Goal: Information Seeking & Learning: Learn about a topic

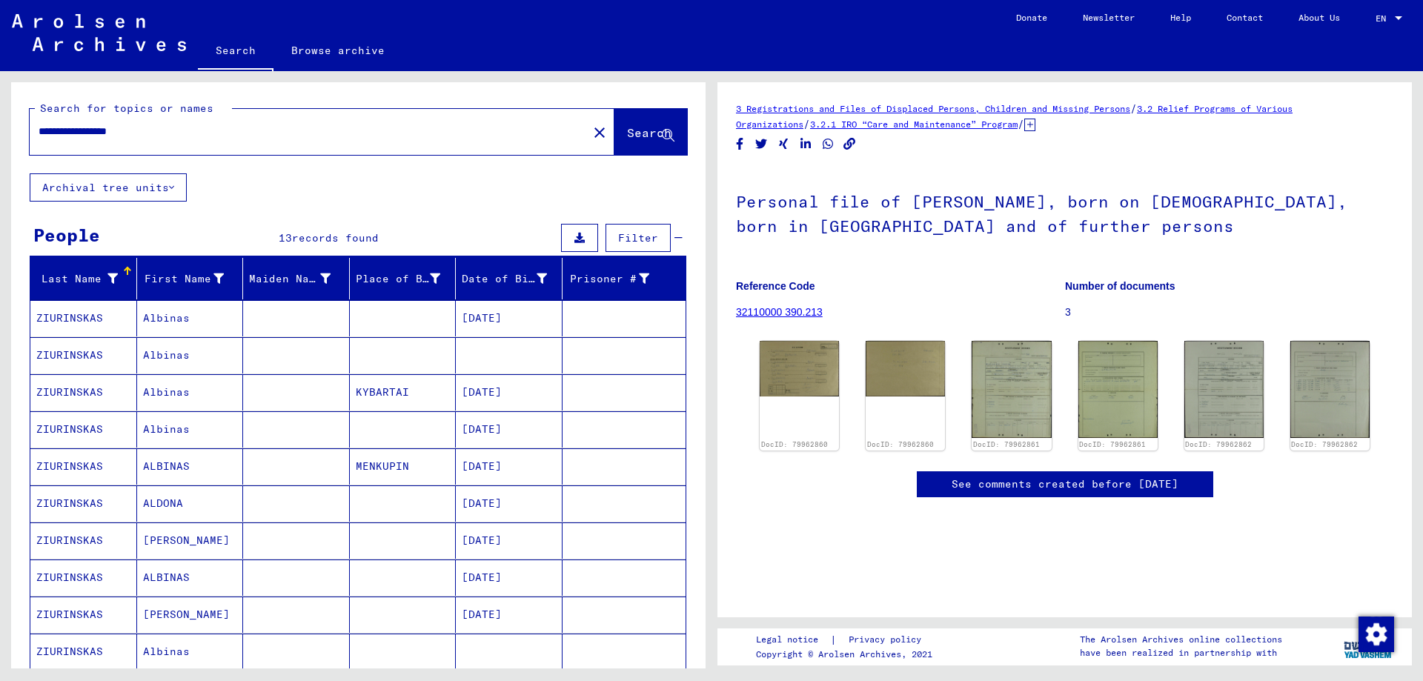
click at [157, 317] on mat-cell "Albinas" at bounding box center [190, 318] width 107 height 36
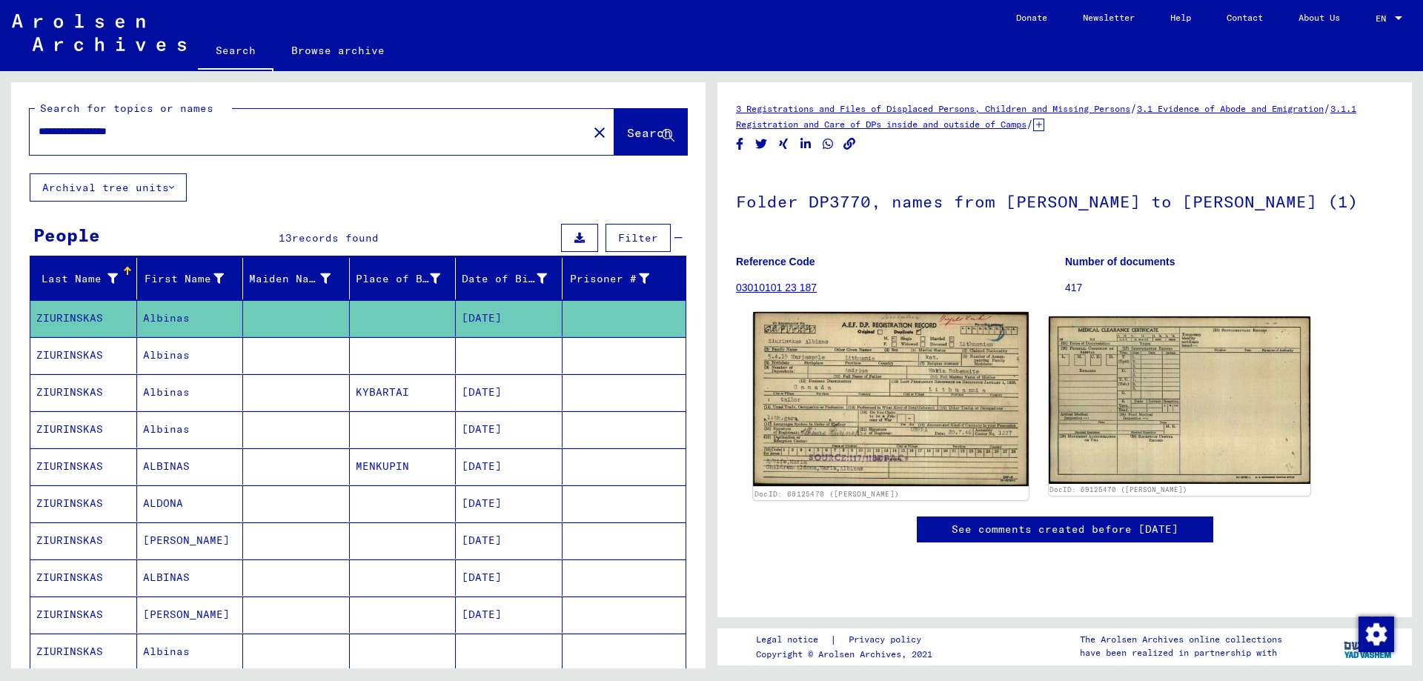
click at [893, 410] on img at bounding box center [890, 399] width 275 height 174
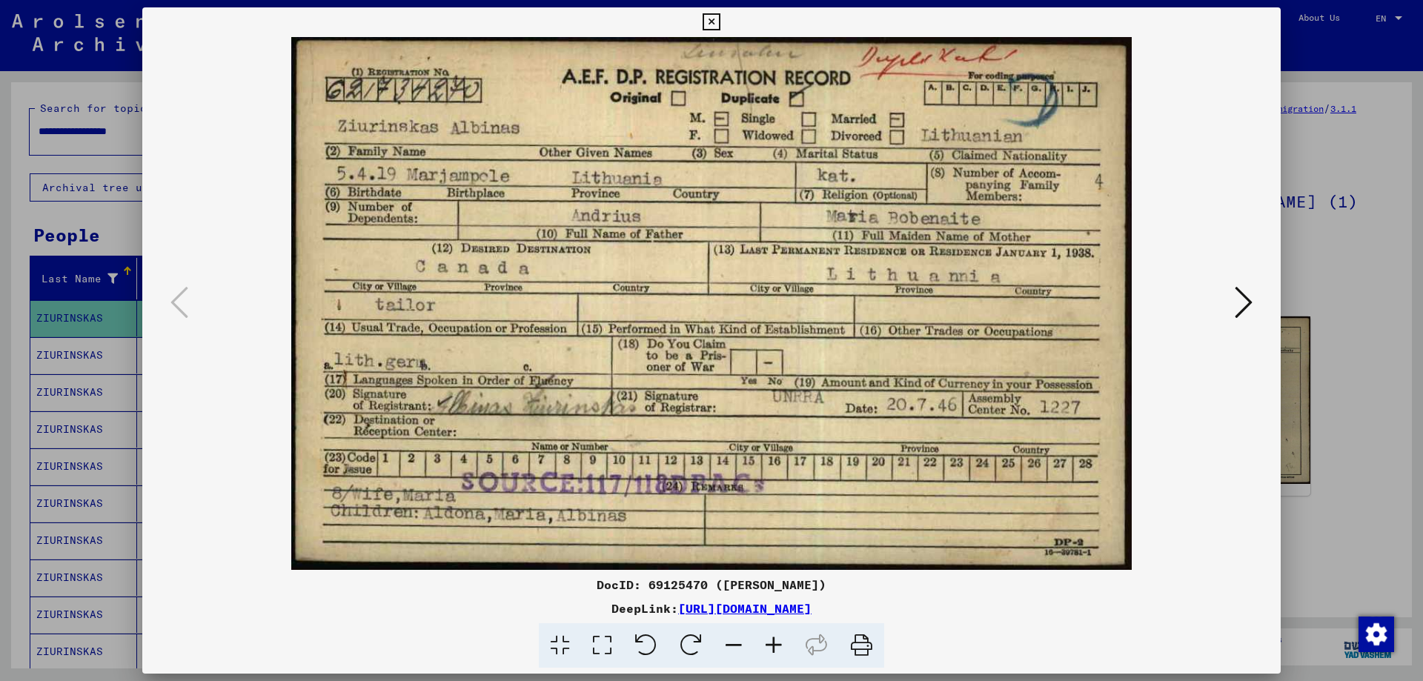
click at [1246, 299] on icon at bounding box center [1244, 303] width 18 height 36
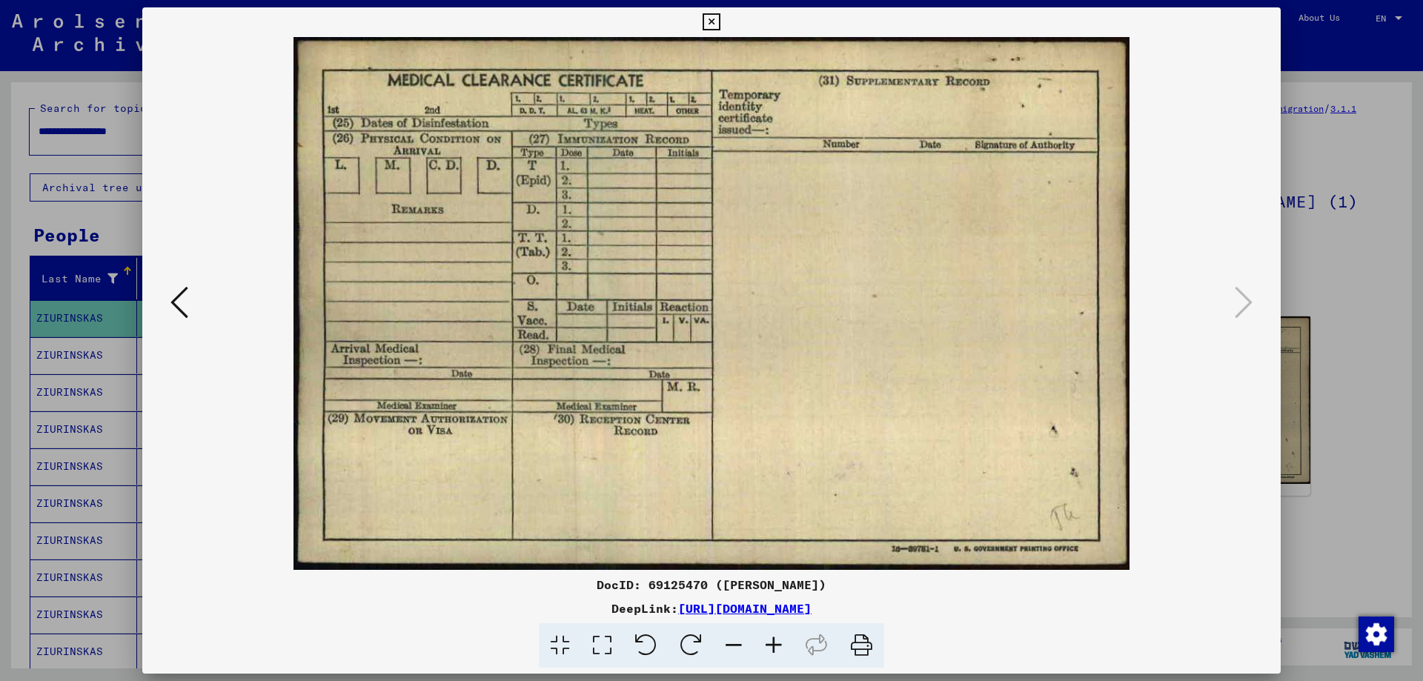
click at [178, 297] on icon at bounding box center [180, 303] width 18 height 36
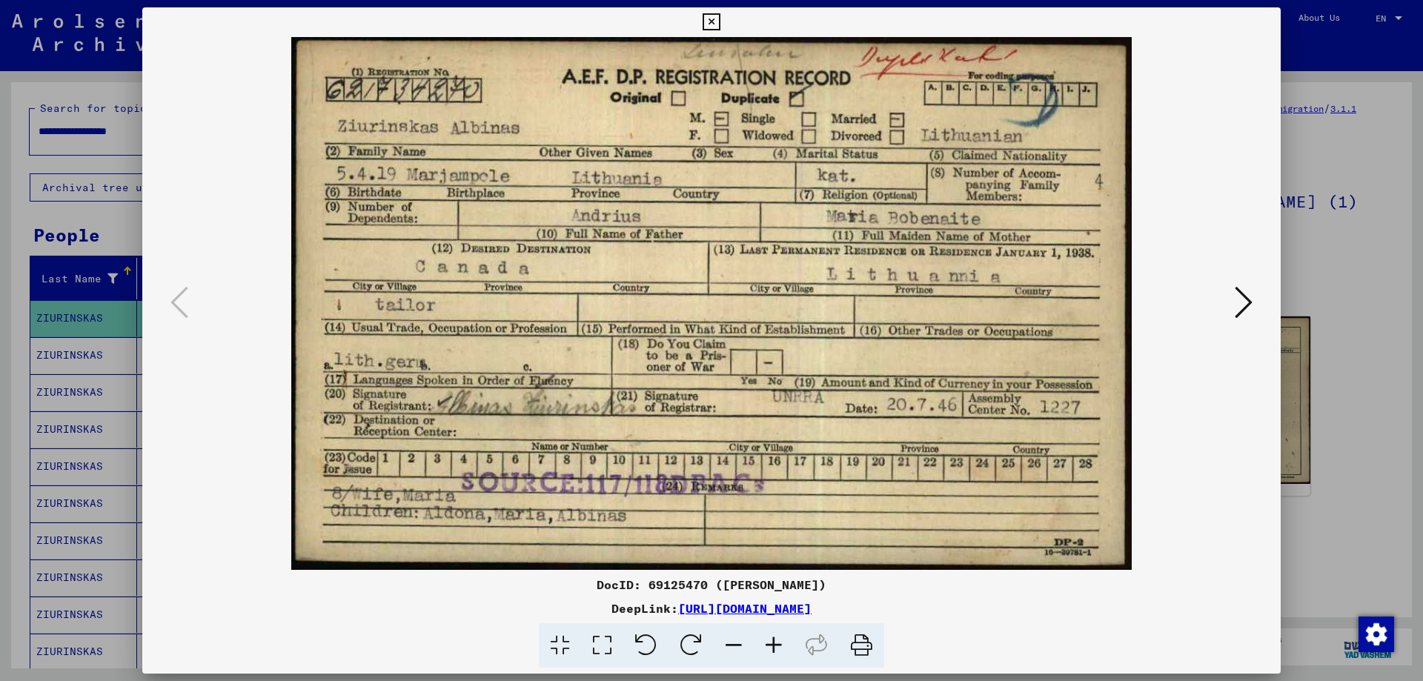
click at [1249, 299] on icon at bounding box center [1244, 303] width 18 height 36
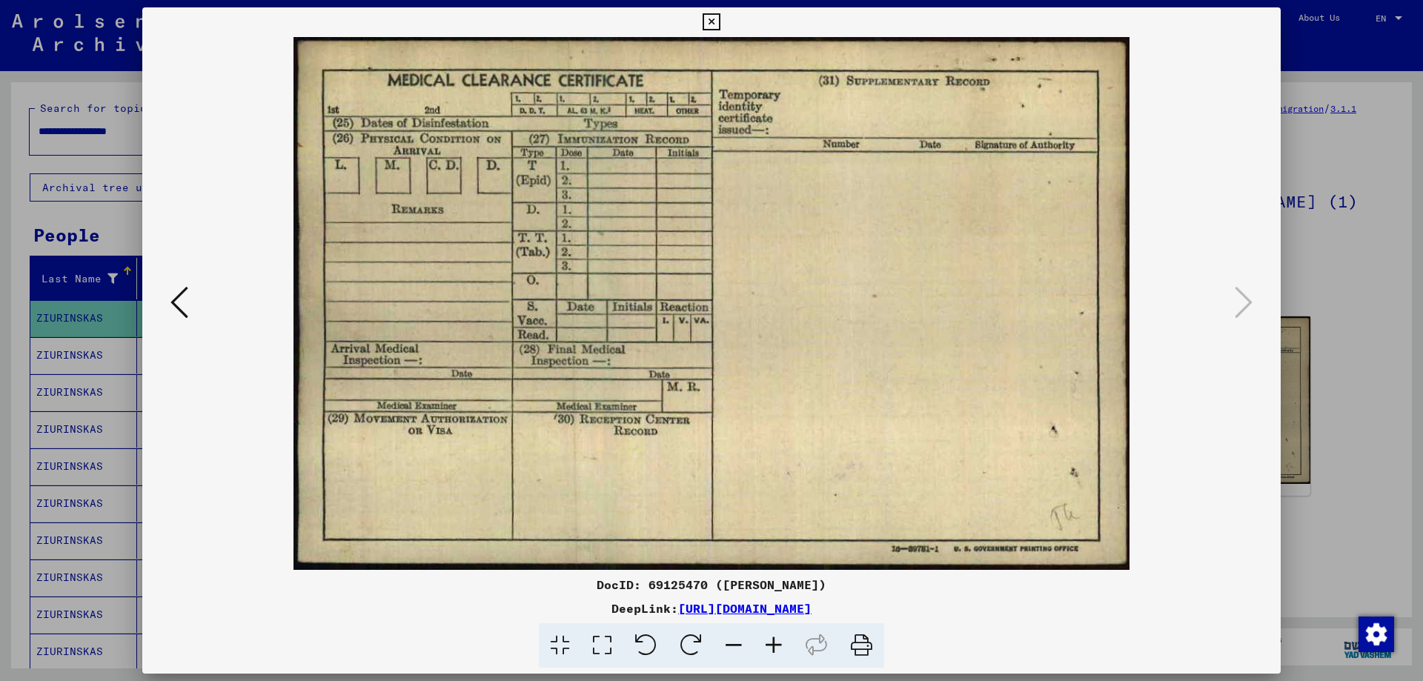
click at [713, 19] on icon at bounding box center [711, 22] width 17 height 18
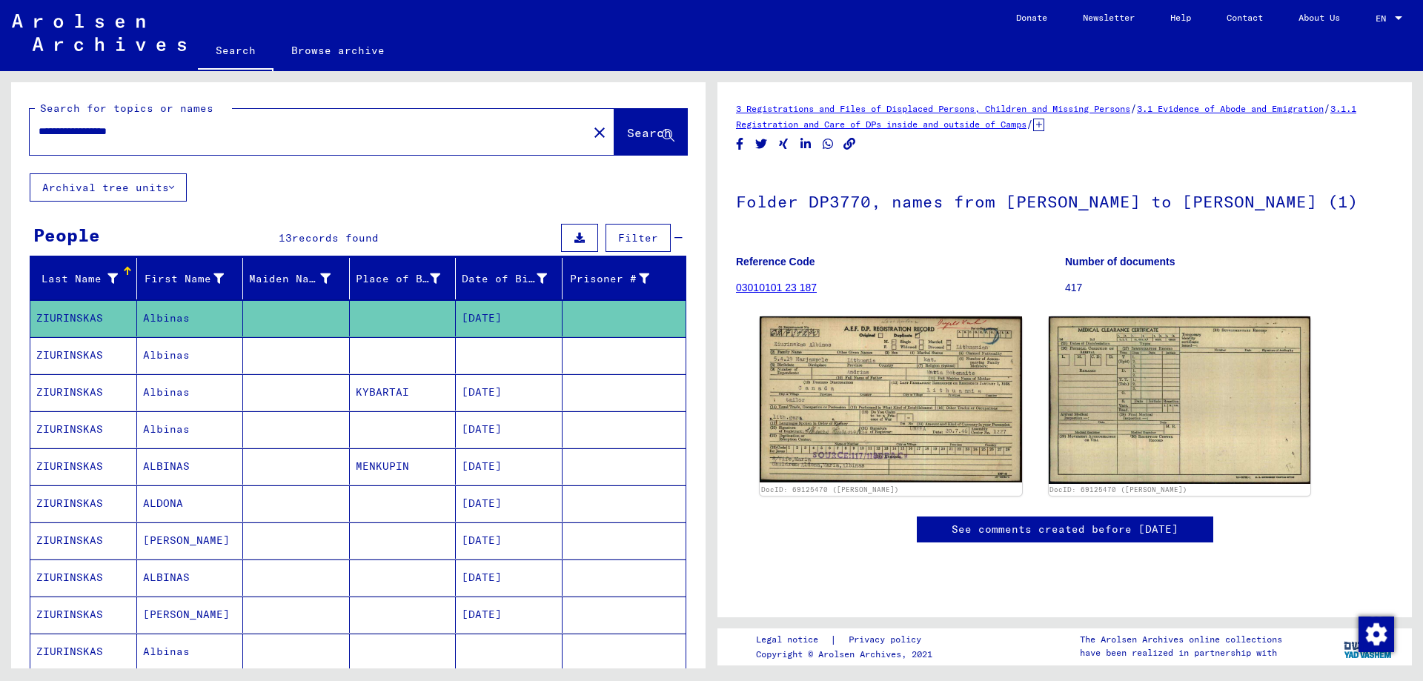
click at [317, 348] on mat-cell at bounding box center [296, 355] width 107 height 36
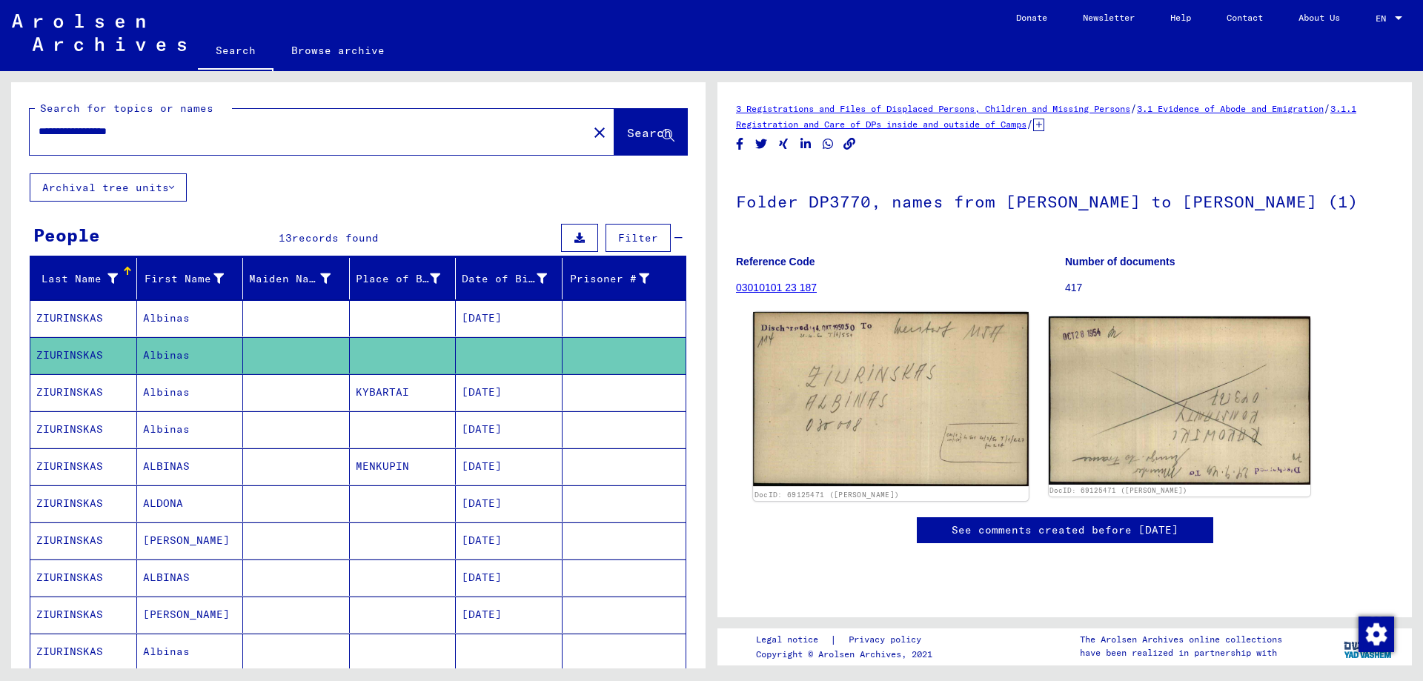
click at [867, 421] on img at bounding box center [890, 399] width 275 height 174
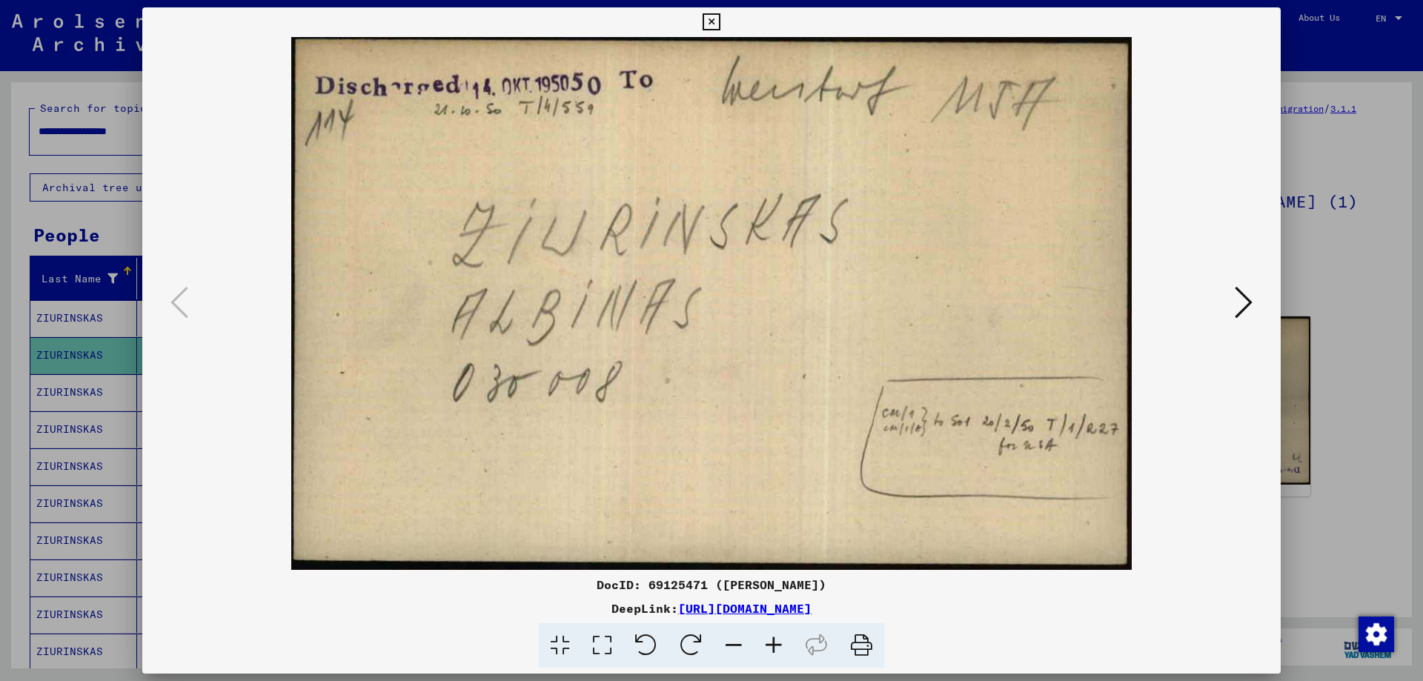
click at [1248, 301] on icon at bounding box center [1244, 303] width 18 height 36
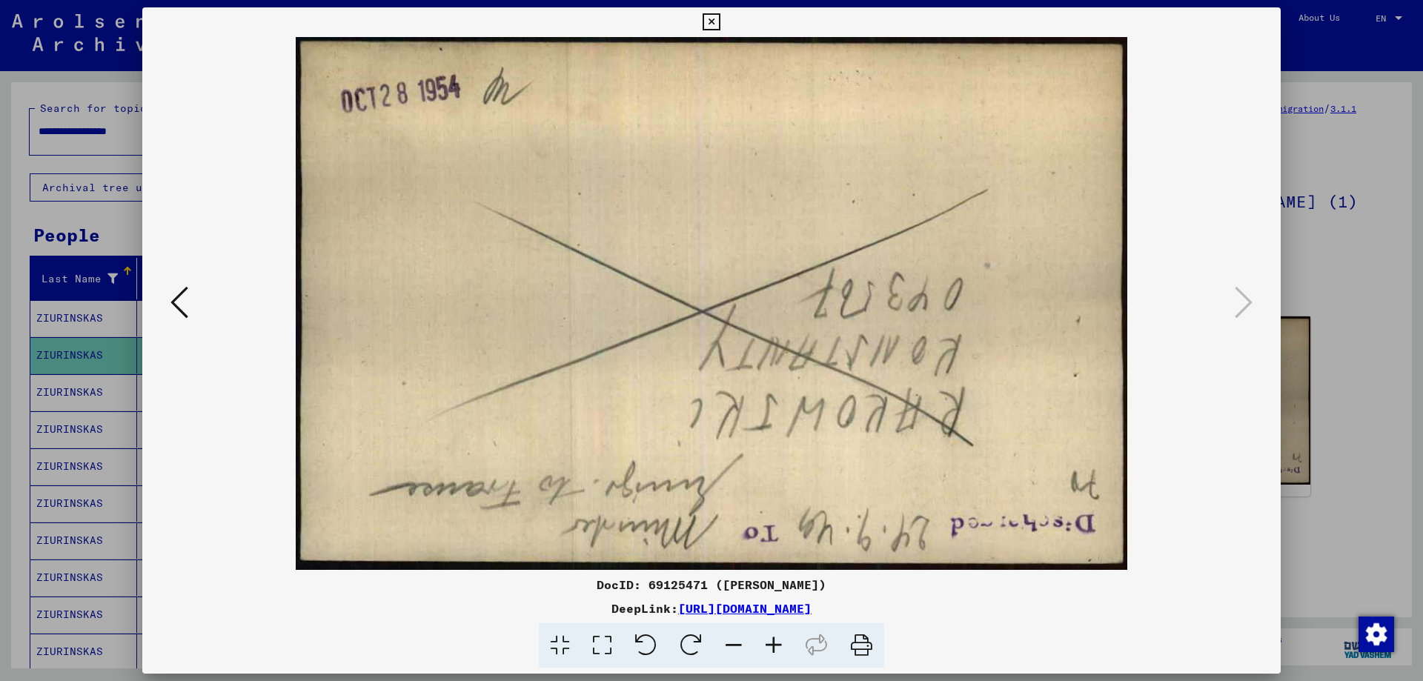
click at [711, 17] on icon at bounding box center [711, 22] width 17 height 18
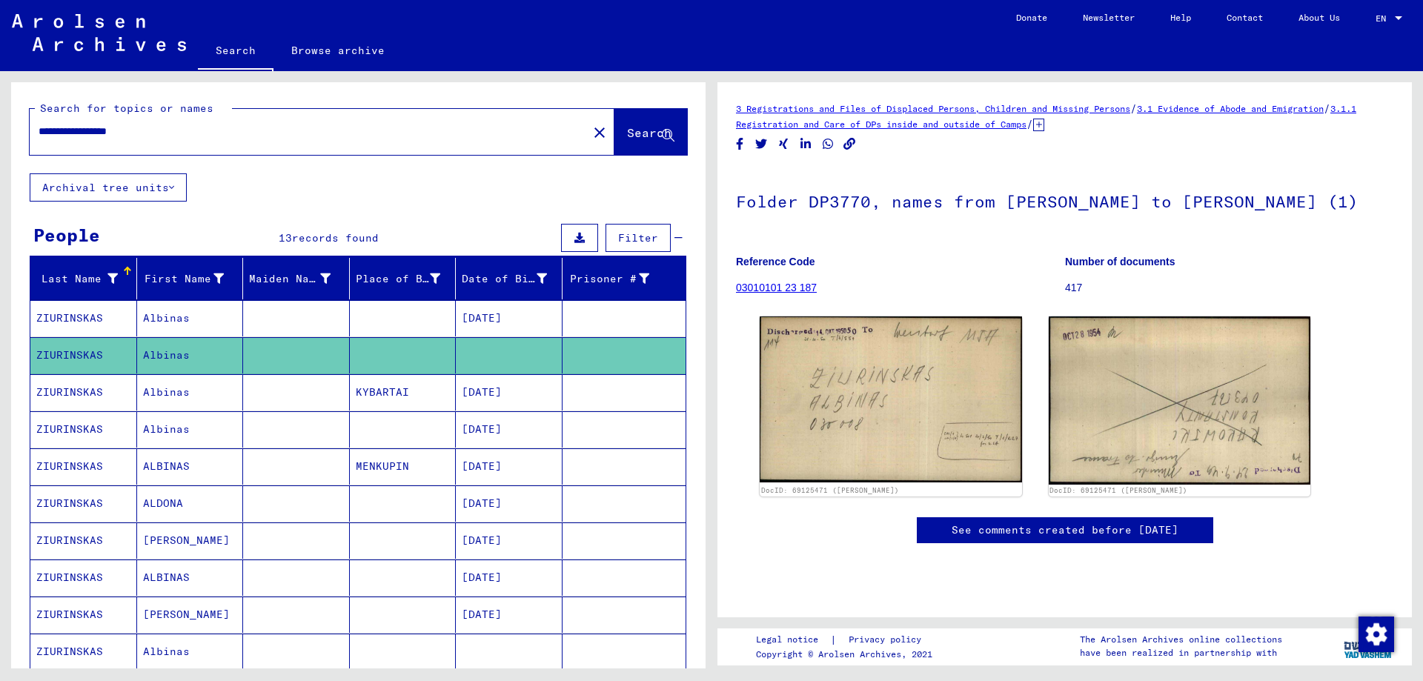
click at [383, 386] on mat-cell "KYBARTAI" at bounding box center [403, 392] width 107 height 36
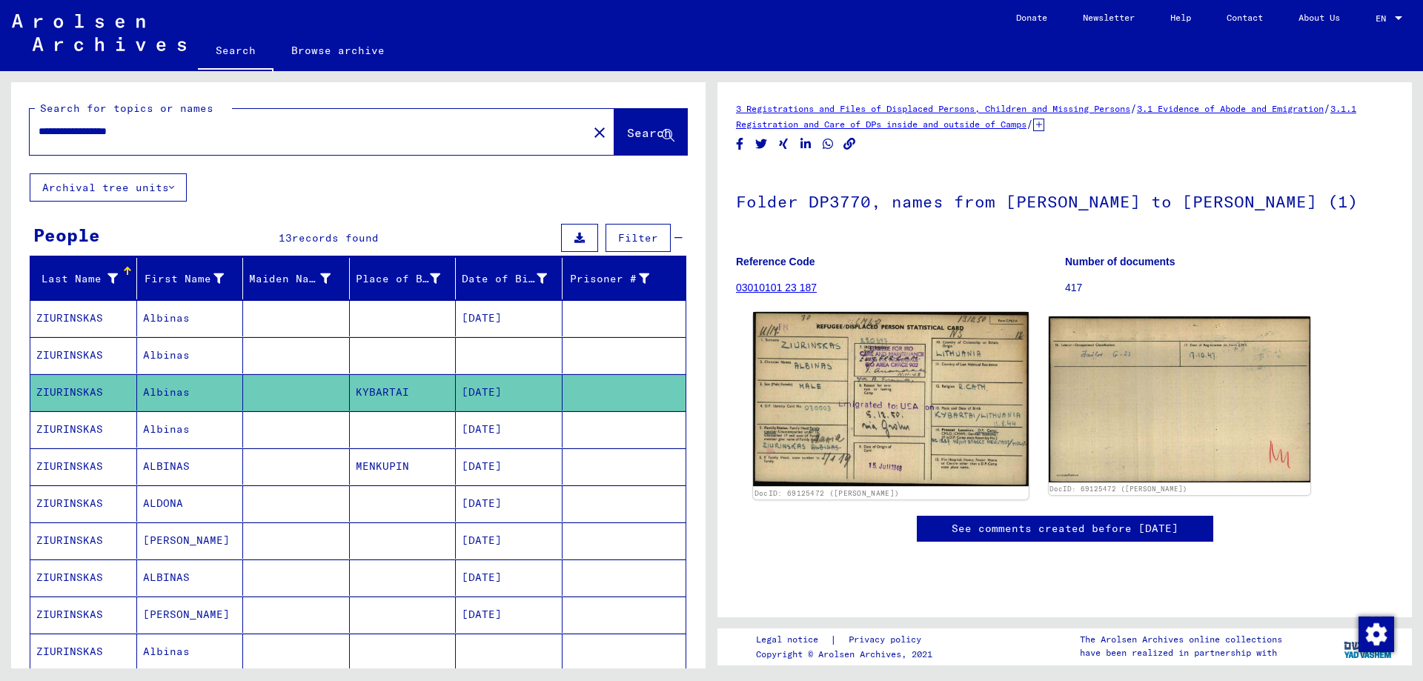
click at [871, 418] on img at bounding box center [890, 399] width 275 height 174
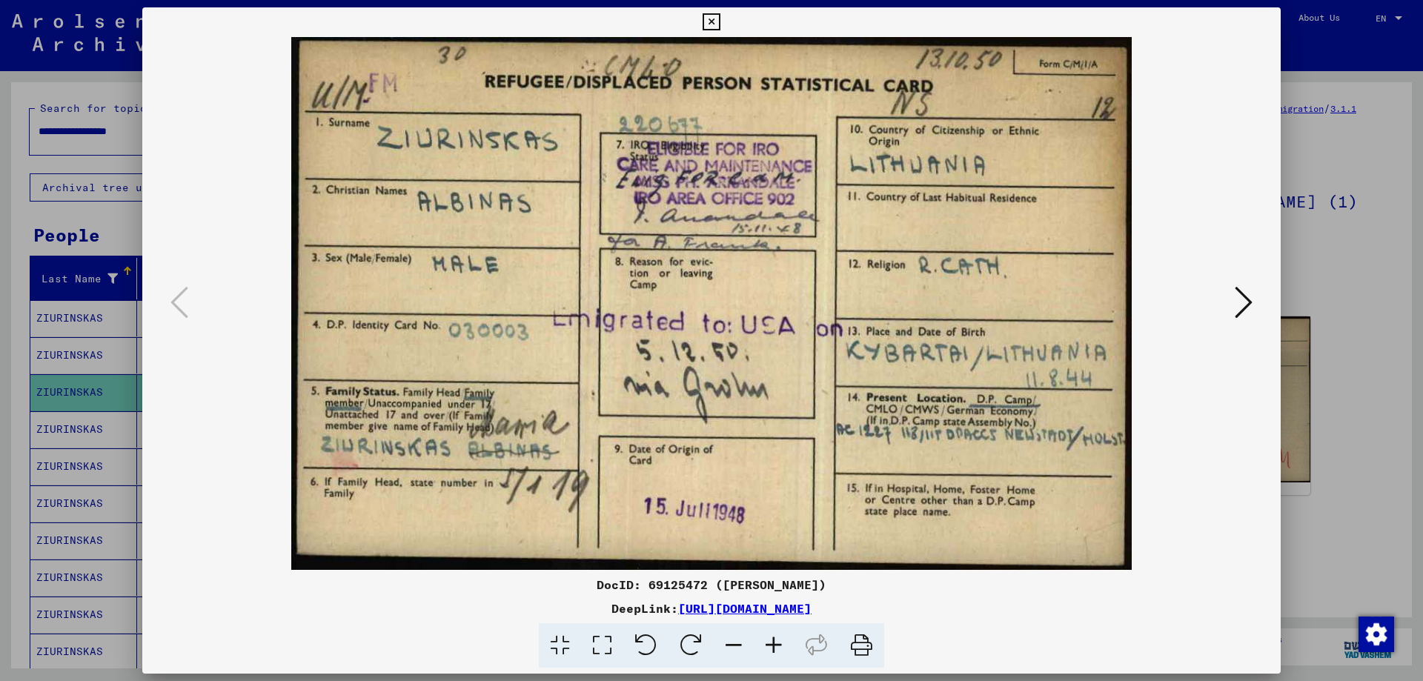
click at [1188, 400] on img at bounding box center [712, 303] width 1038 height 533
click at [1241, 300] on icon at bounding box center [1244, 303] width 18 height 36
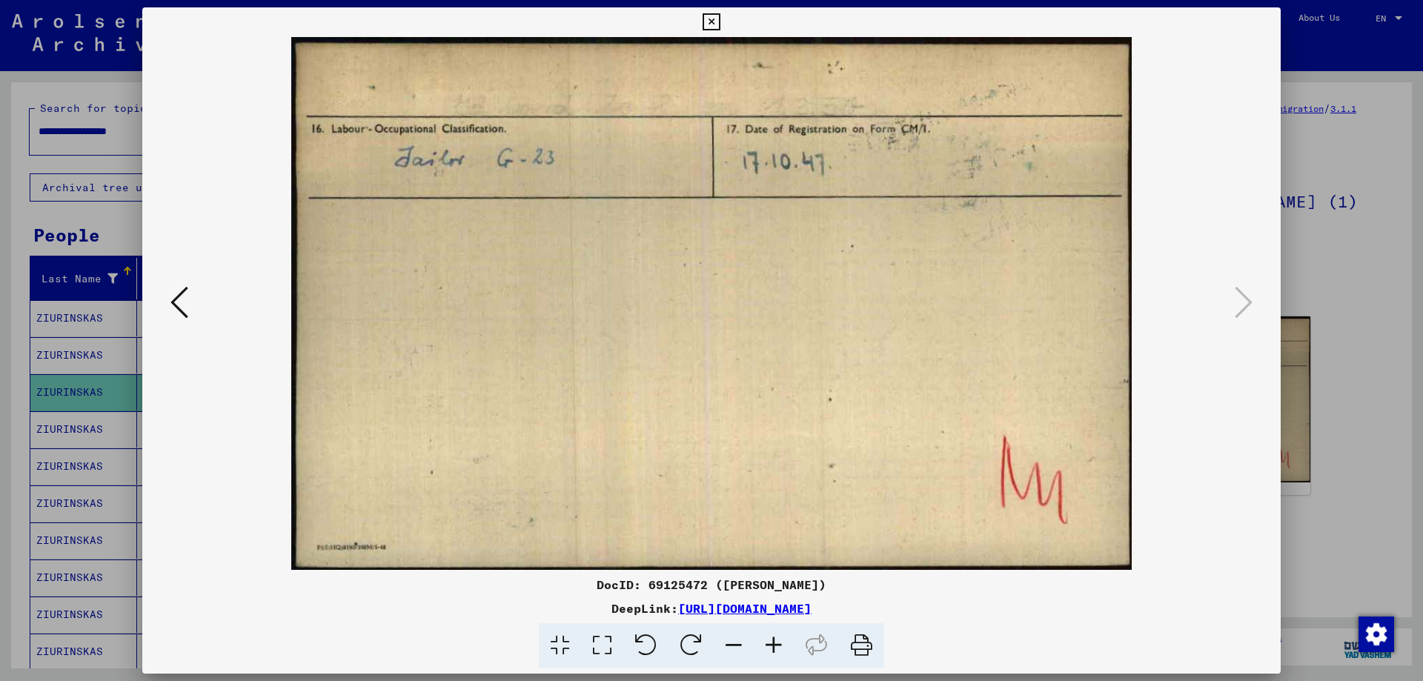
click at [710, 19] on icon at bounding box center [711, 22] width 17 height 18
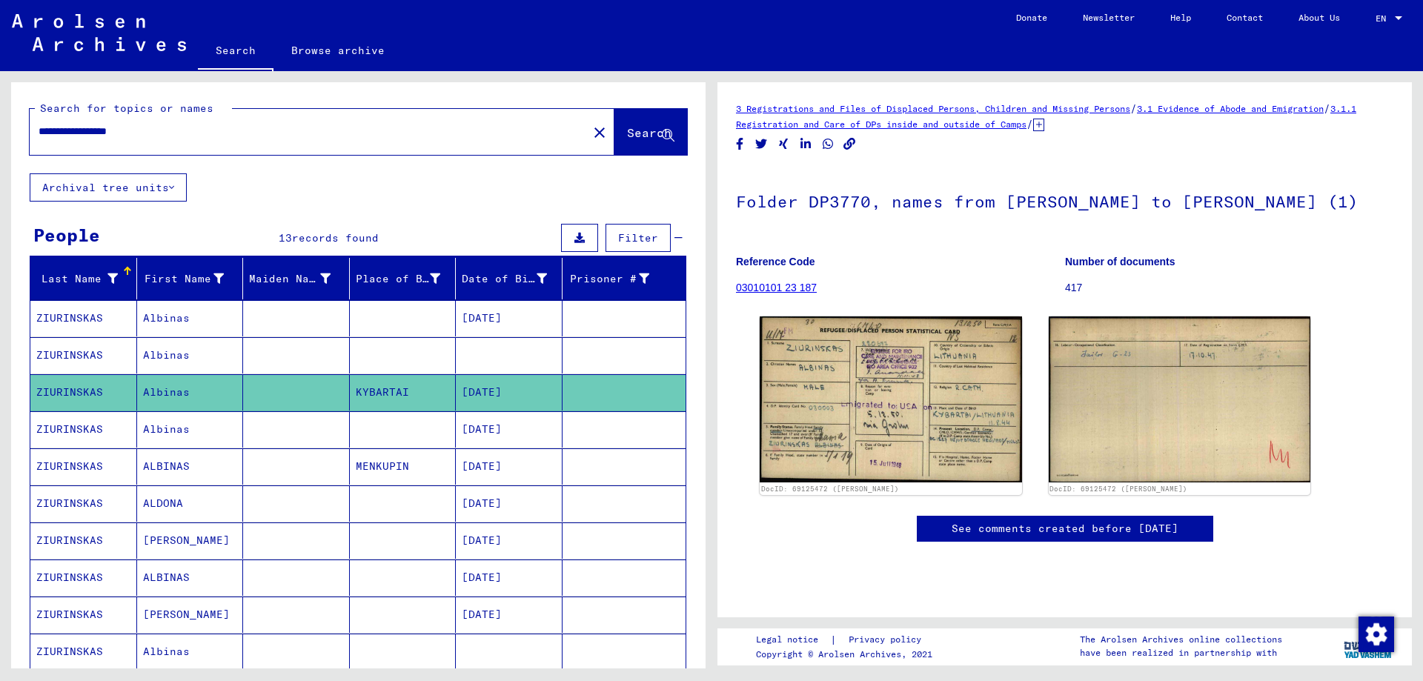
click at [486, 427] on mat-cell "[DATE]" at bounding box center [509, 429] width 107 height 36
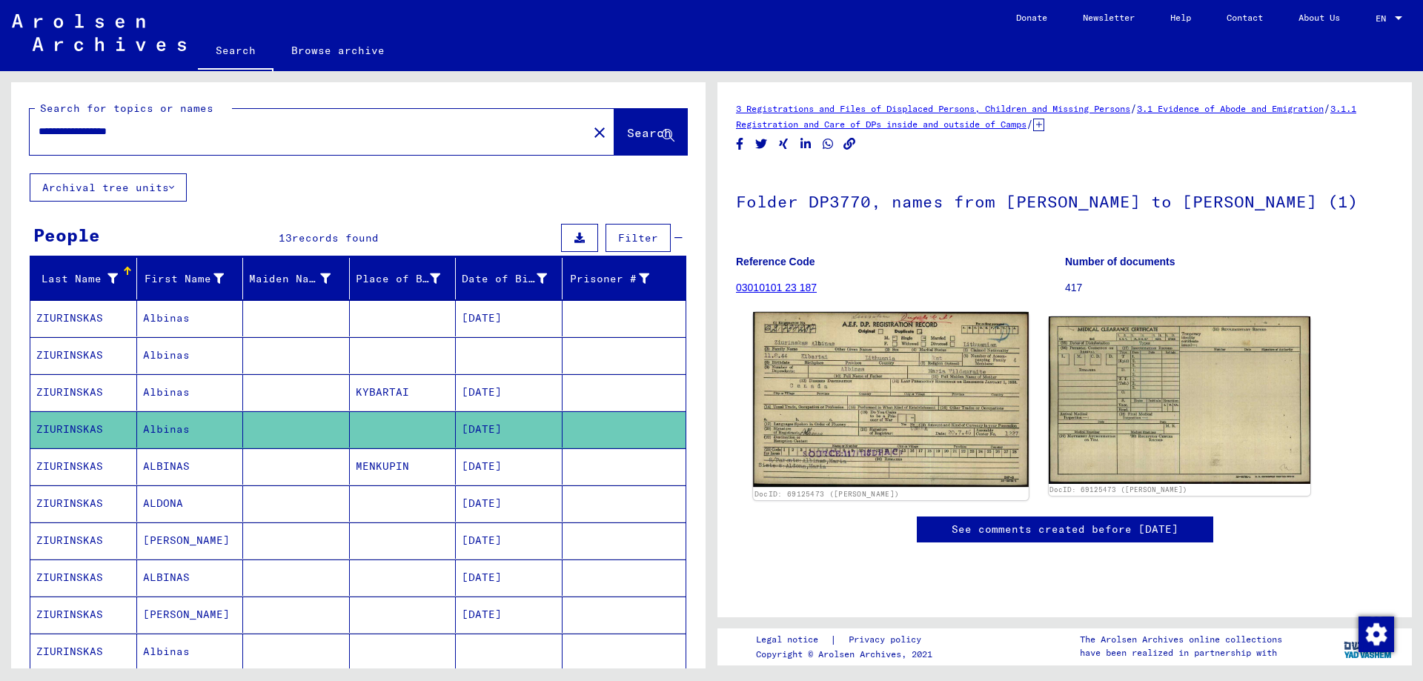
click at [876, 428] on img at bounding box center [890, 399] width 275 height 175
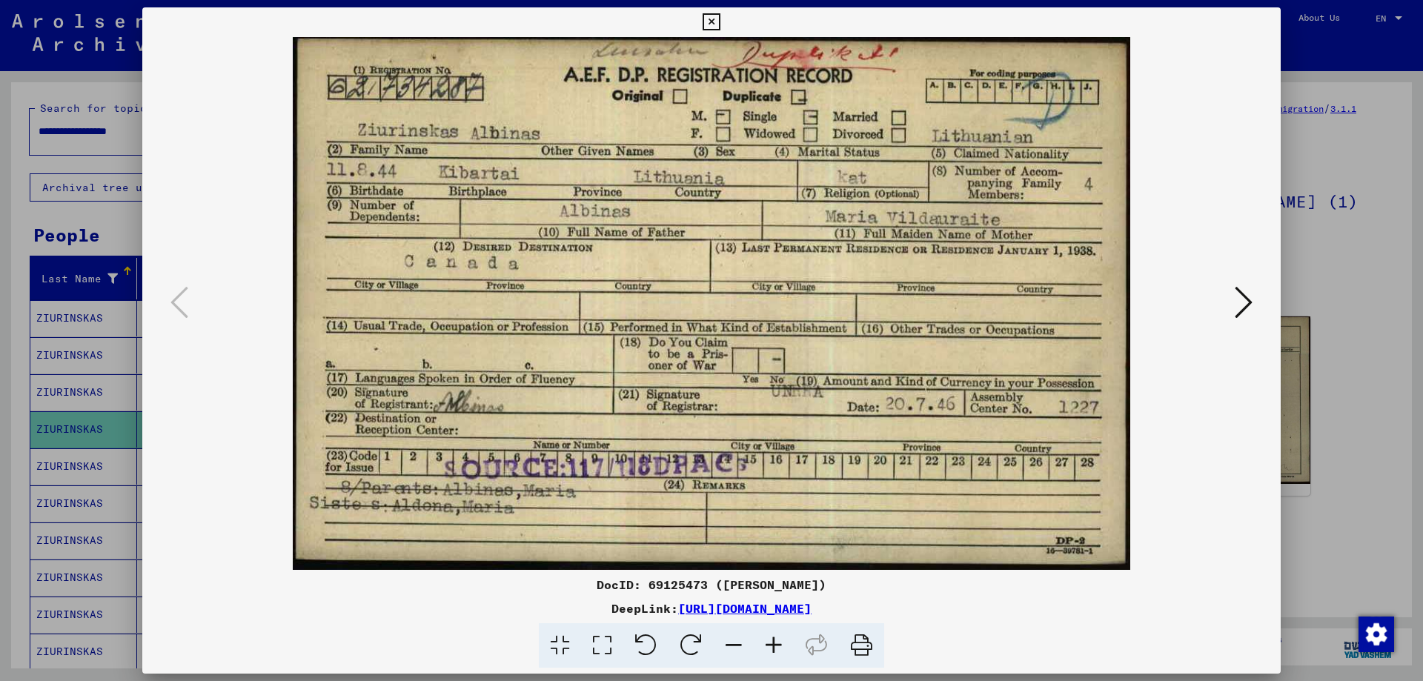
click at [1246, 302] on icon at bounding box center [1244, 303] width 18 height 36
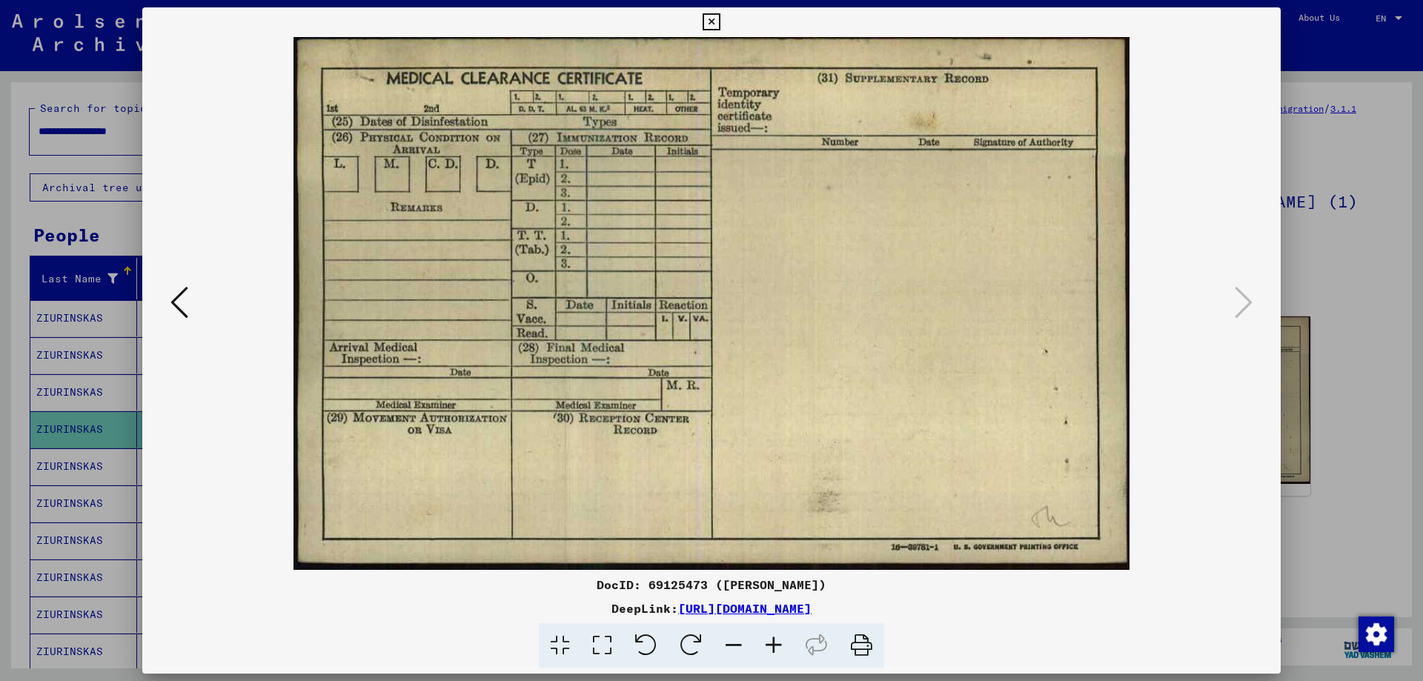
click at [710, 15] on icon at bounding box center [711, 22] width 17 height 18
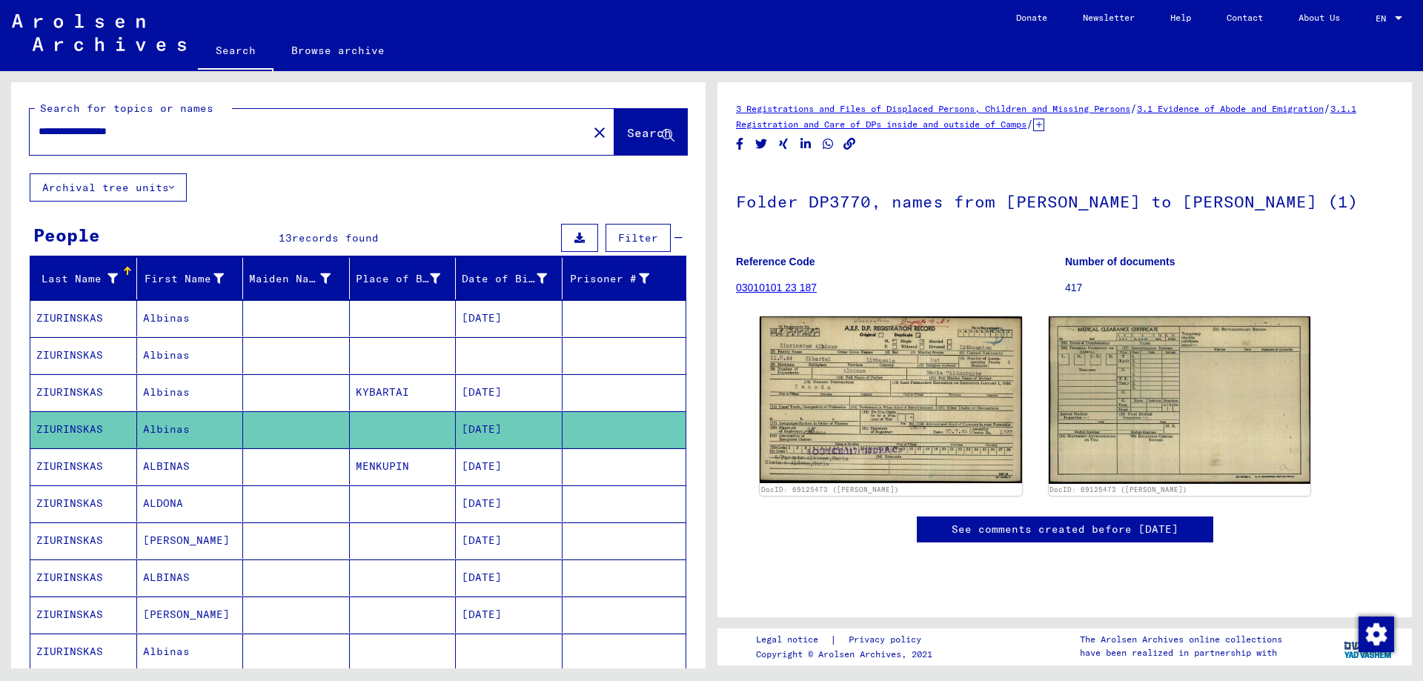
click at [400, 309] on mat-cell at bounding box center [403, 318] width 107 height 36
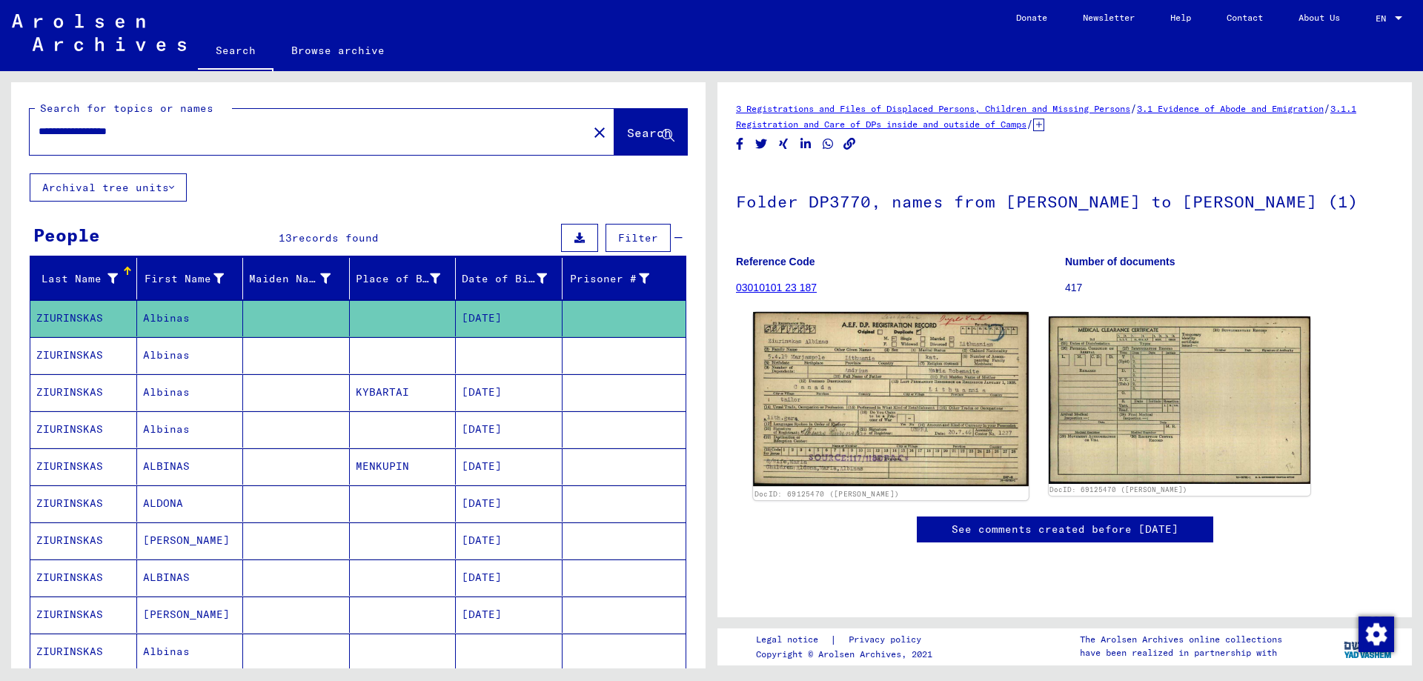
click at [883, 426] on img at bounding box center [890, 399] width 275 height 174
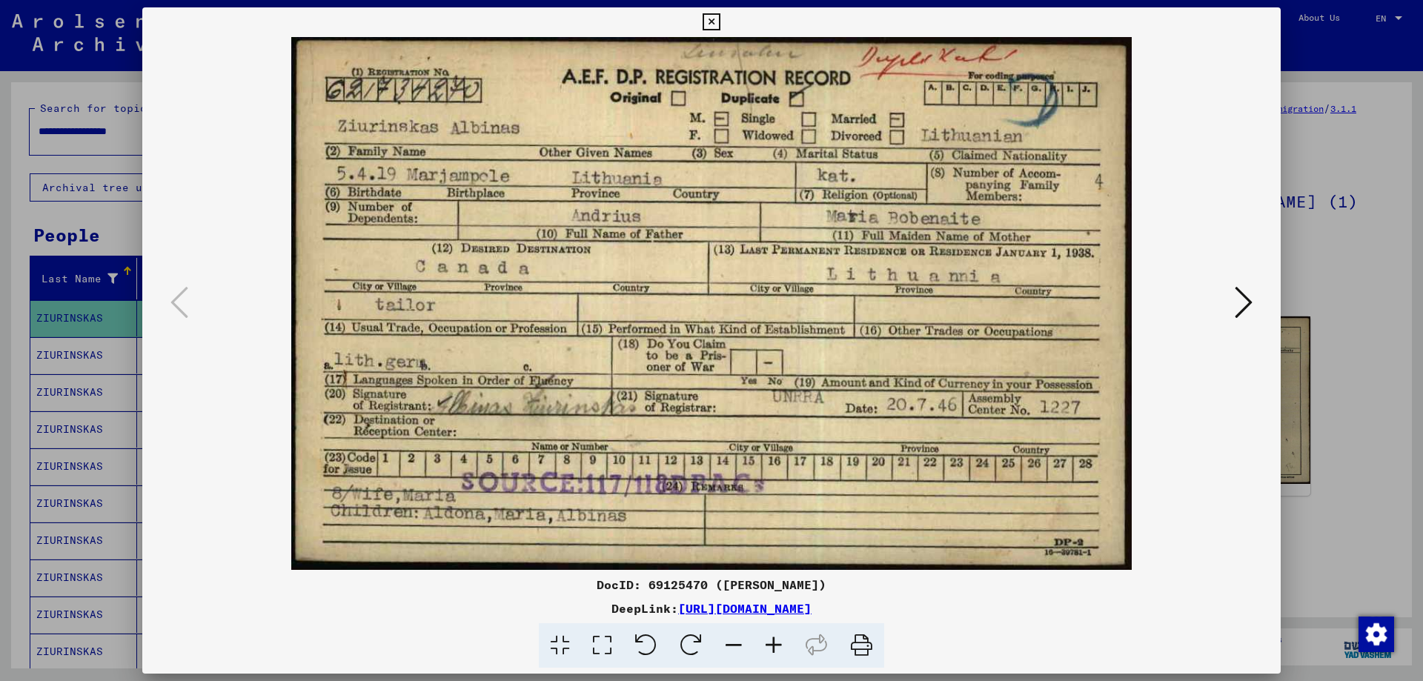
click at [715, 20] on icon at bounding box center [711, 22] width 17 height 18
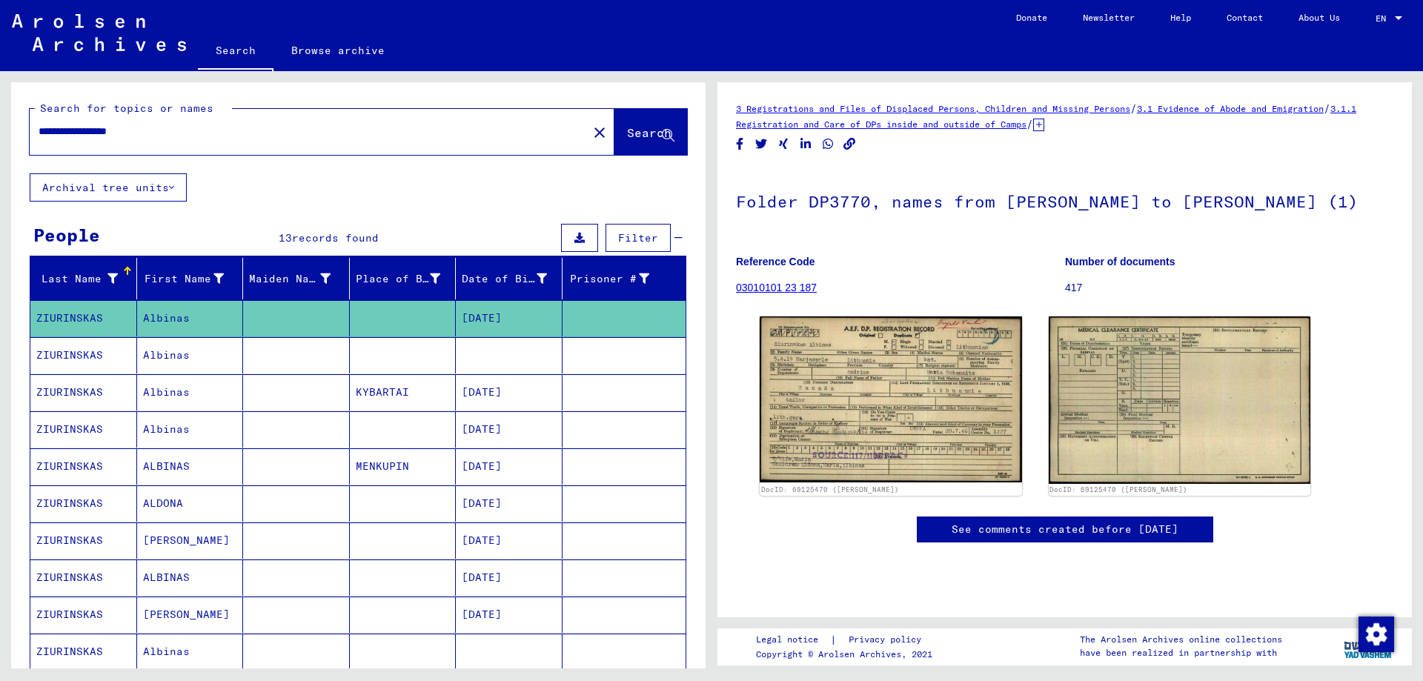
click at [401, 421] on mat-cell at bounding box center [403, 429] width 107 height 36
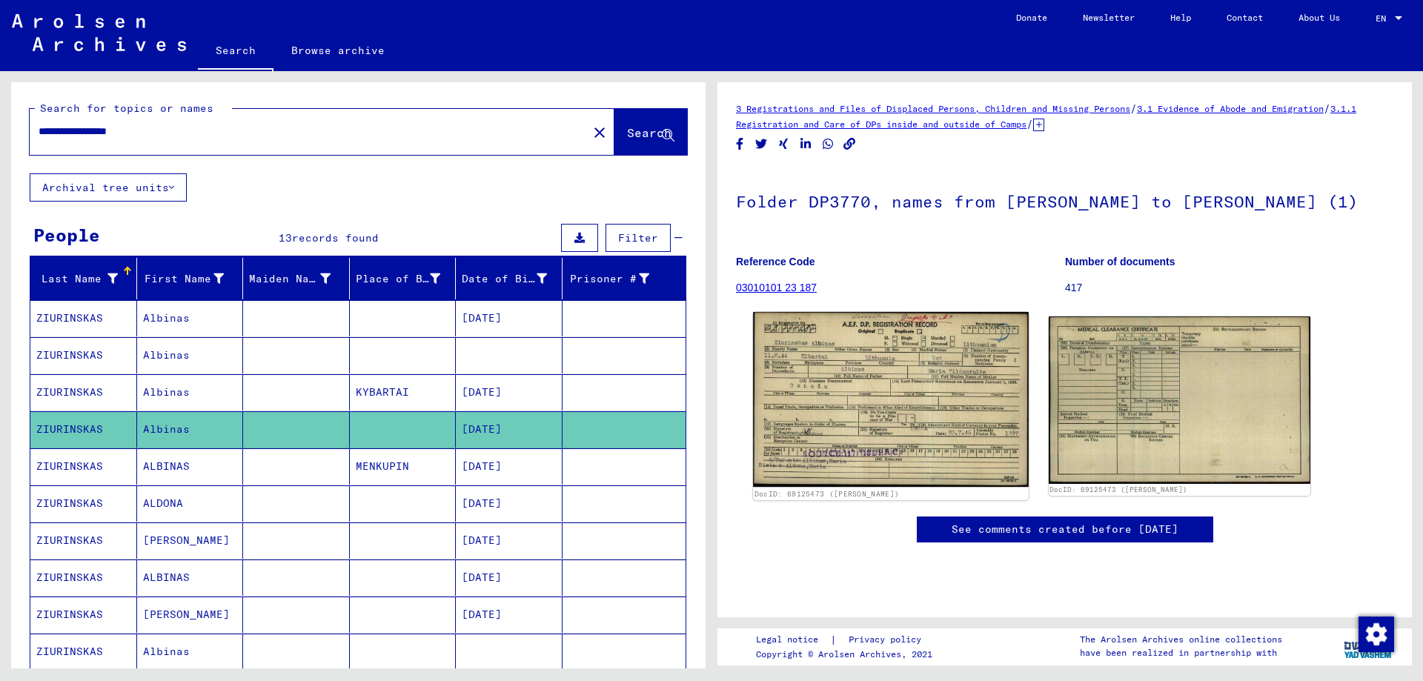
click at [846, 399] on img at bounding box center [890, 399] width 275 height 175
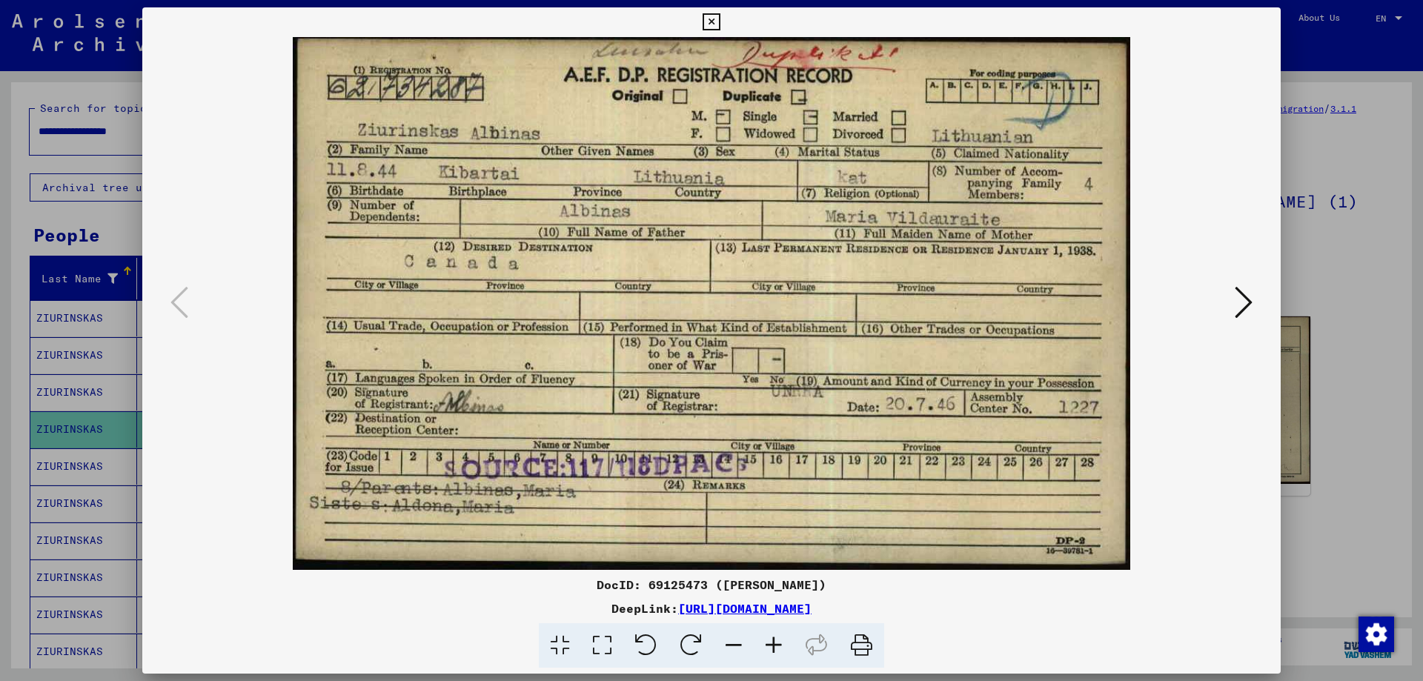
click at [1393, 425] on div at bounding box center [711, 340] width 1423 height 681
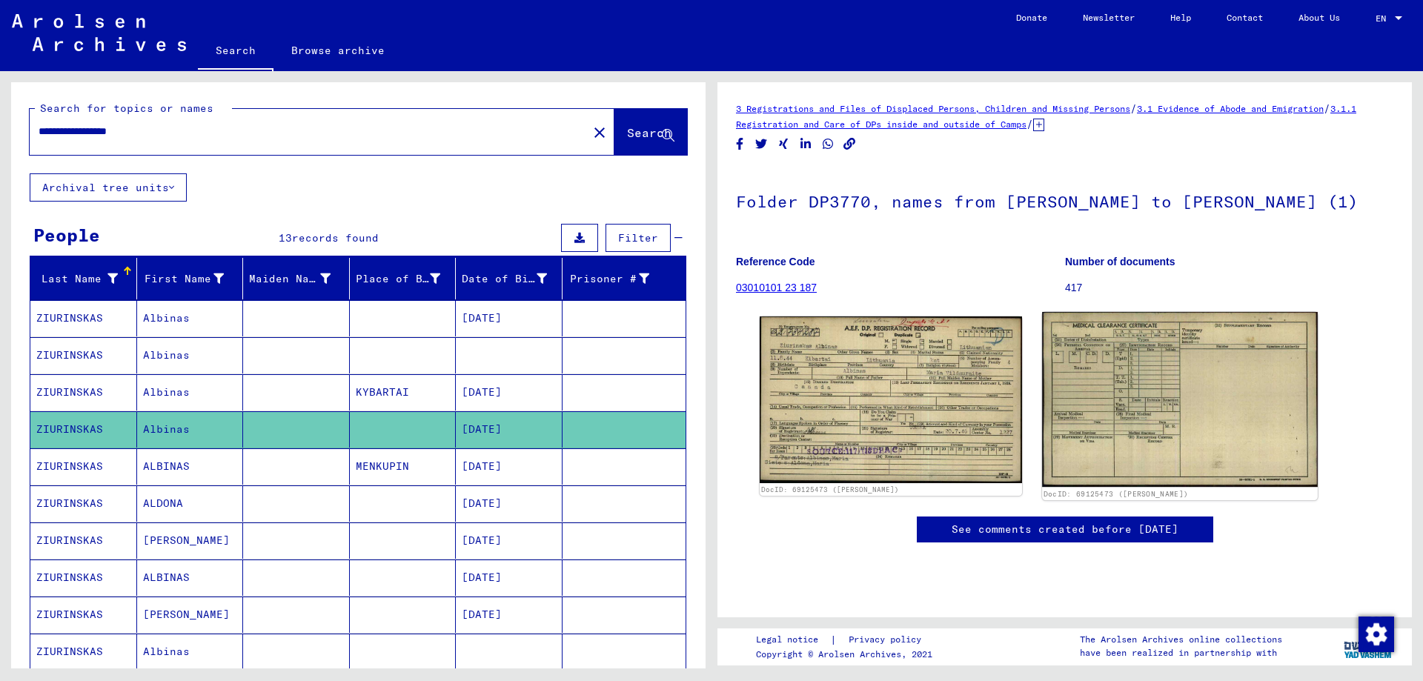
click at [1158, 411] on img at bounding box center [1179, 400] width 275 height 176
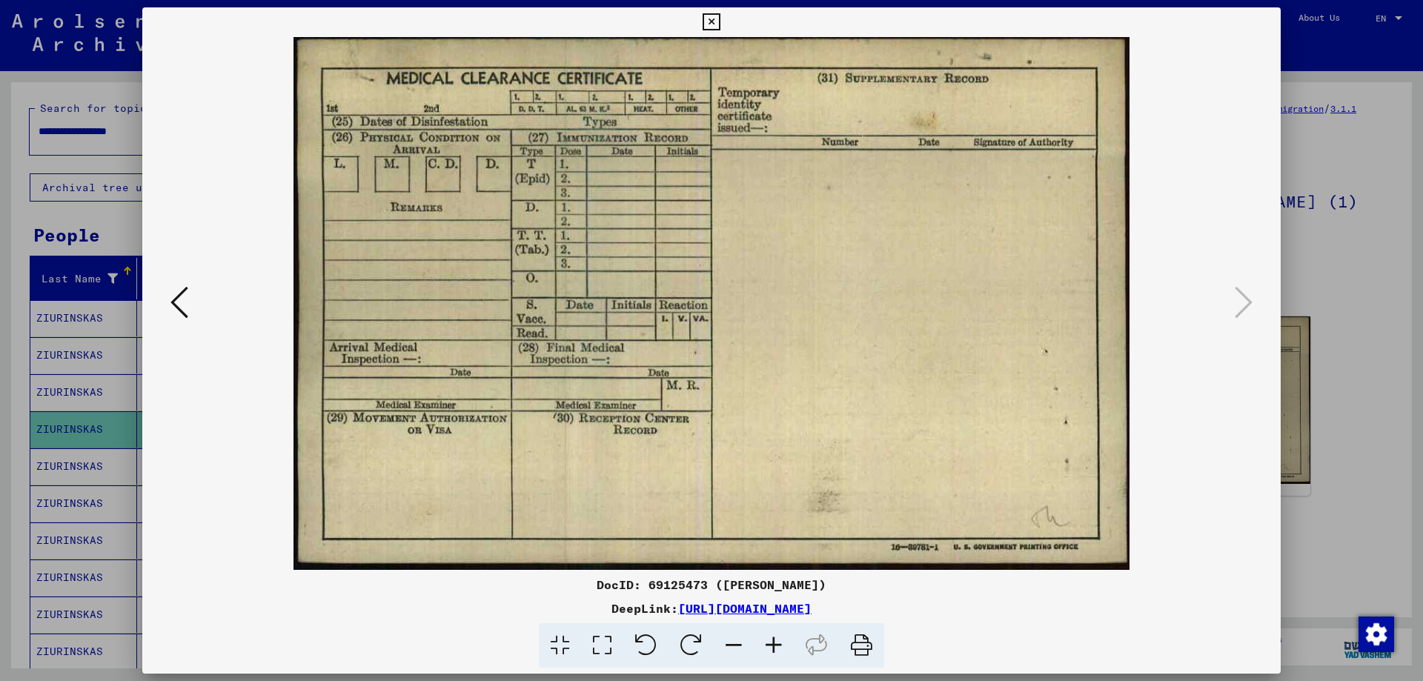
click at [712, 18] on icon at bounding box center [711, 22] width 17 height 18
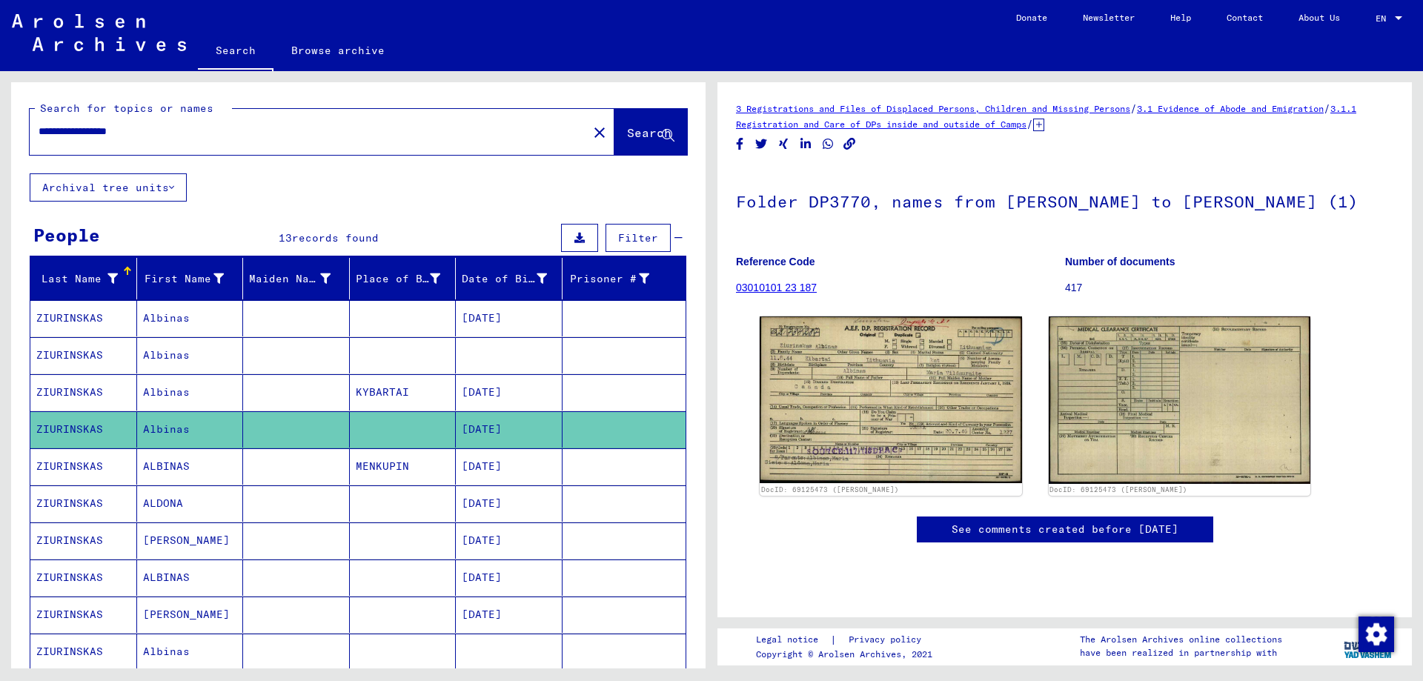
click at [391, 460] on mat-cell "MENKUPIN" at bounding box center [403, 467] width 107 height 36
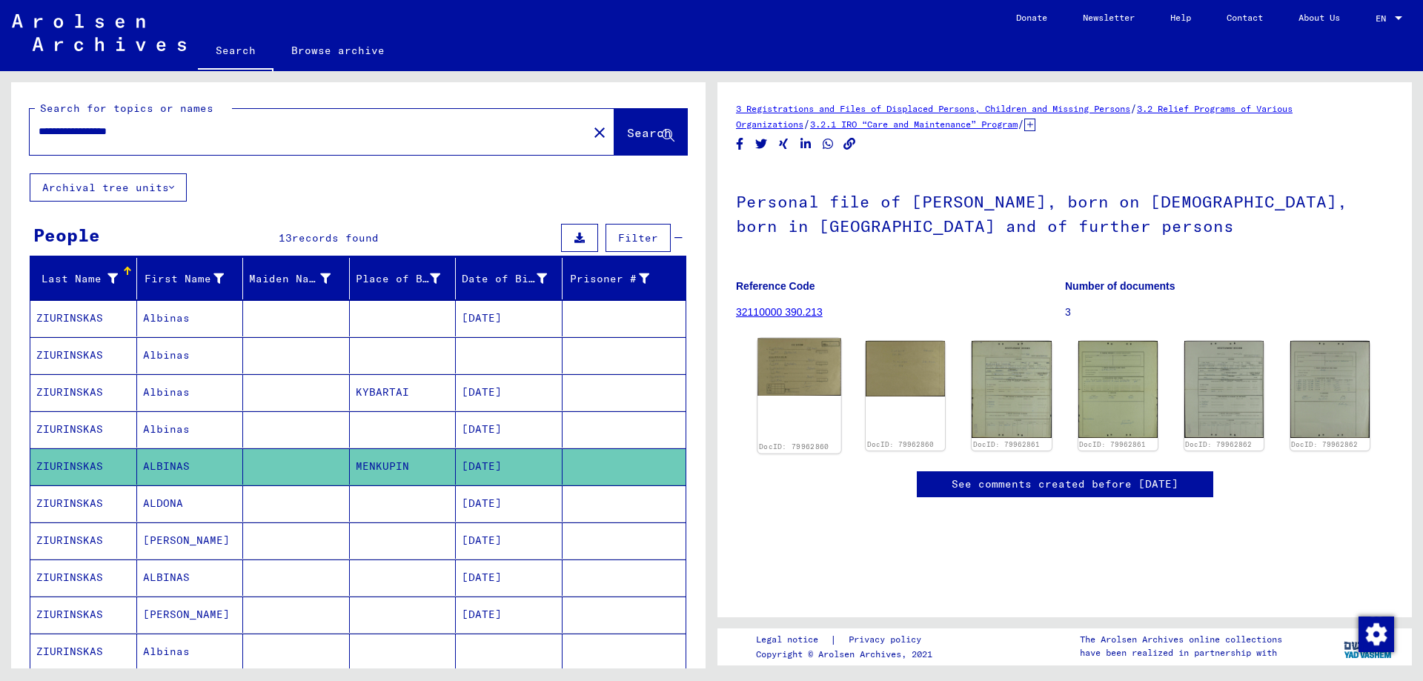
click at [802, 377] on img at bounding box center [800, 368] width 84 height 58
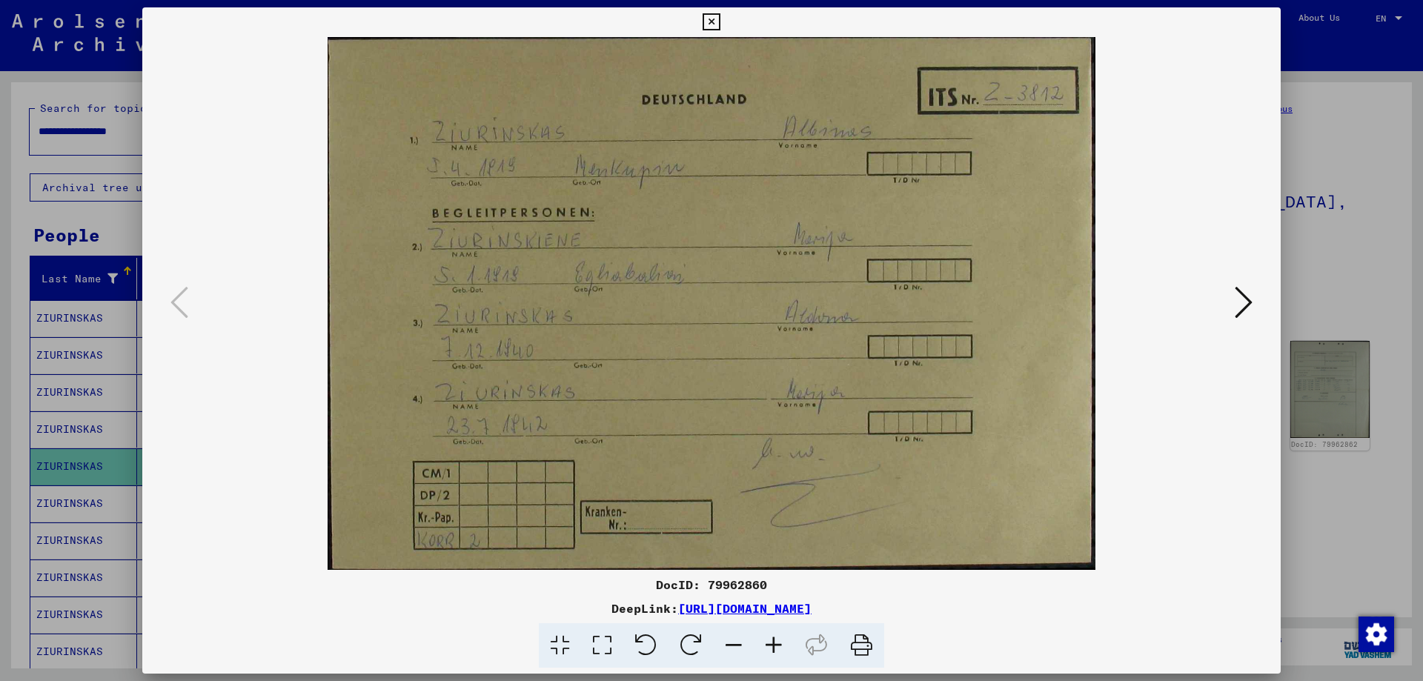
click at [1251, 301] on icon at bounding box center [1244, 303] width 18 height 36
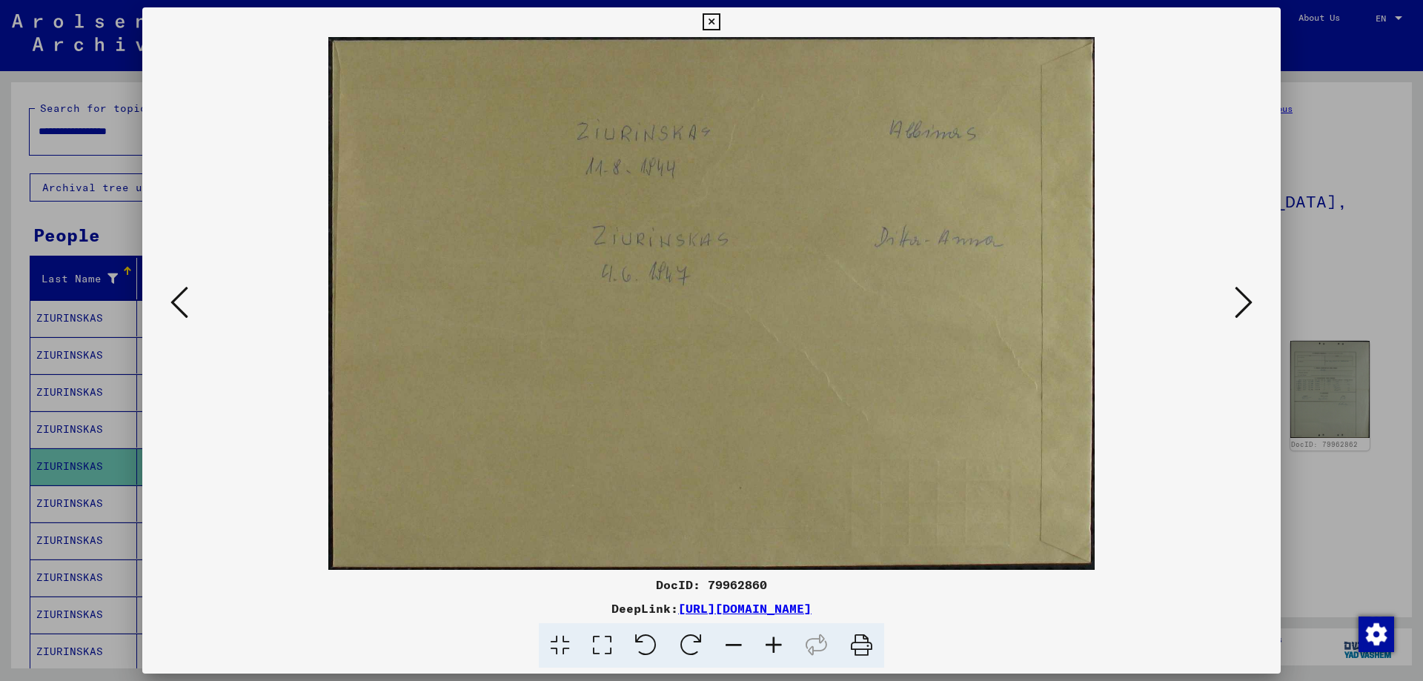
click at [1242, 299] on icon at bounding box center [1244, 303] width 18 height 36
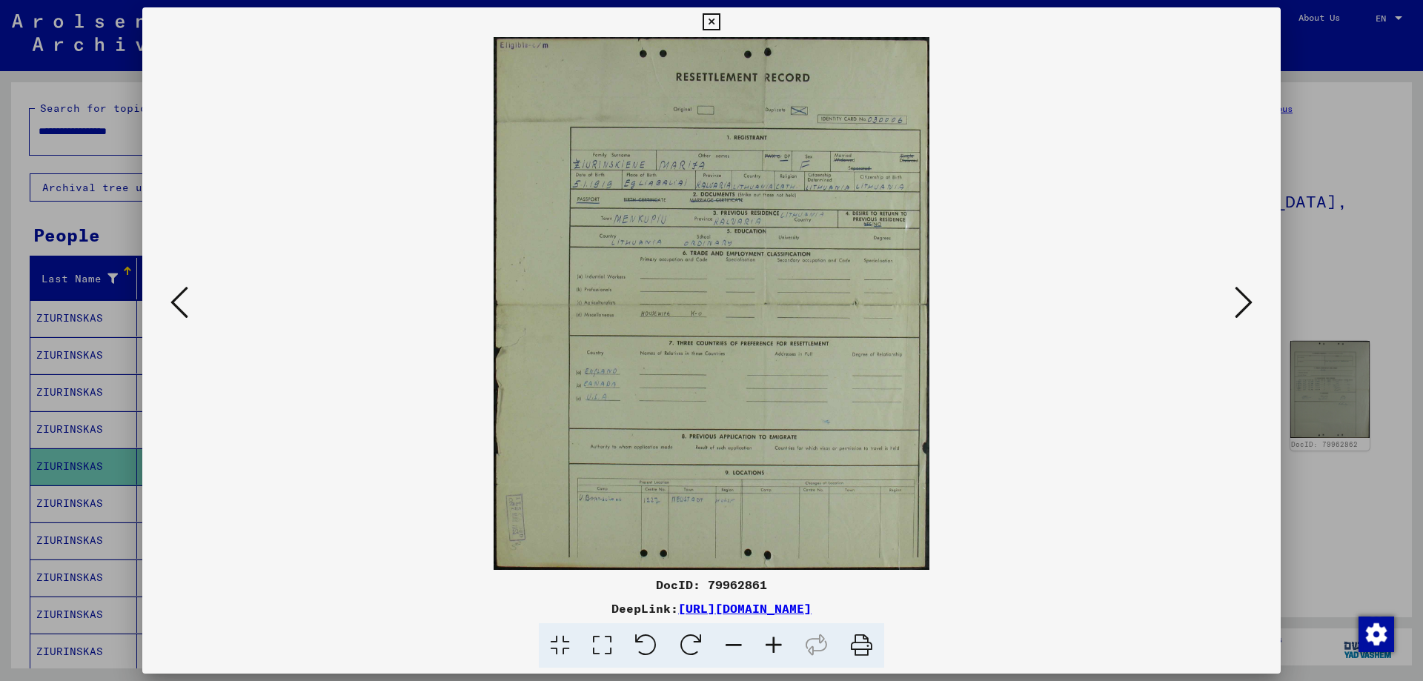
click at [1235, 317] on icon at bounding box center [1244, 303] width 18 height 36
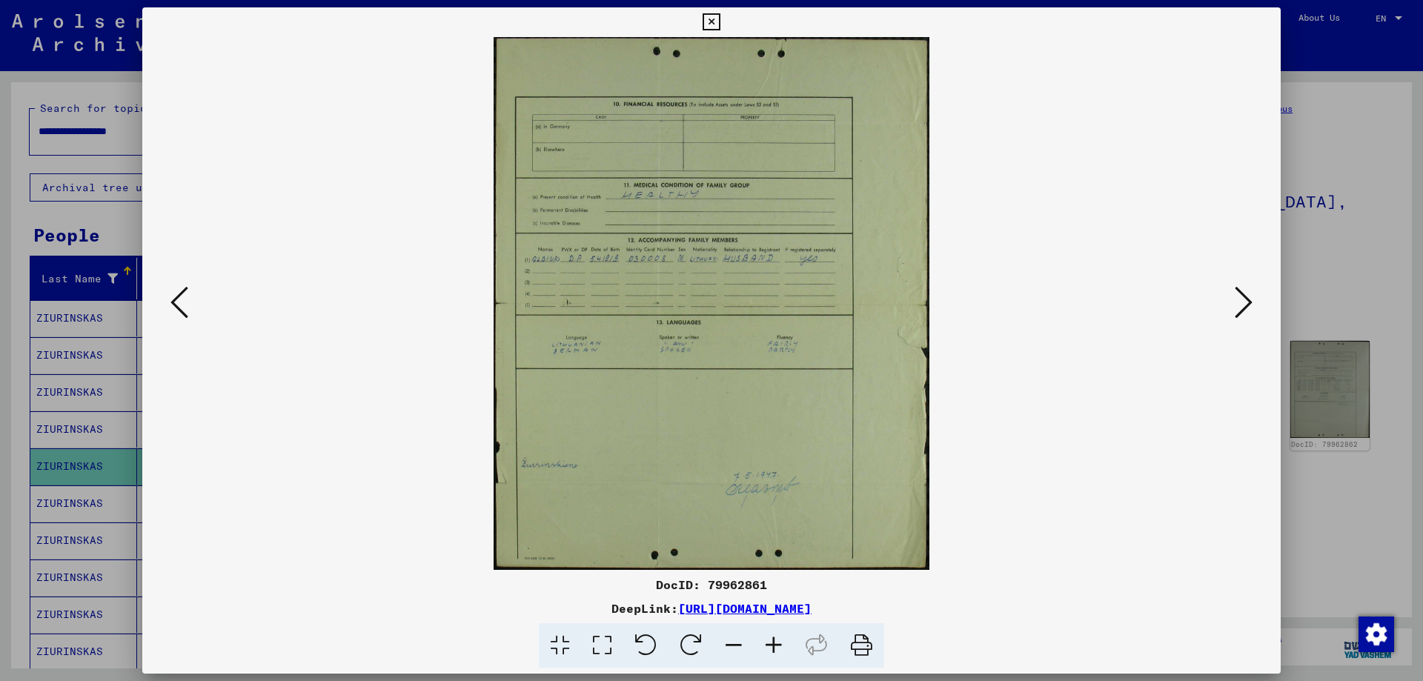
click at [1248, 302] on icon at bounding box center [1244, 303] width 18 height 36
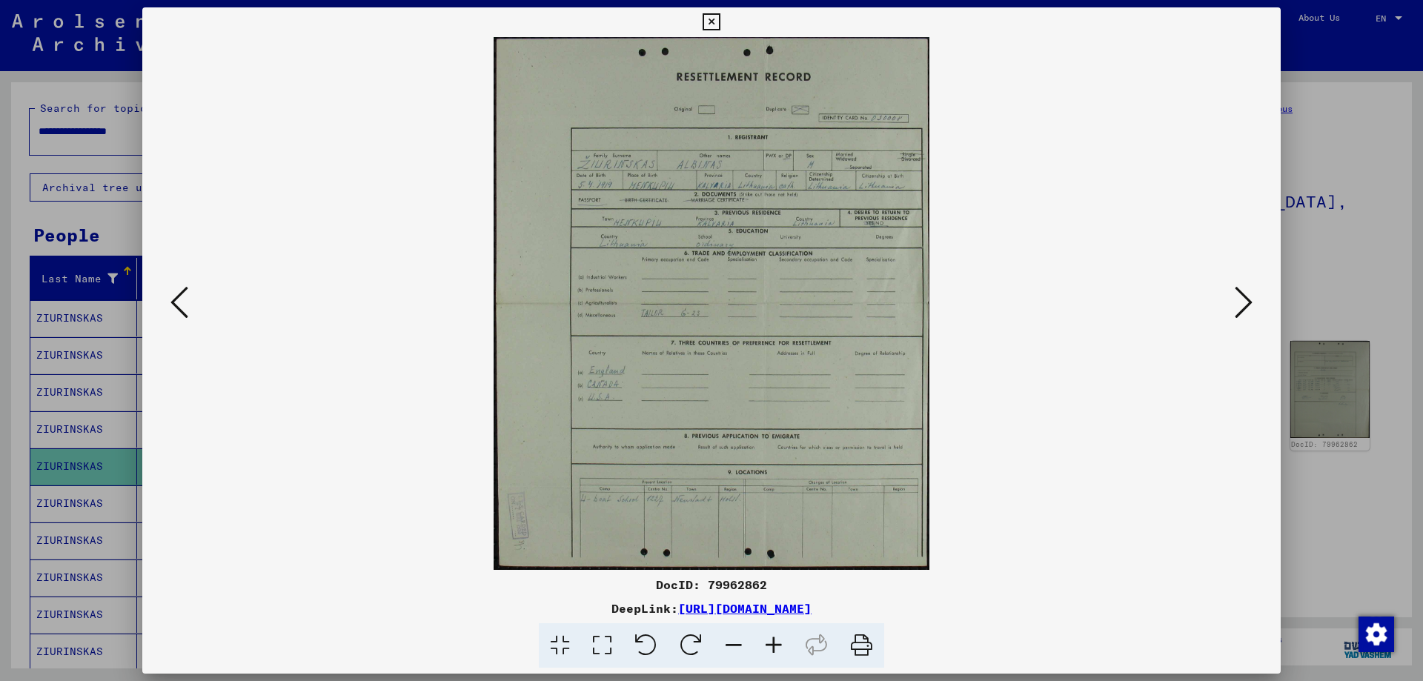
click at [1235, 317] on icon at bounding box center [1244, 303] width 18 height 36
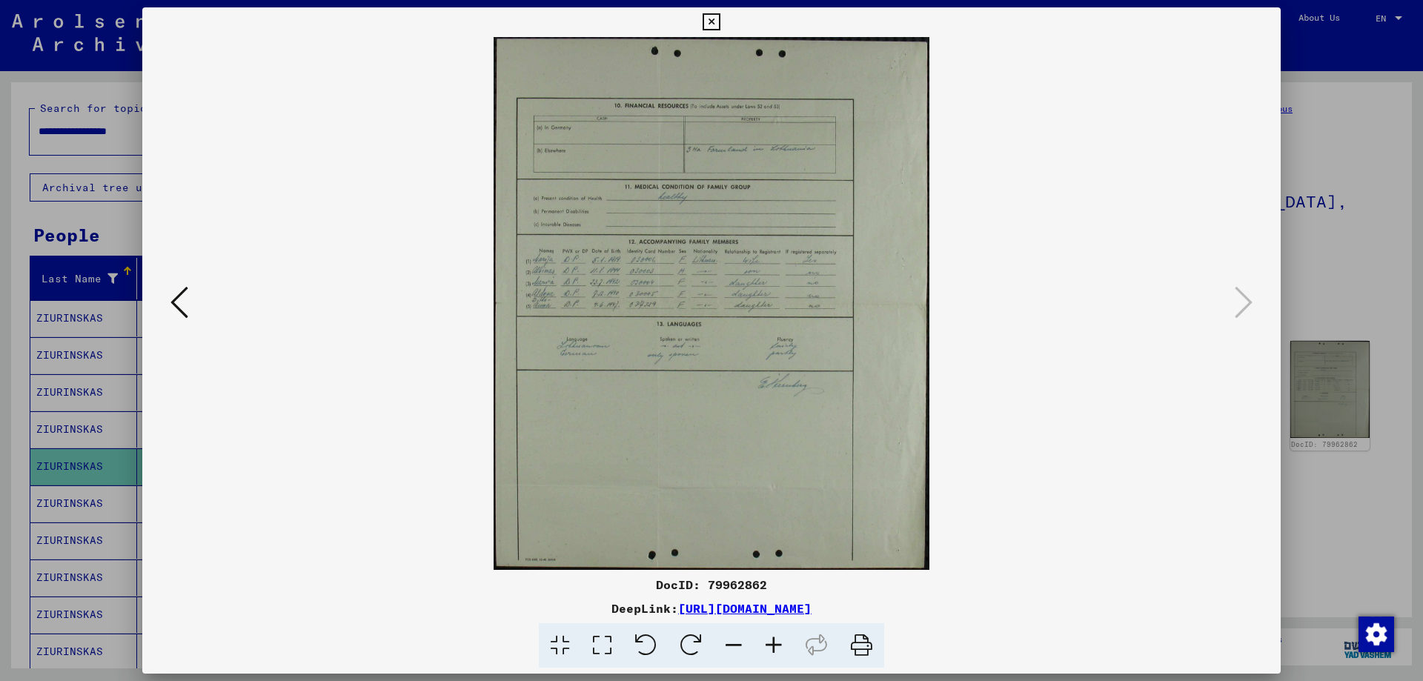
click at [711, 17] on icon at bounding box center [711, 22] width 17 height 18
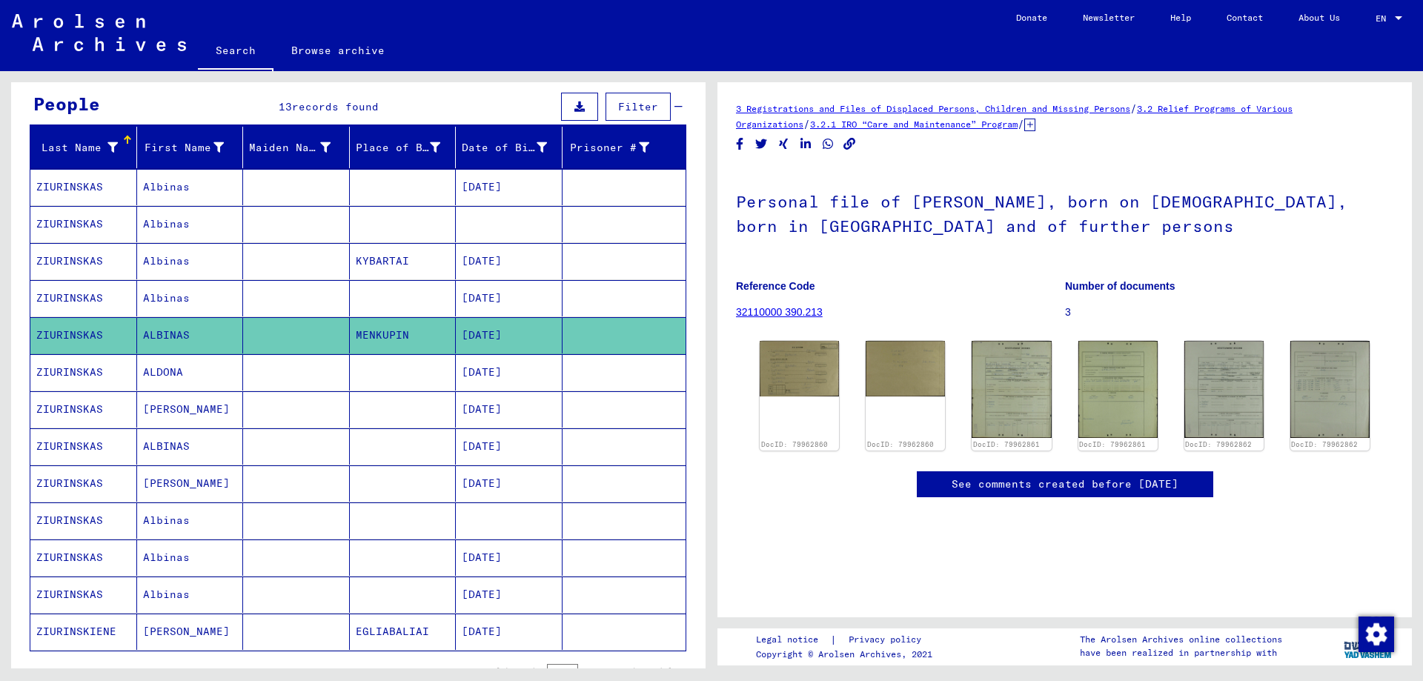
scroll to position [74, 0]
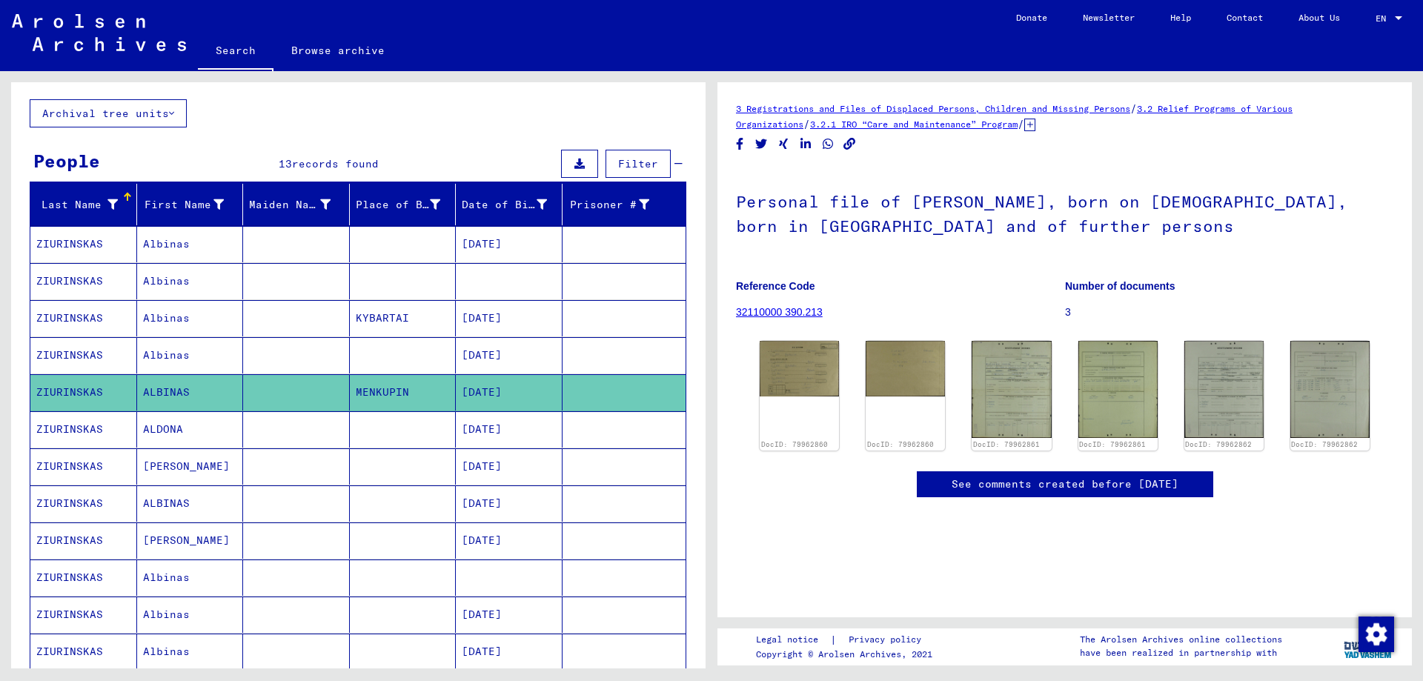
click at [414, 428] on mat-cell at bounding box center [403, 429] width 107 height 36
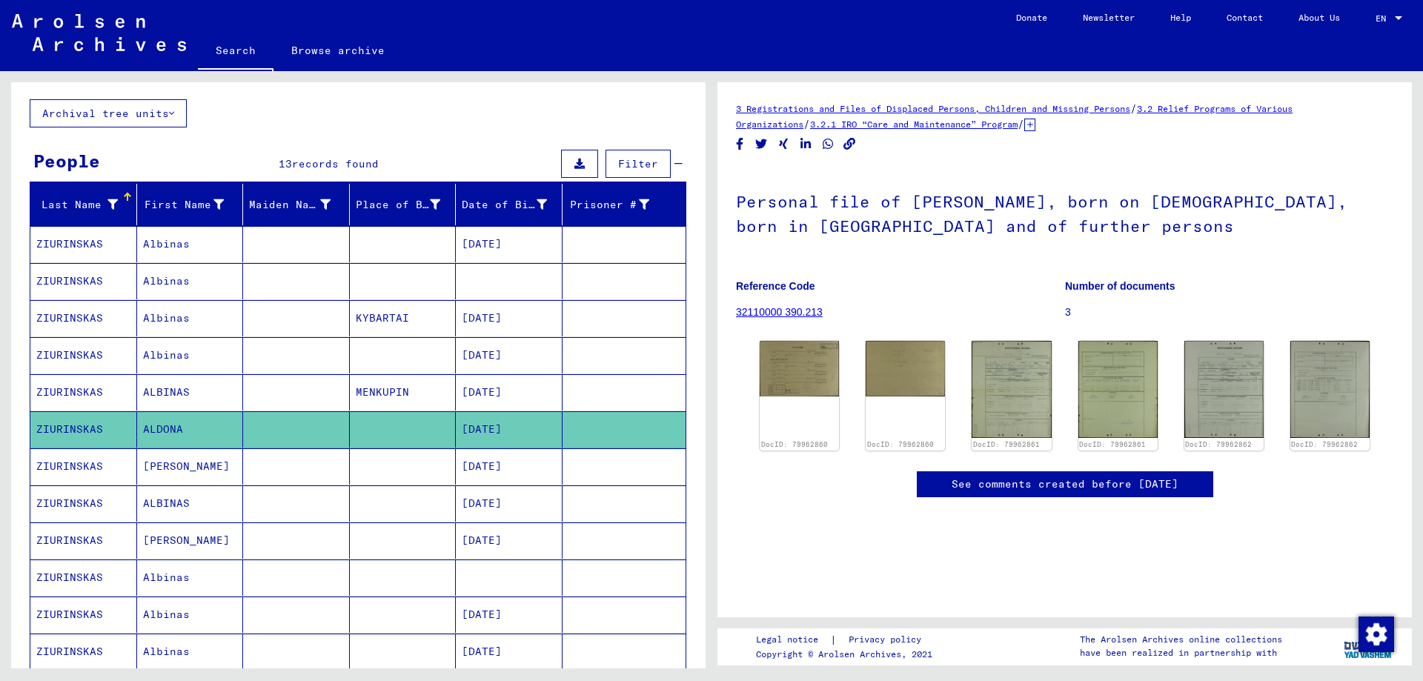
click at [400, 463] on mat-cell at bounding box center [403, 467] width 107 height 36
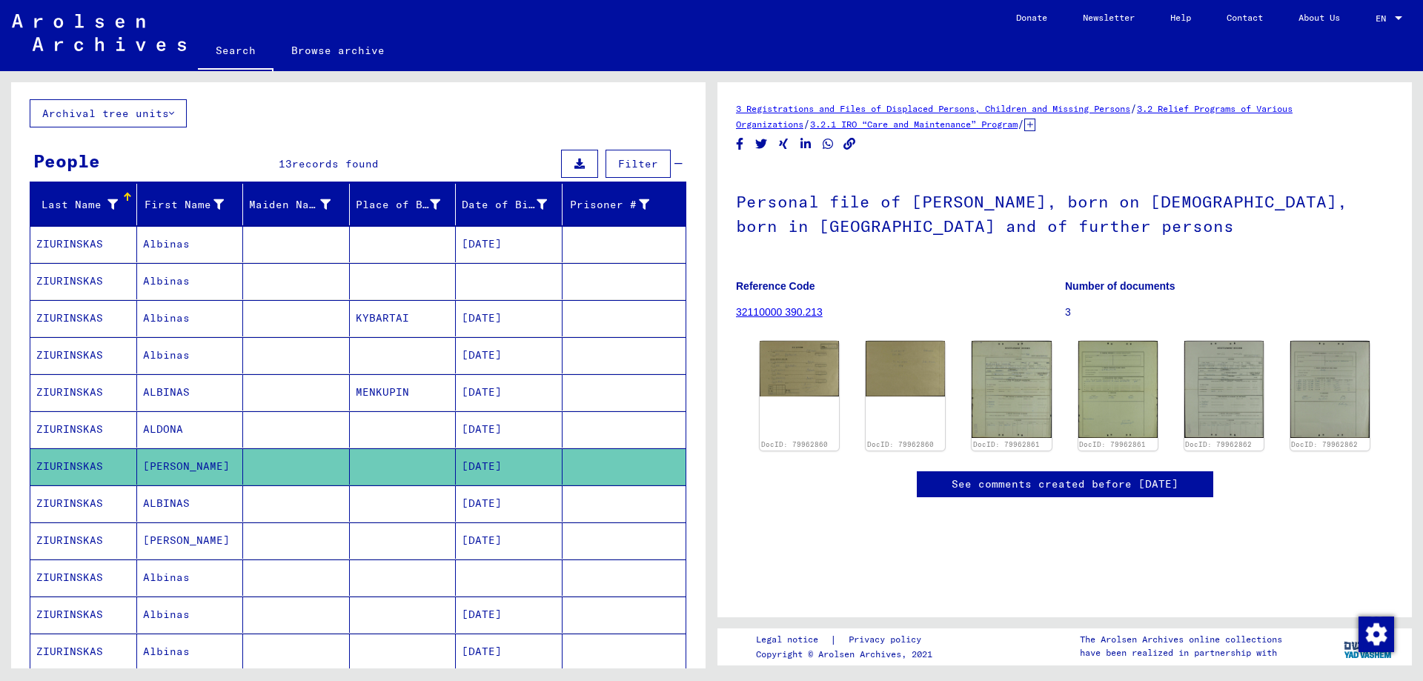
click at [398, 497] on mat-cell at bounding box center [403, 504] width 107 height 36
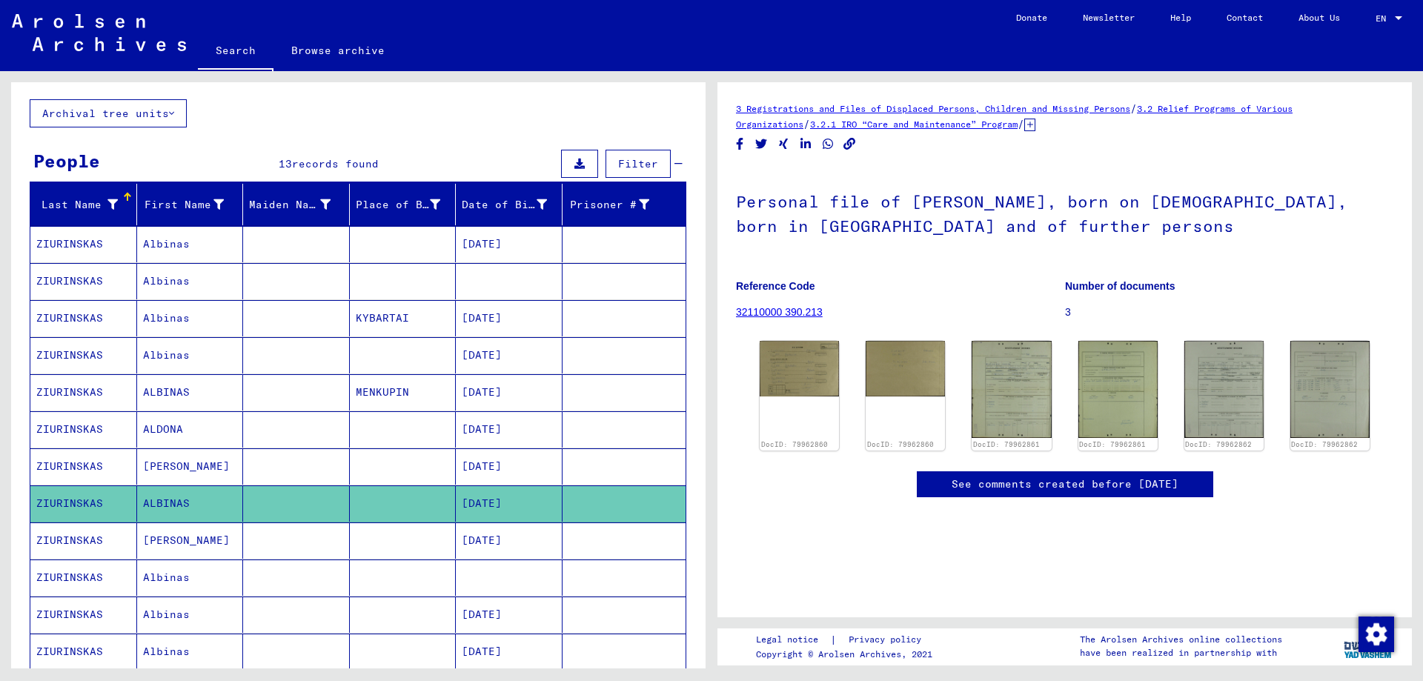
click at [392, 535] on mat-cell at bounding box center [403, 541] width 107 height 36
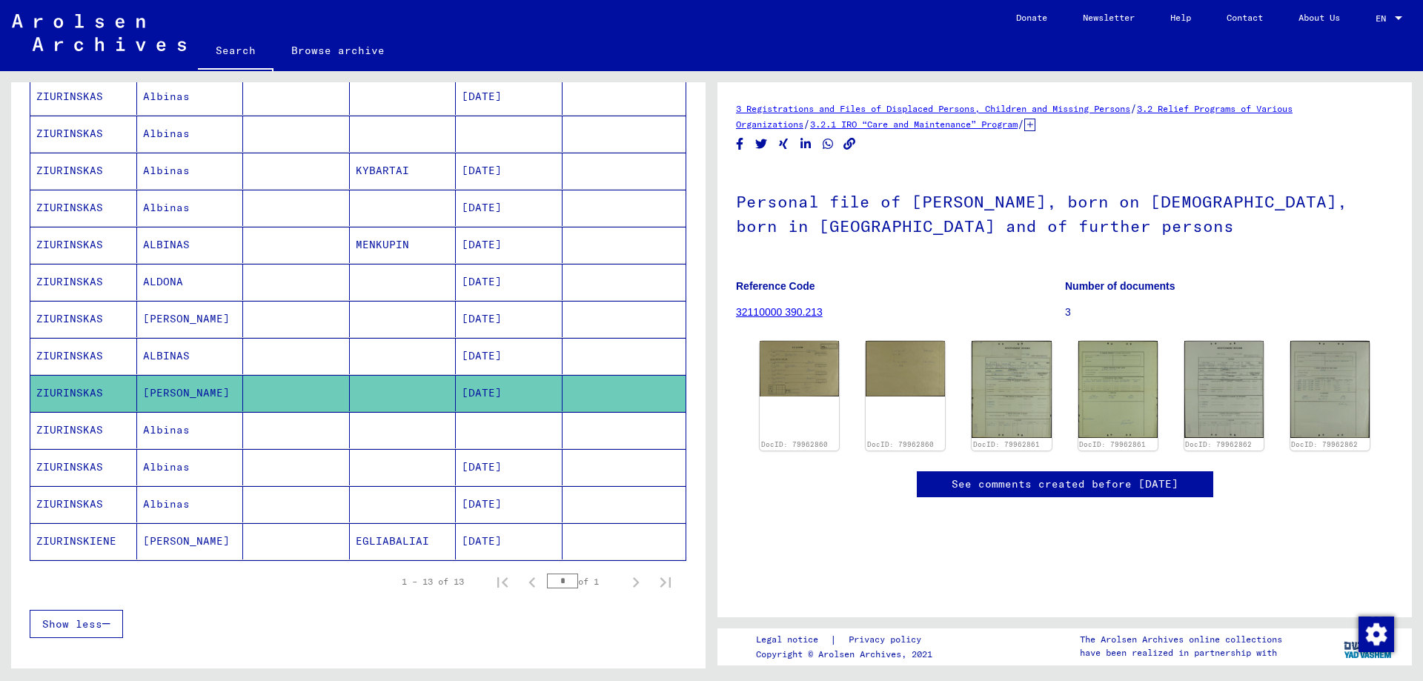
scroll to position [222, 0]
click at [395, 424] on mat-cell at bounding box center [403, 429] width 107 height 36
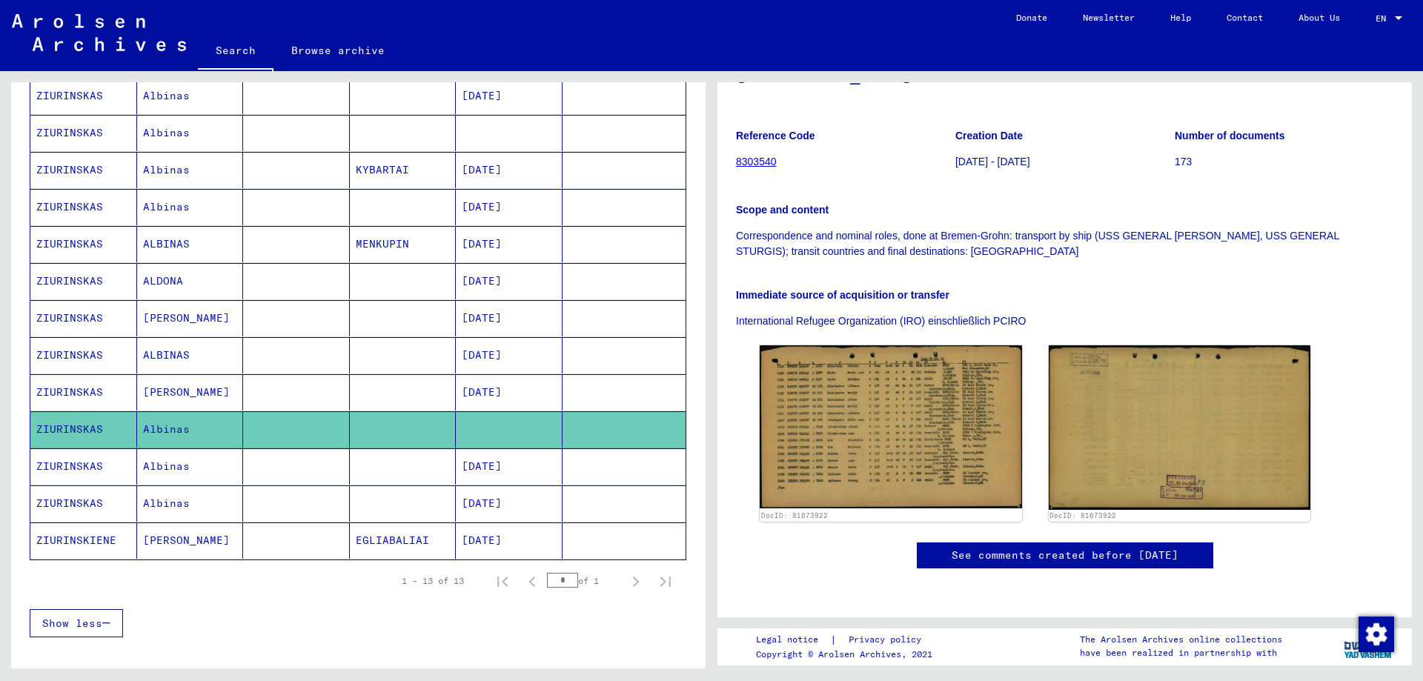
scroll to position [222, 0]
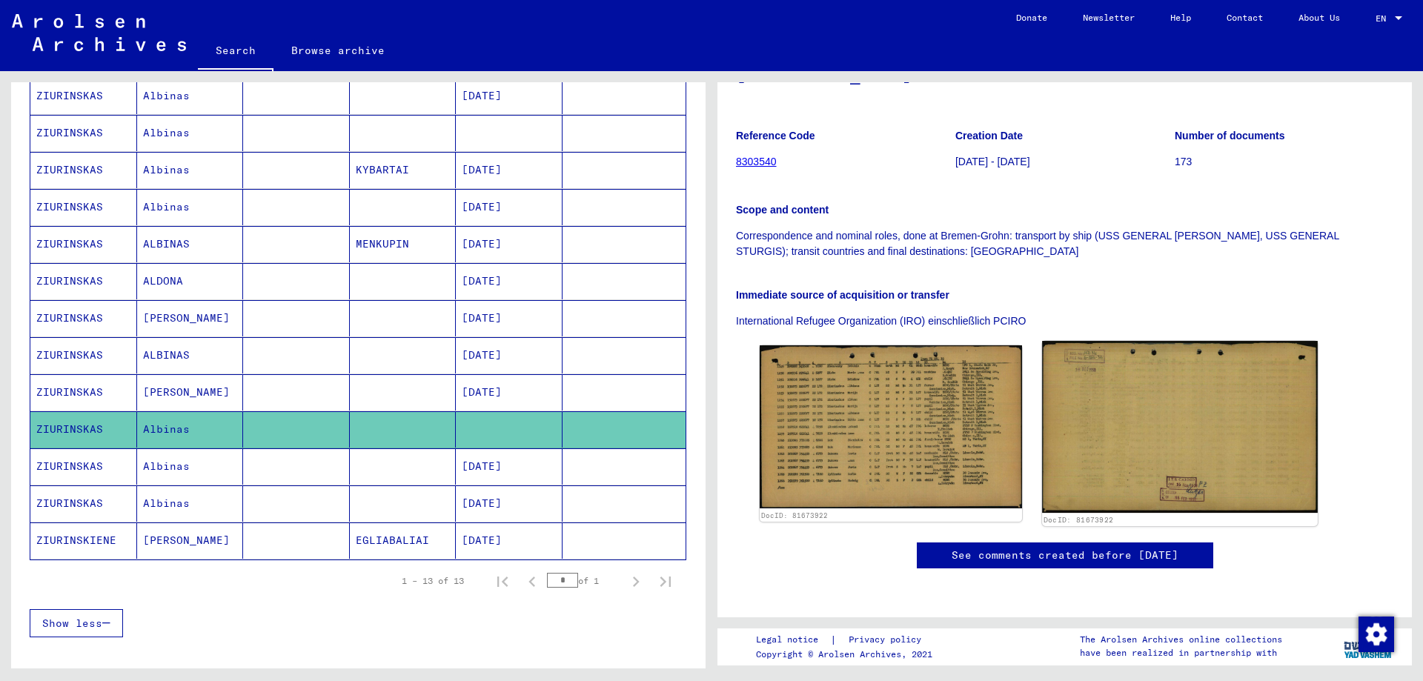
click at [1133, 388] on img at bounding box center [1179, 427] width 275 height 172
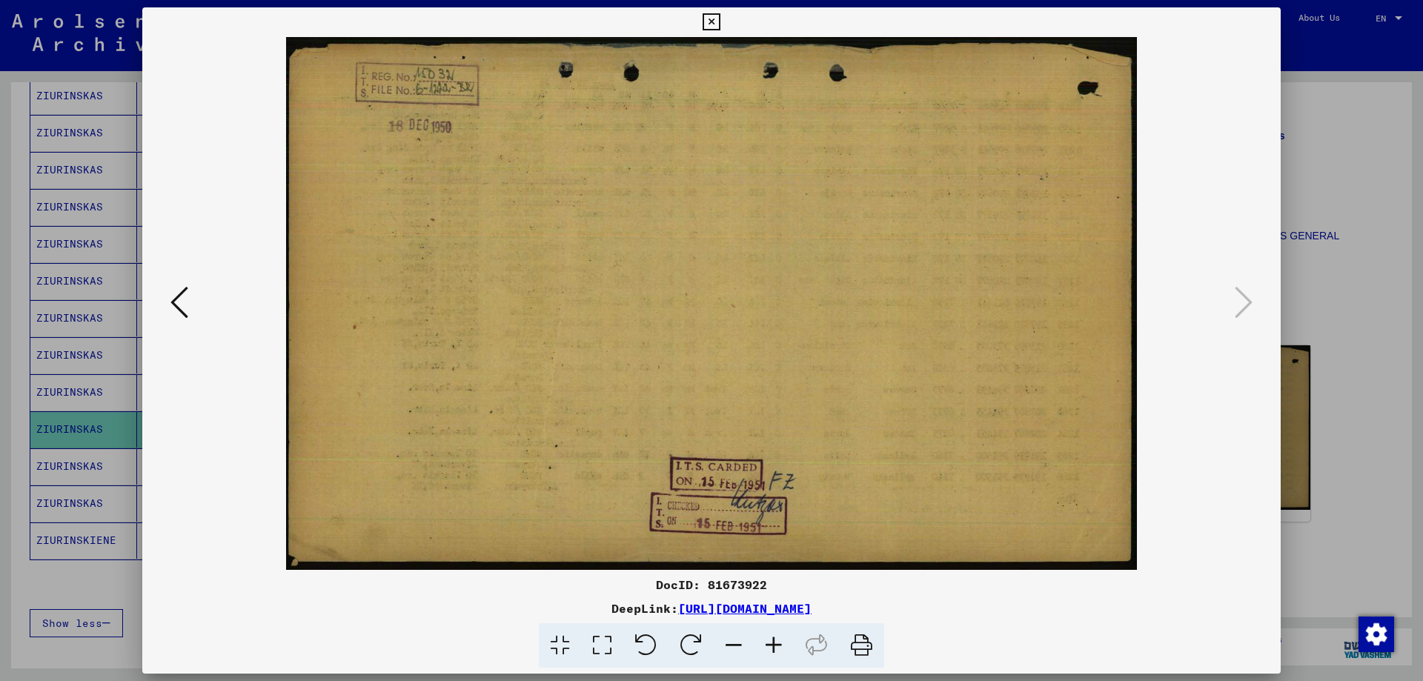
click at [707, 18] on icon at bounding box center [711, 22] width 17 height 18
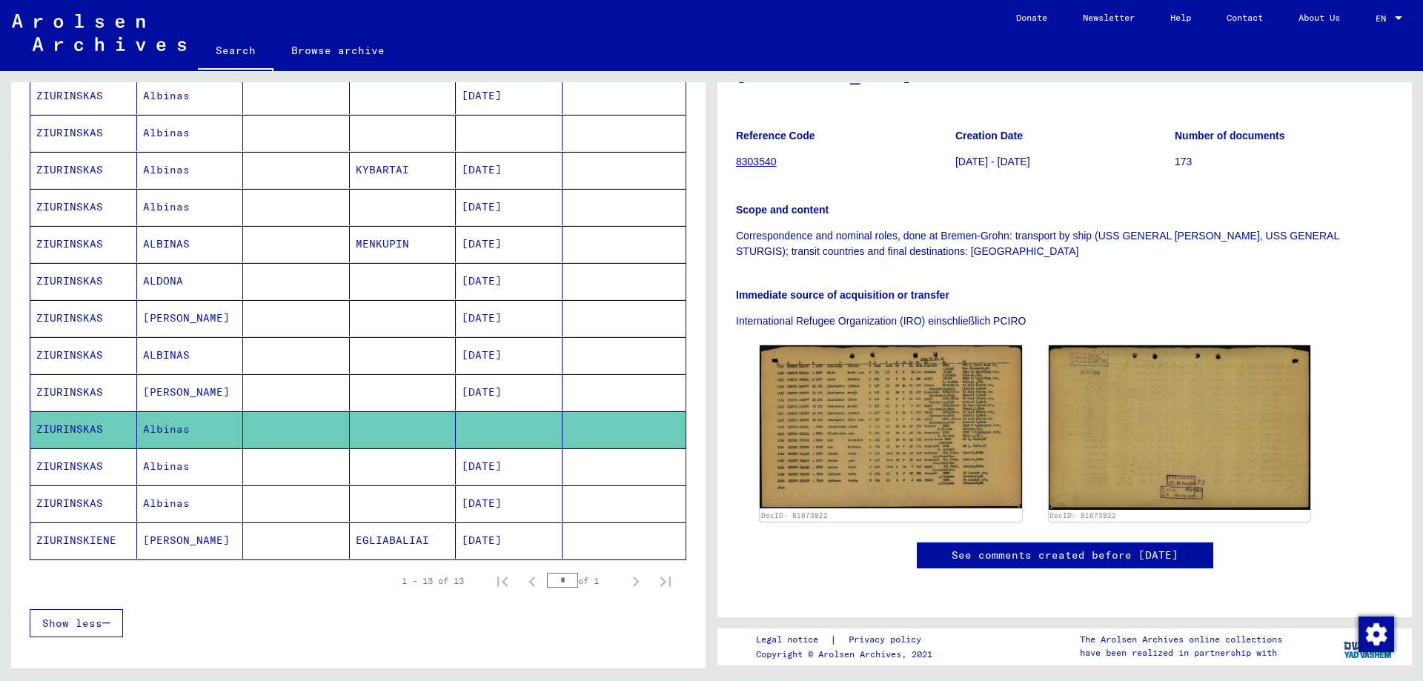
click at [474, 469] on mat-cell "[DATE]" at bounding box center [509, 467] width 107 height 36
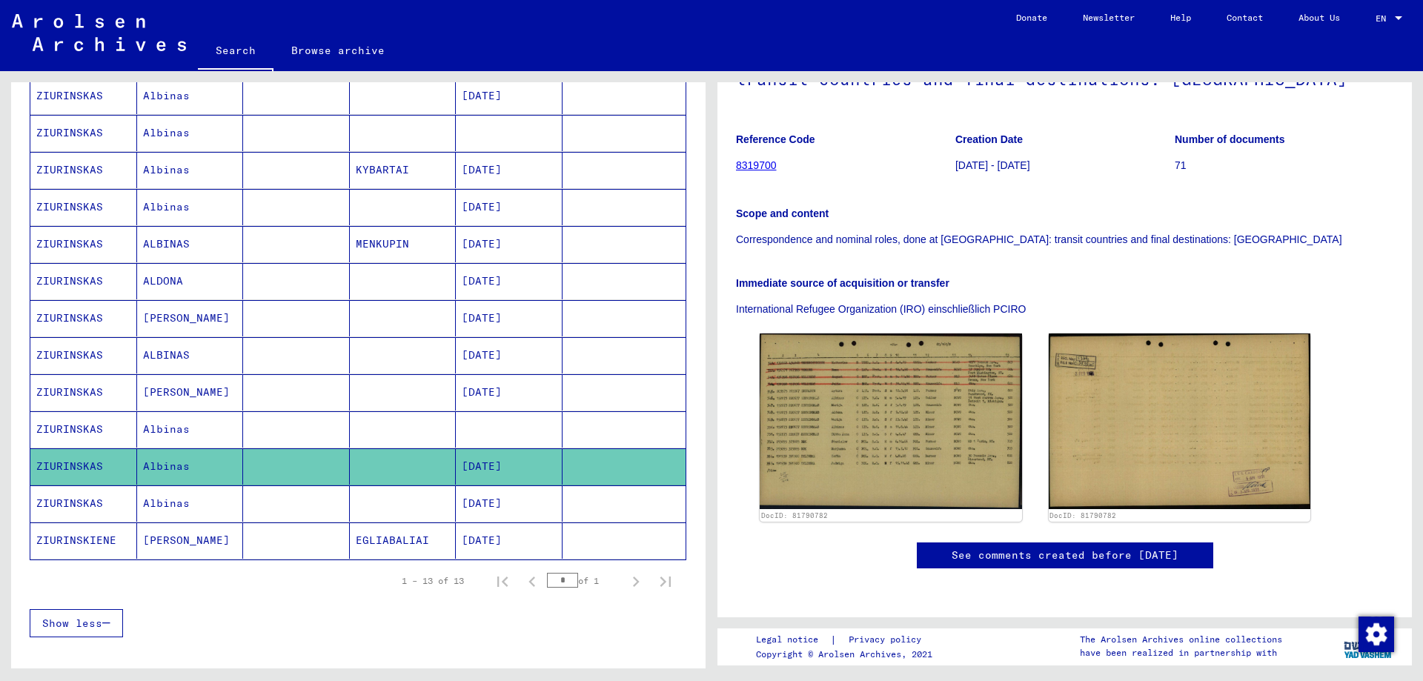
scroll to position [297, 0]
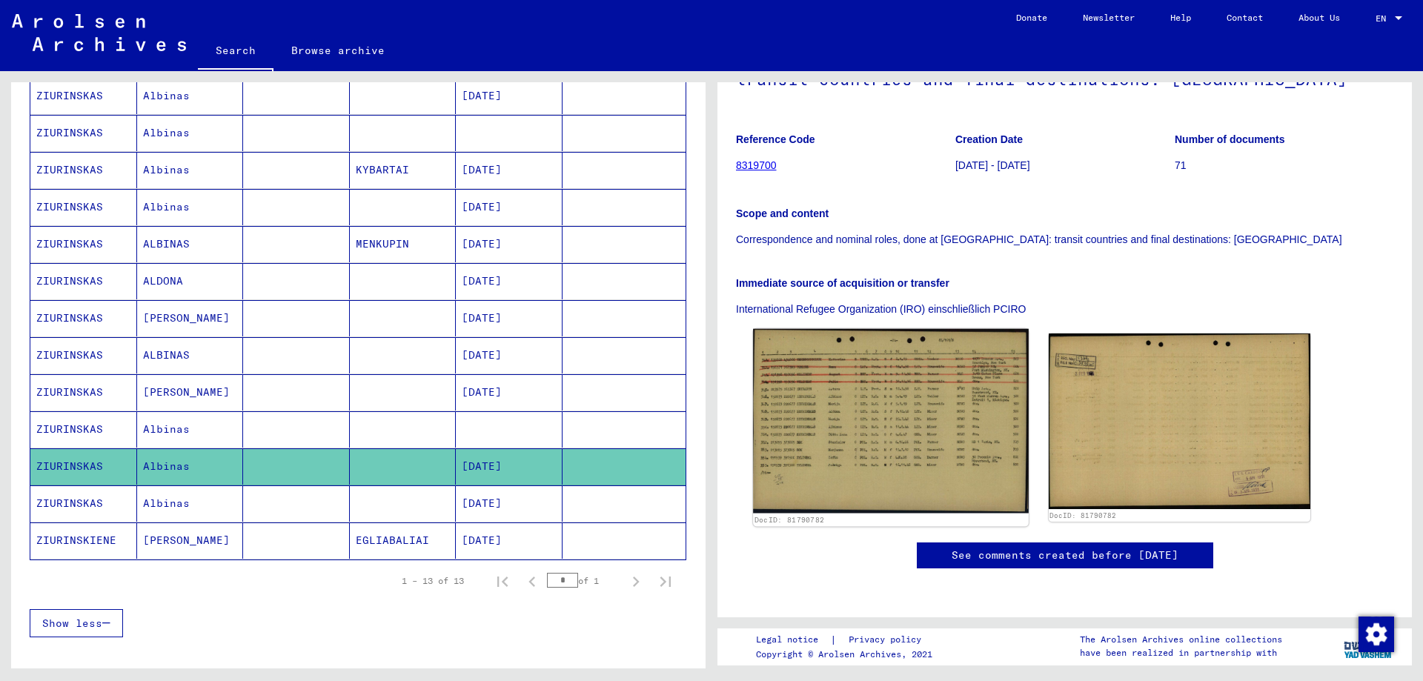
click at [866, 329] on img at bounding box center [890, 421] width 275 height 185
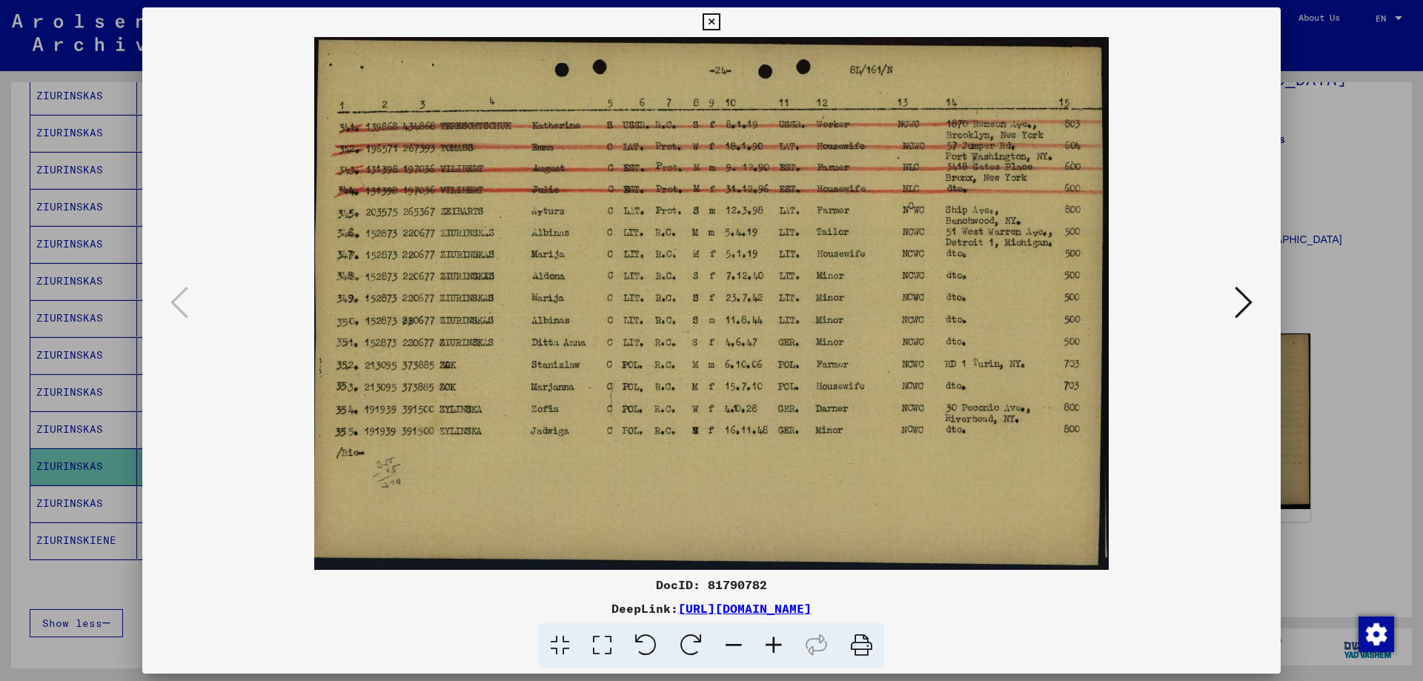
click at [1235, 317] on icon at bounding box center [1244, 303] width 18 height 36
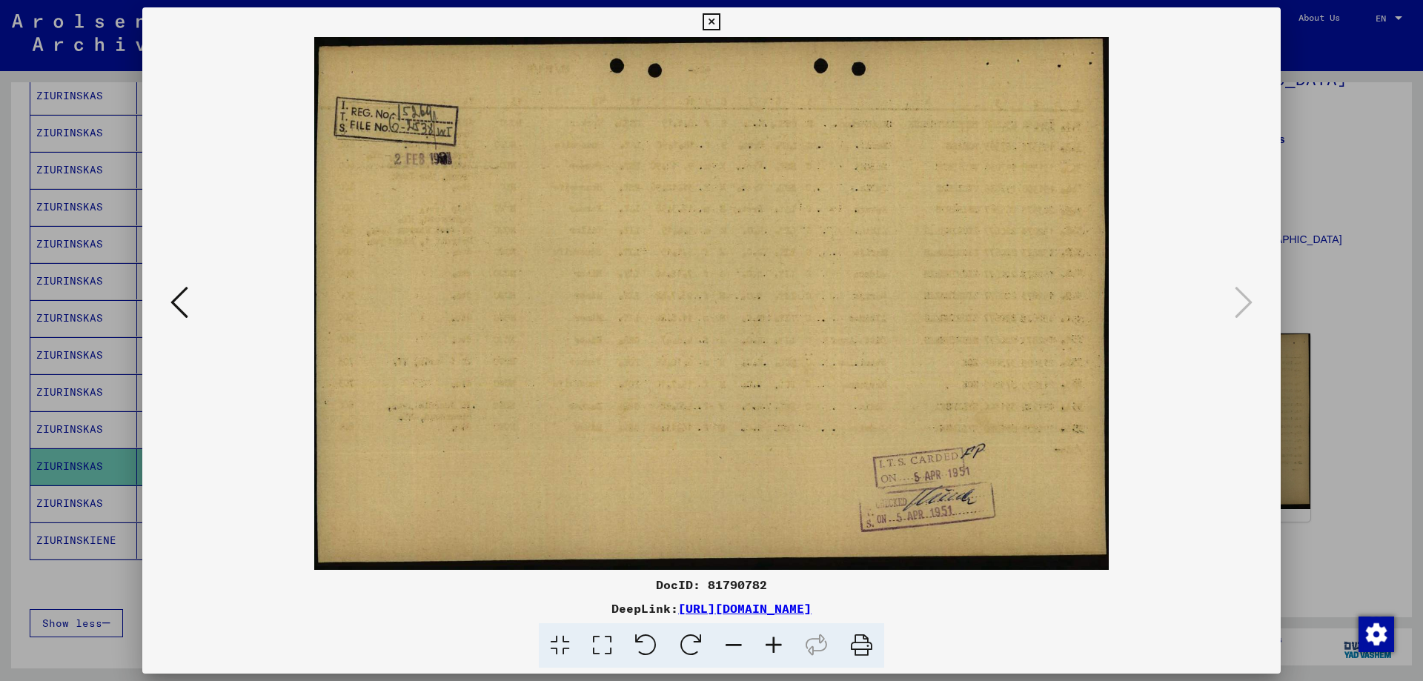
click at [718, 22] on icon at bounding box center [711, 22] width 17 height 18
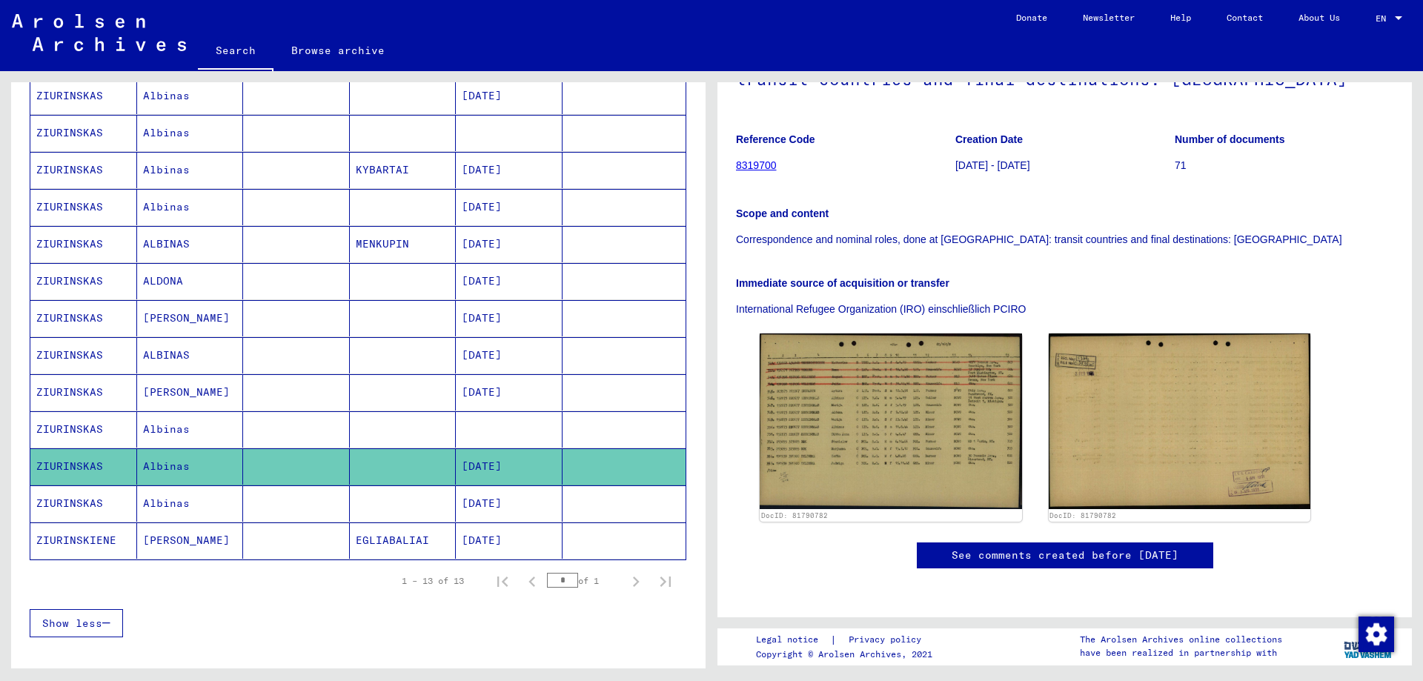
click at [343, 505] on mat-cell at bounding box center [296, 504] width 107 height 36
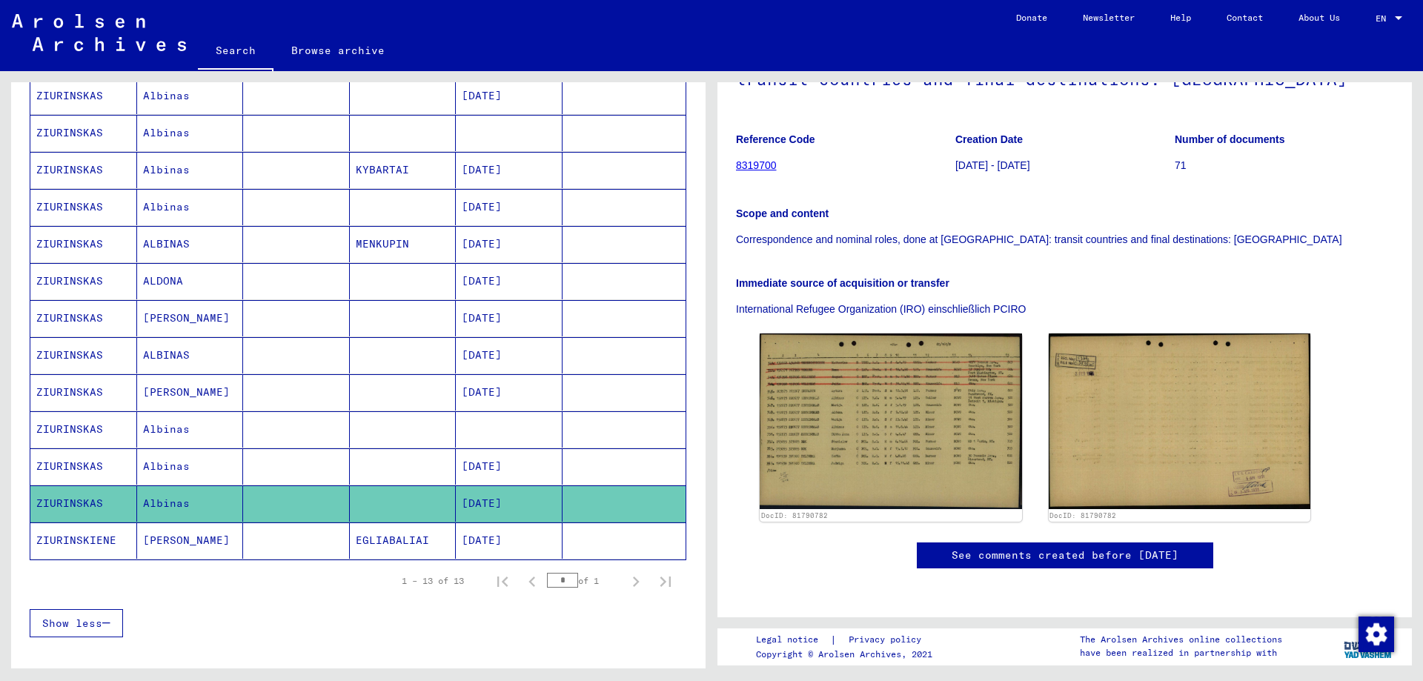
click at [359, 534] on mat-cell "EGLIABALIAI" at bounding box center [403, 541] width 107 height 36
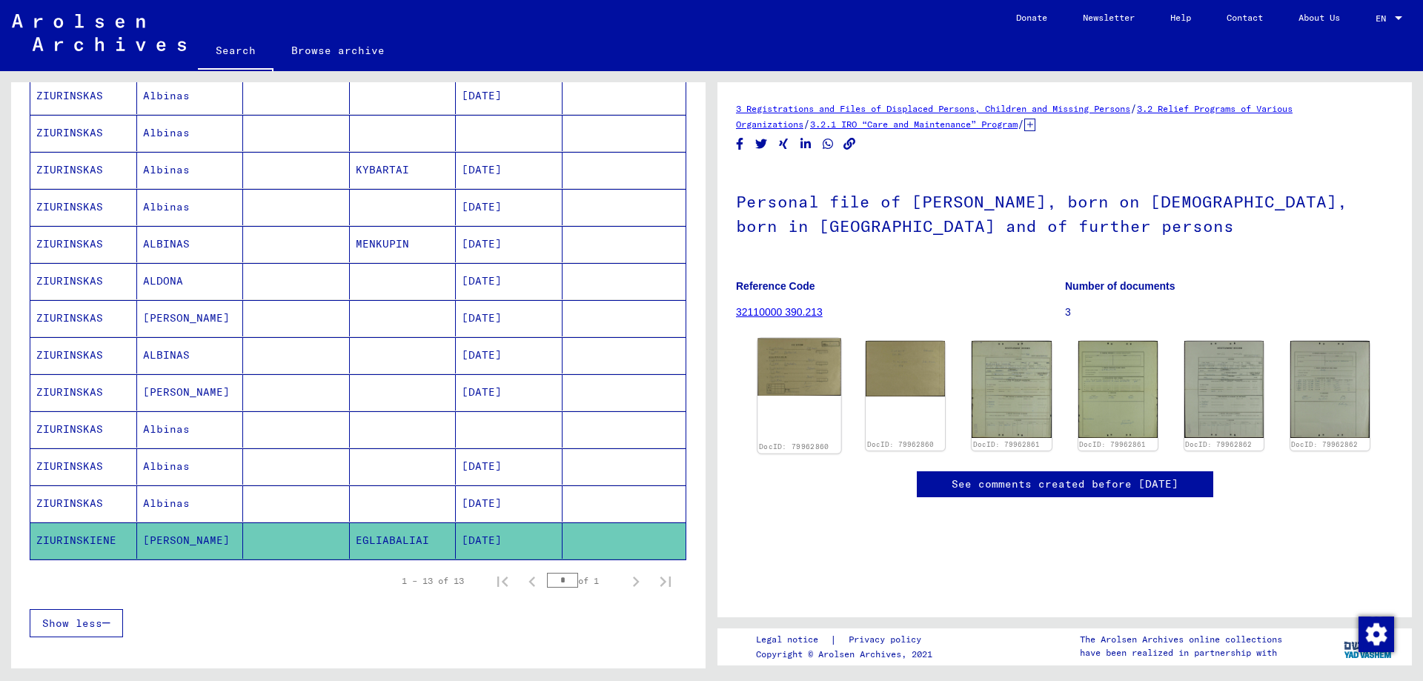
click at [796, 371] on img at bounding box center [800, 368] width 84 height 58
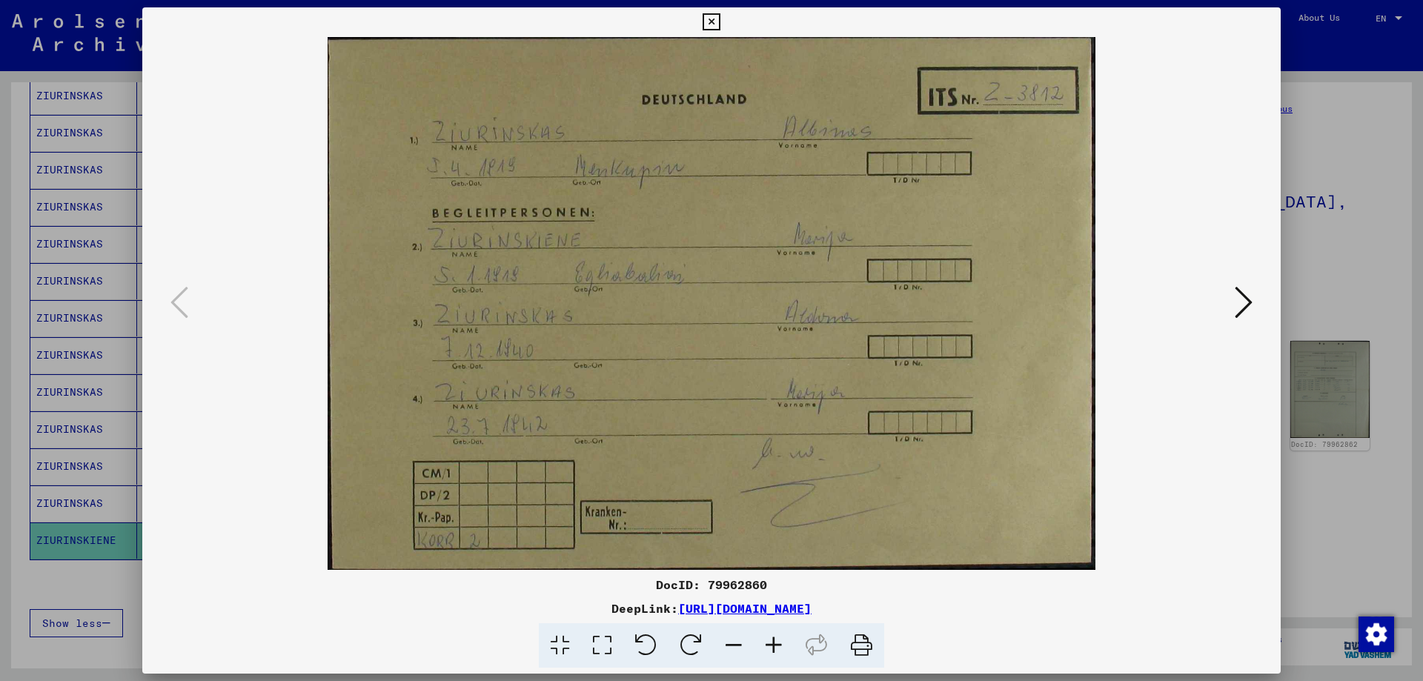
click at [1245, 297] on icon at bounding box center [1244, 303] width 18 height 36
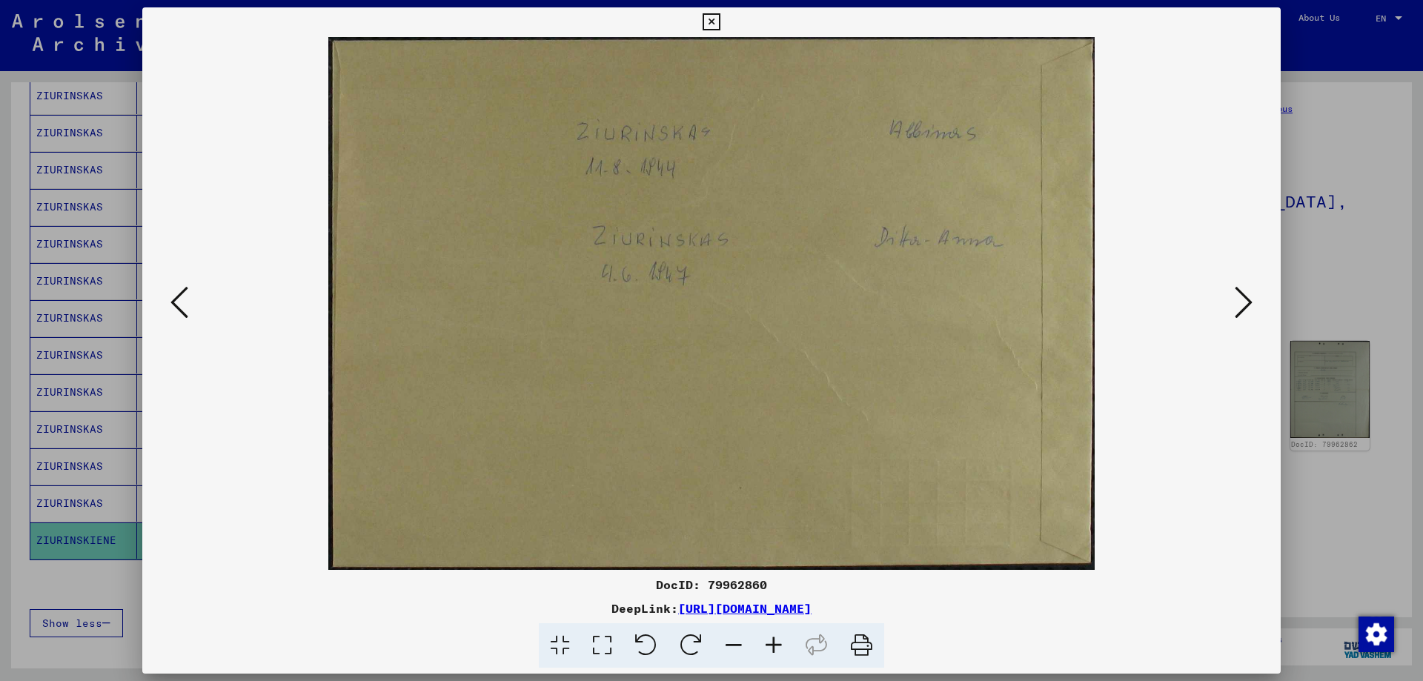
click at [1247, 300] on icon at bounding box center [1244, 303] width 18 height 36
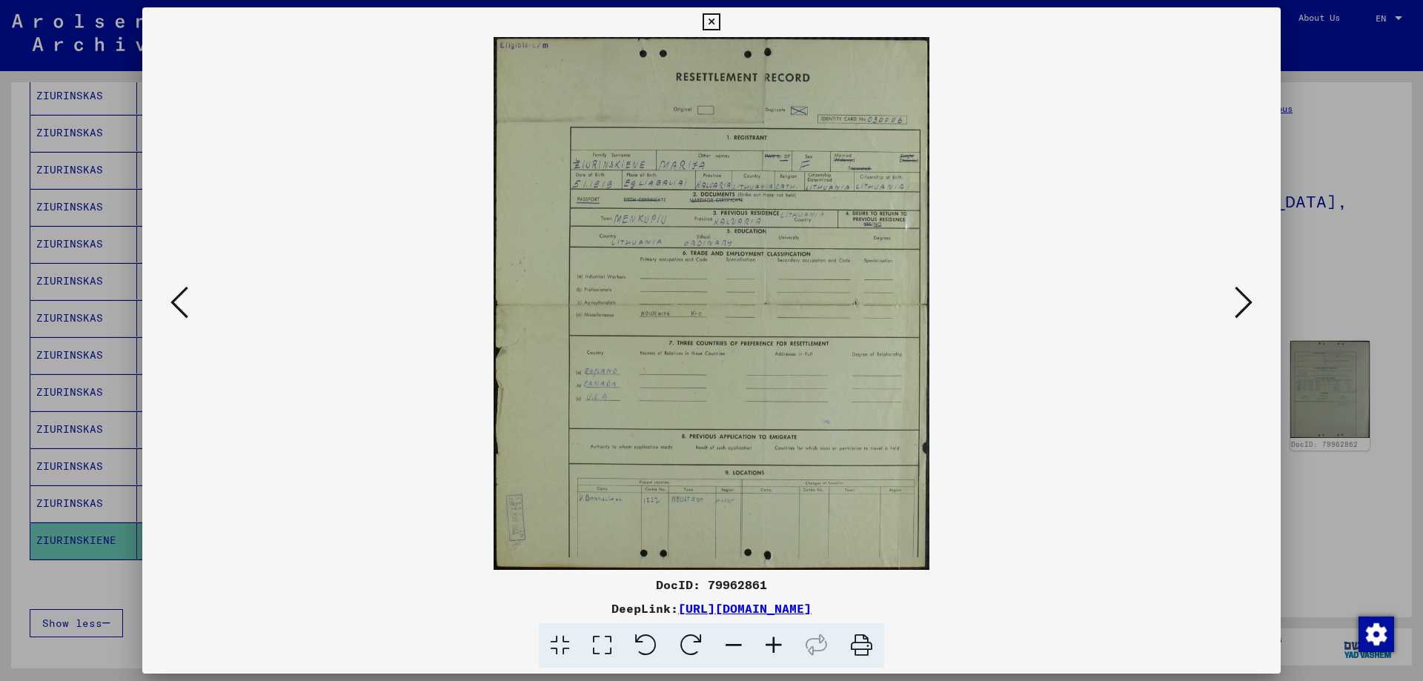
click at [1247, 300] on icon at bounding box center [1244, 303] width 18 height 36
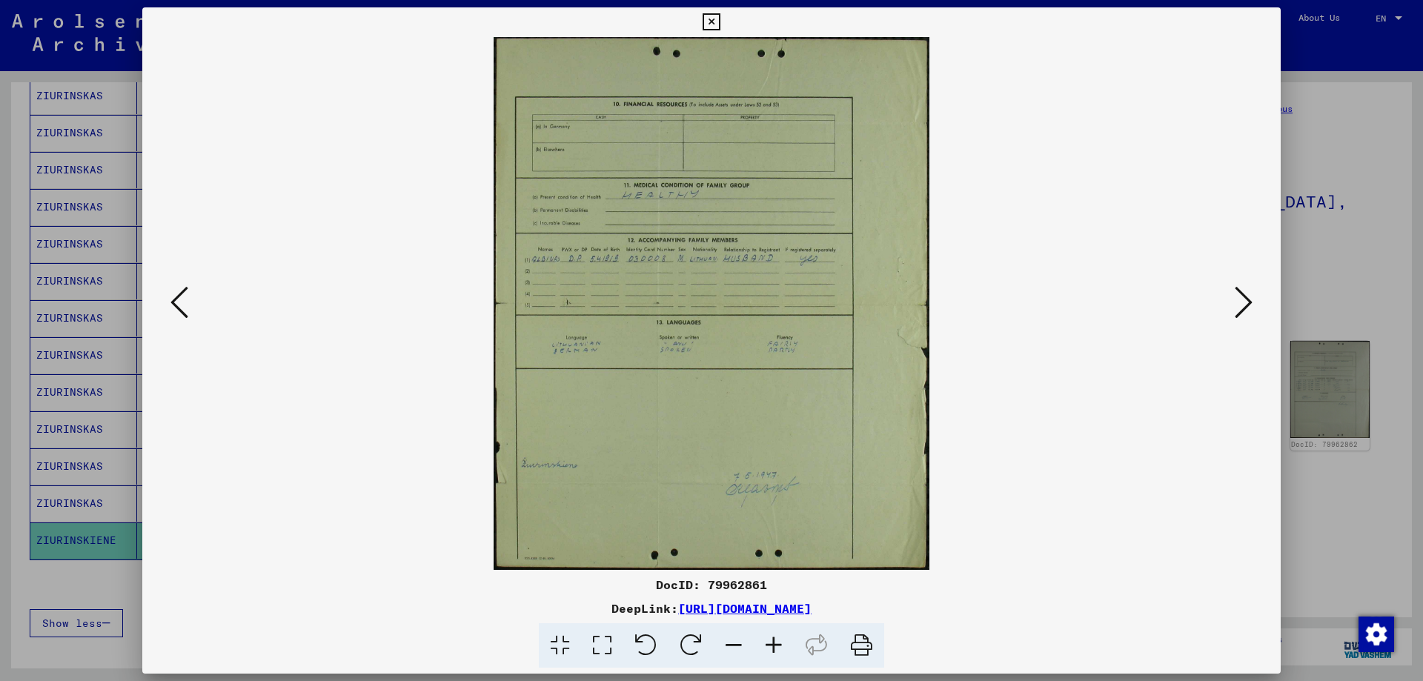
click at [1247, 300] on icon at bounding box center [1244, 303] width 18 height 36
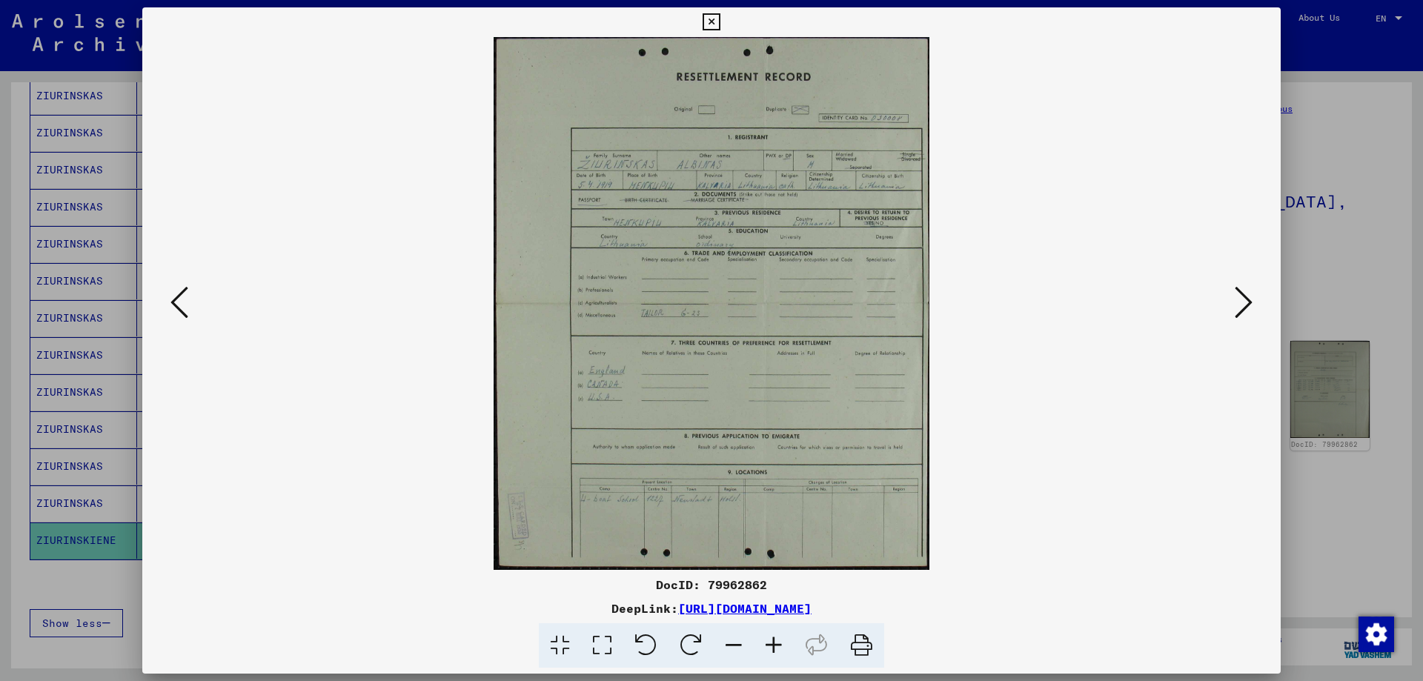
click at [1247, 300] on icon at bounding box center [1244, 303] width 18 height 36
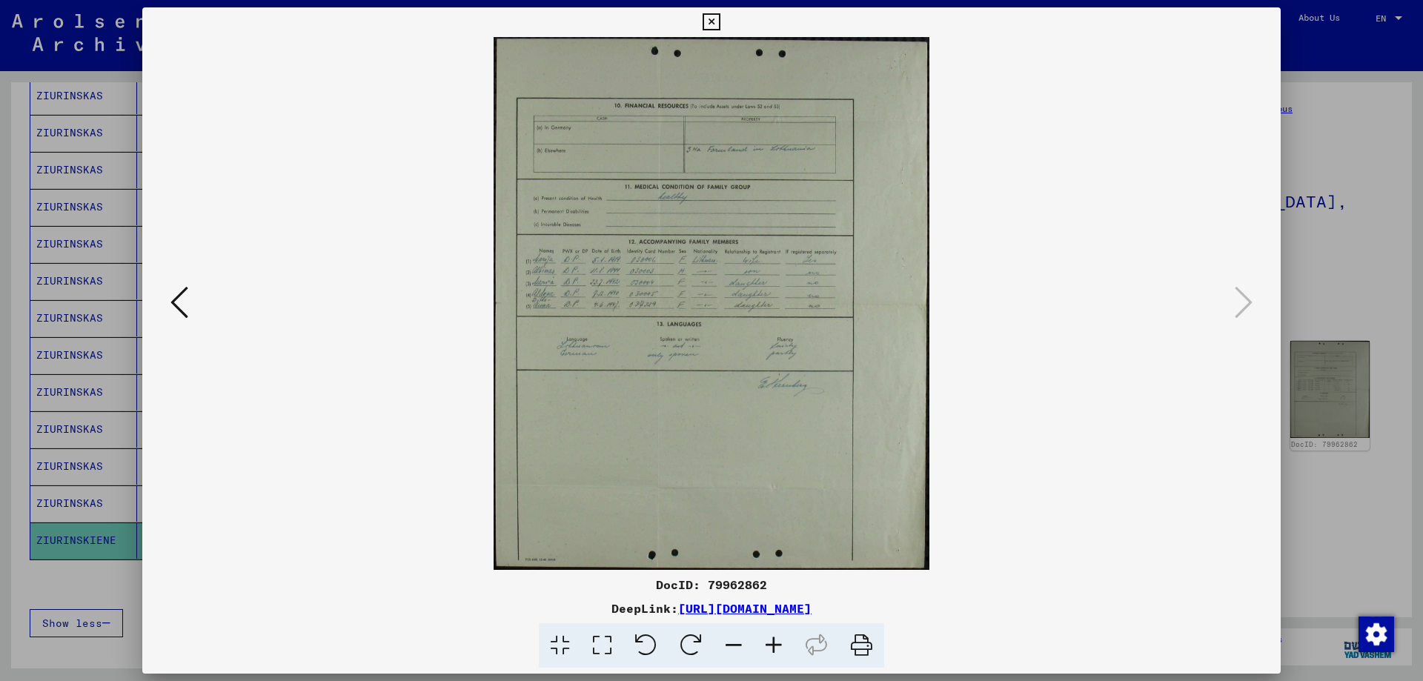
click at [716, 21] on icon at bounding box center [711, 22] width 17 height 18
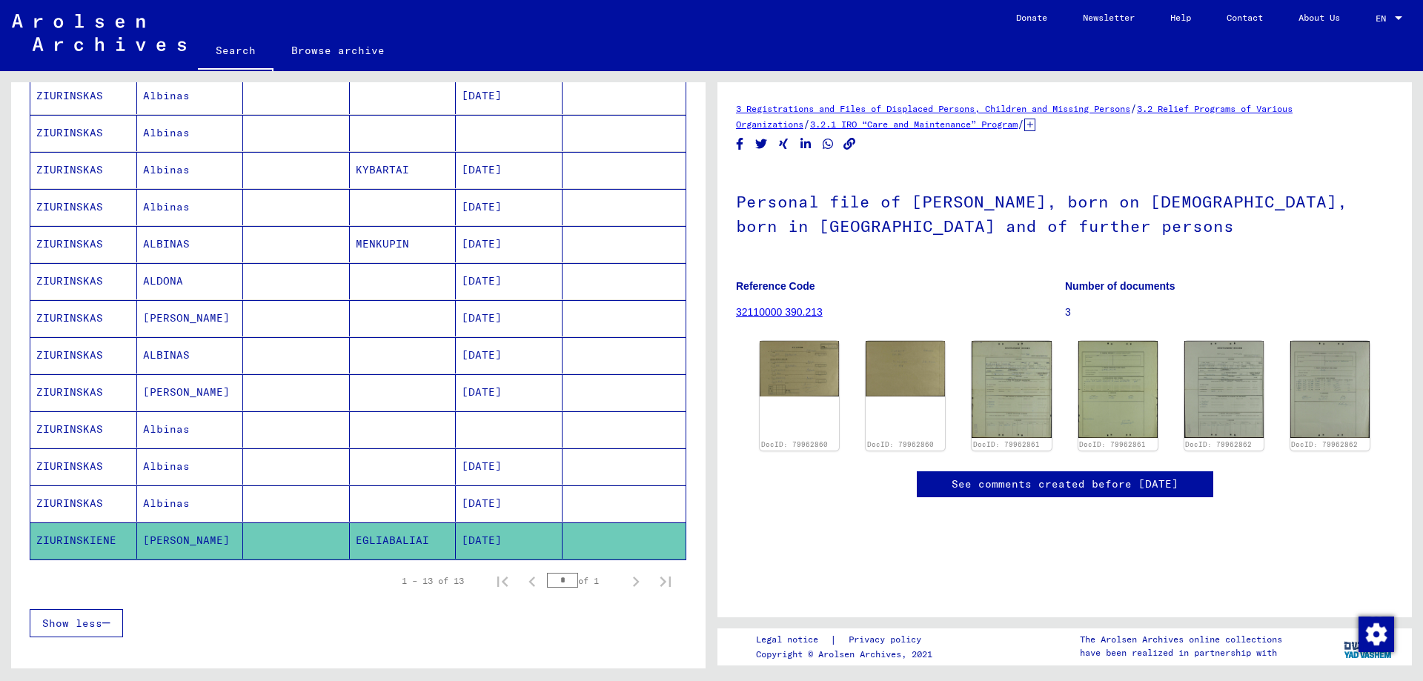
click at [401, 242] on mat-cell "MENKUPIN" at bounding box center [403, 244] width 107 height 36
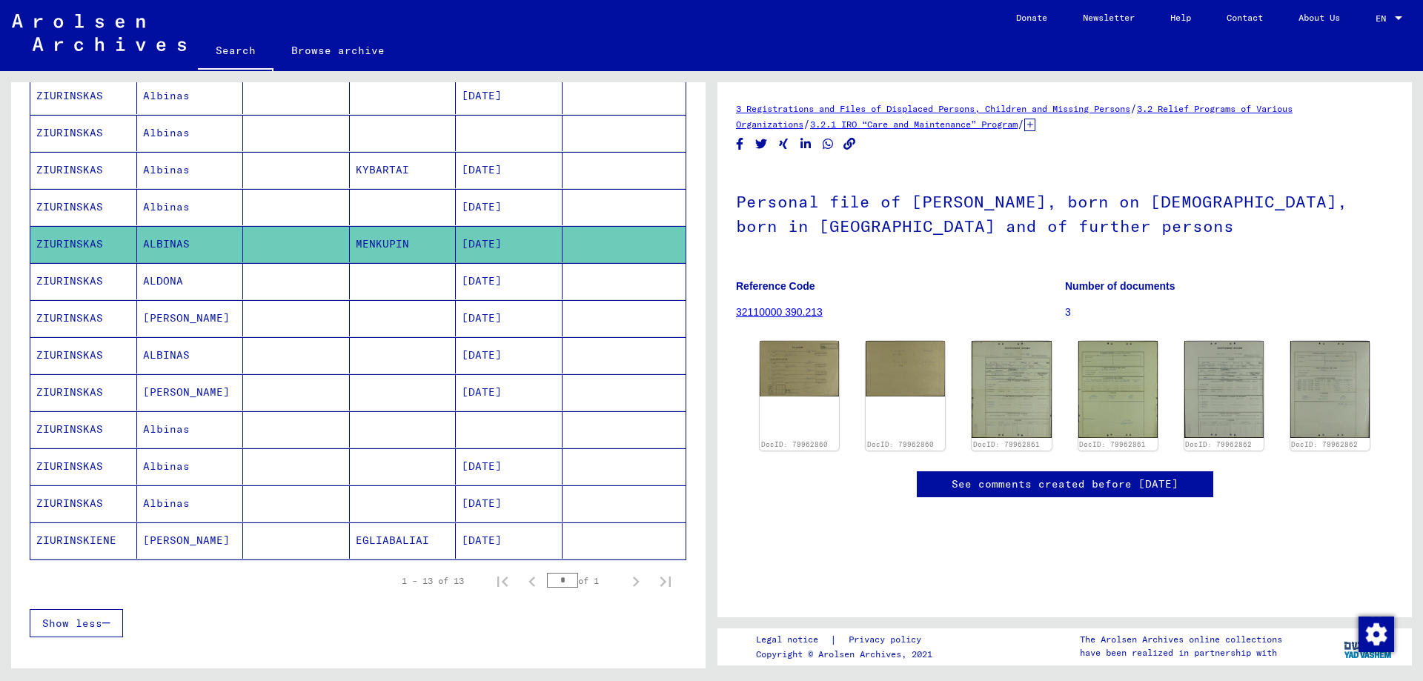
click at [770, 309] on link "32110000 390.213" at bounding box center [779, 312] width 87 height 12
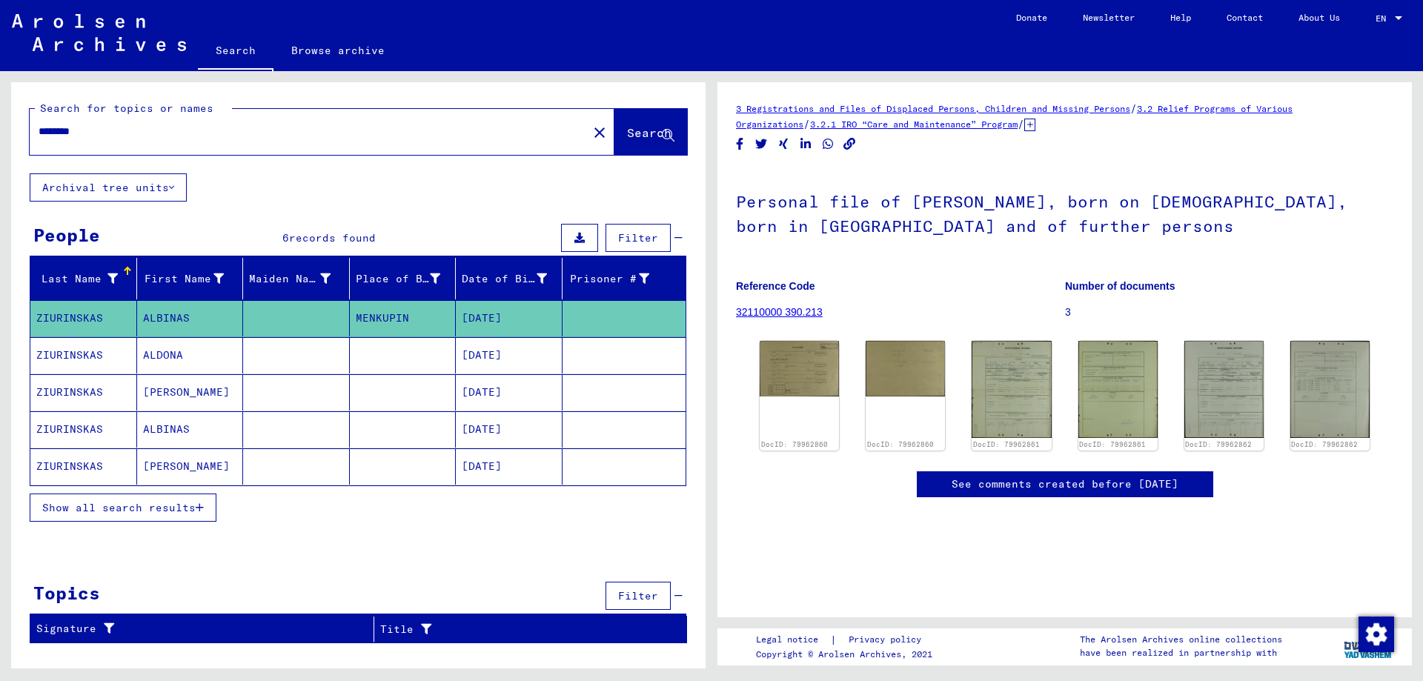
click at [121, 504] on span "Show all search results" at bounding box center [118, 507] width 153 height 13
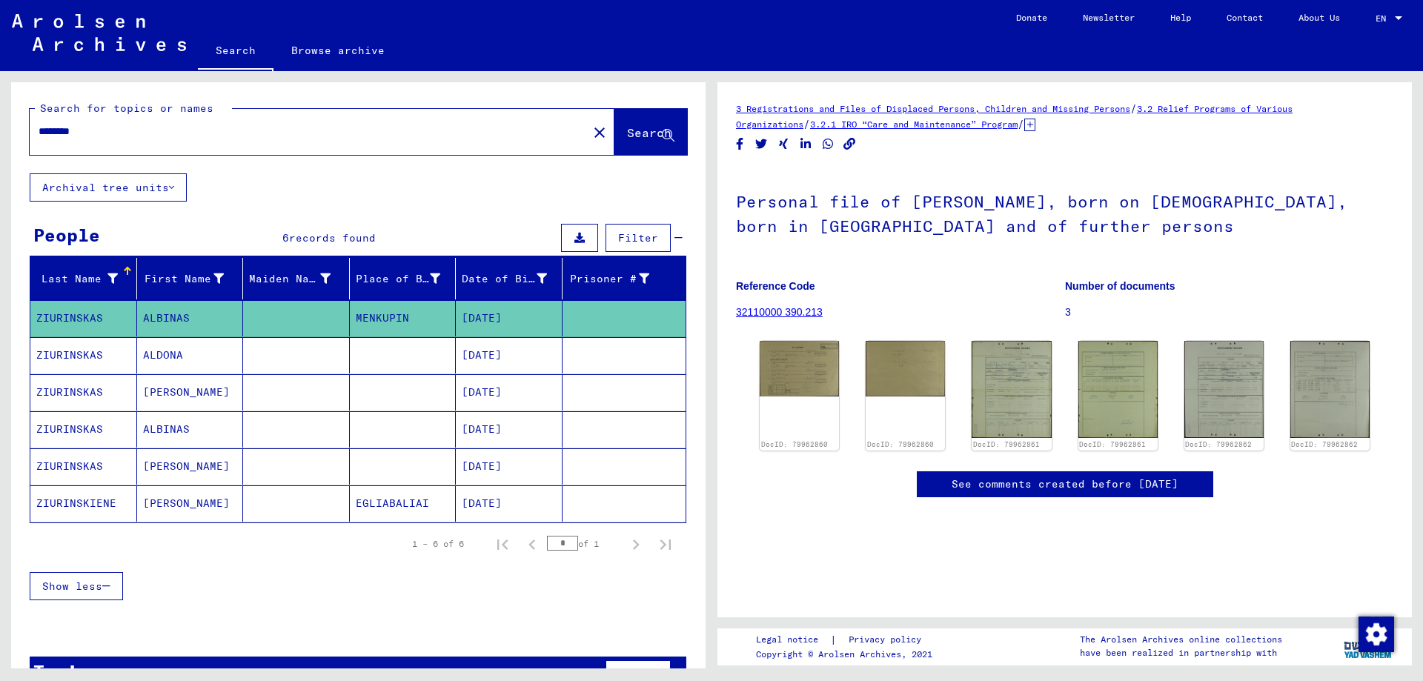
click at [391, 500] on mat-cell "EGLIABALIAI" at bounding box center [403, 504] width 107 height 36
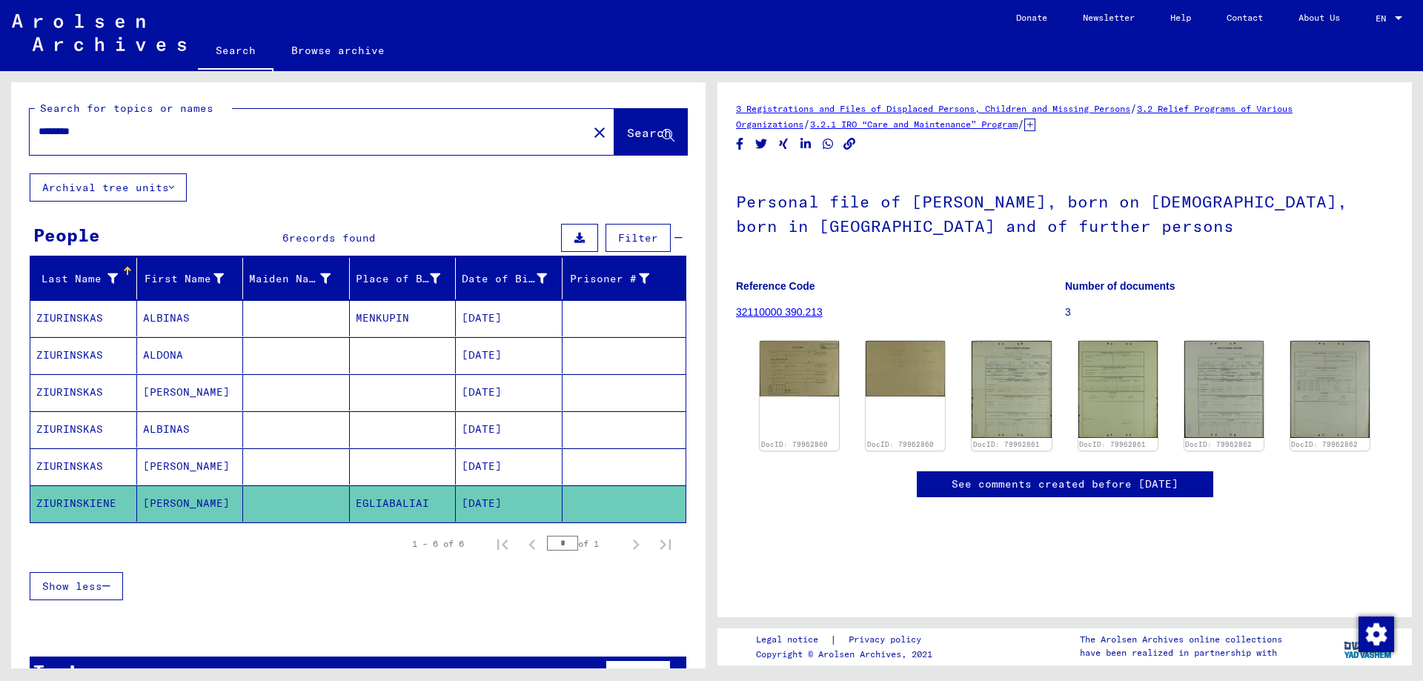
click at [393, 461] on mat-cell at bounding box center [403, 467] width 107 height 36
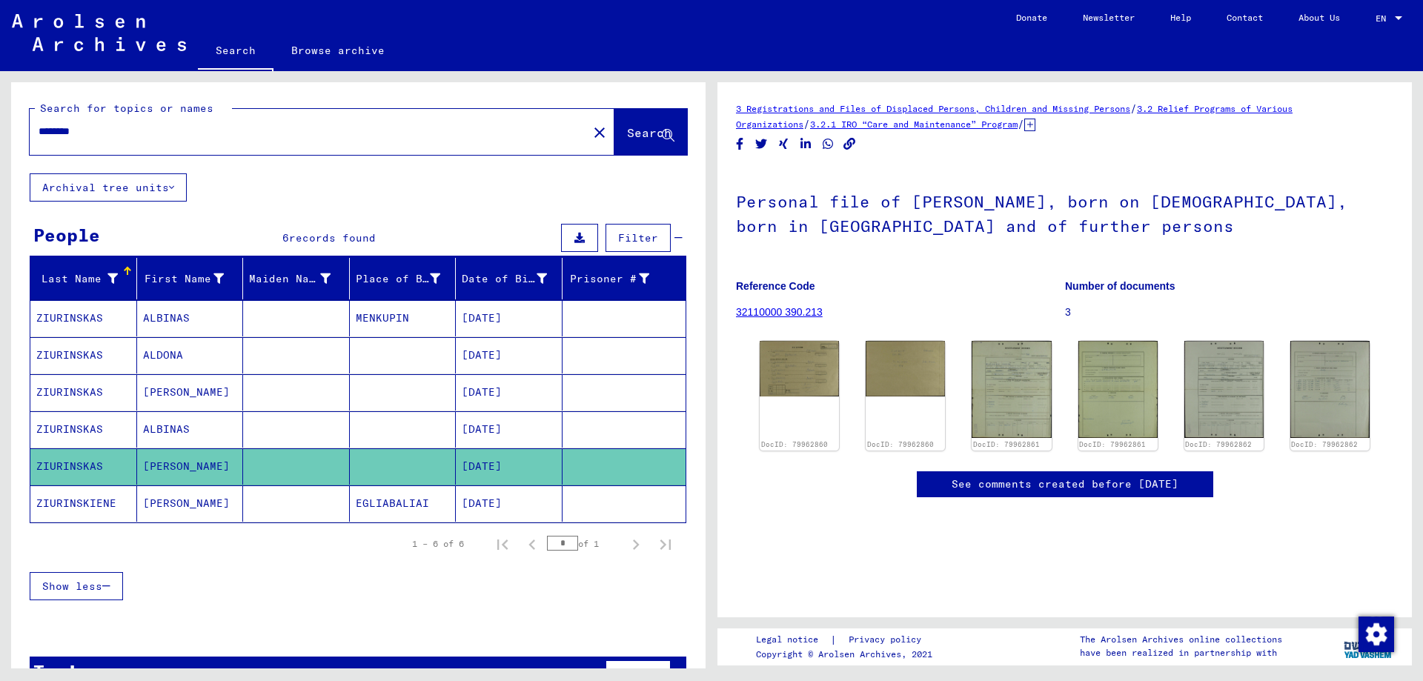
click at [411, 420] on mat-cell at bounding box center [403, 429] width 107 height 36
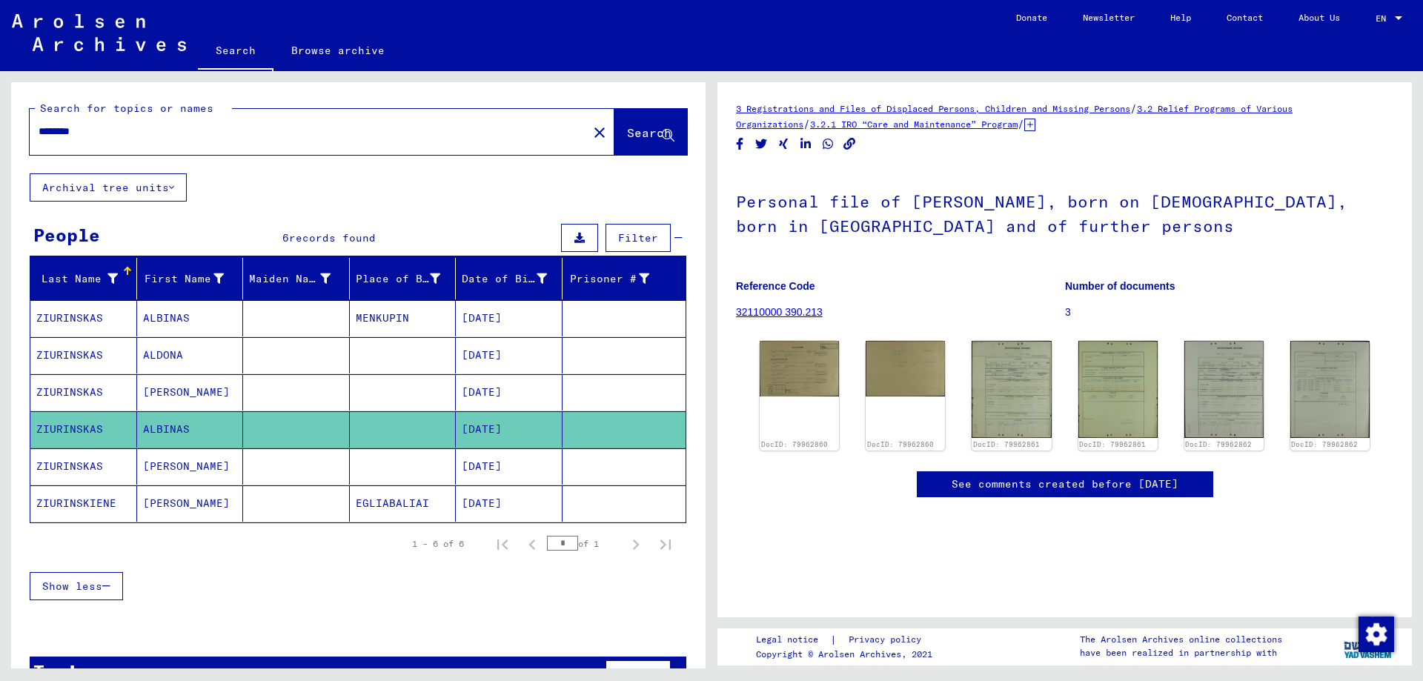
click at [414, 387] on mat-cell at bounding box center [403, 392] width 107 height 36
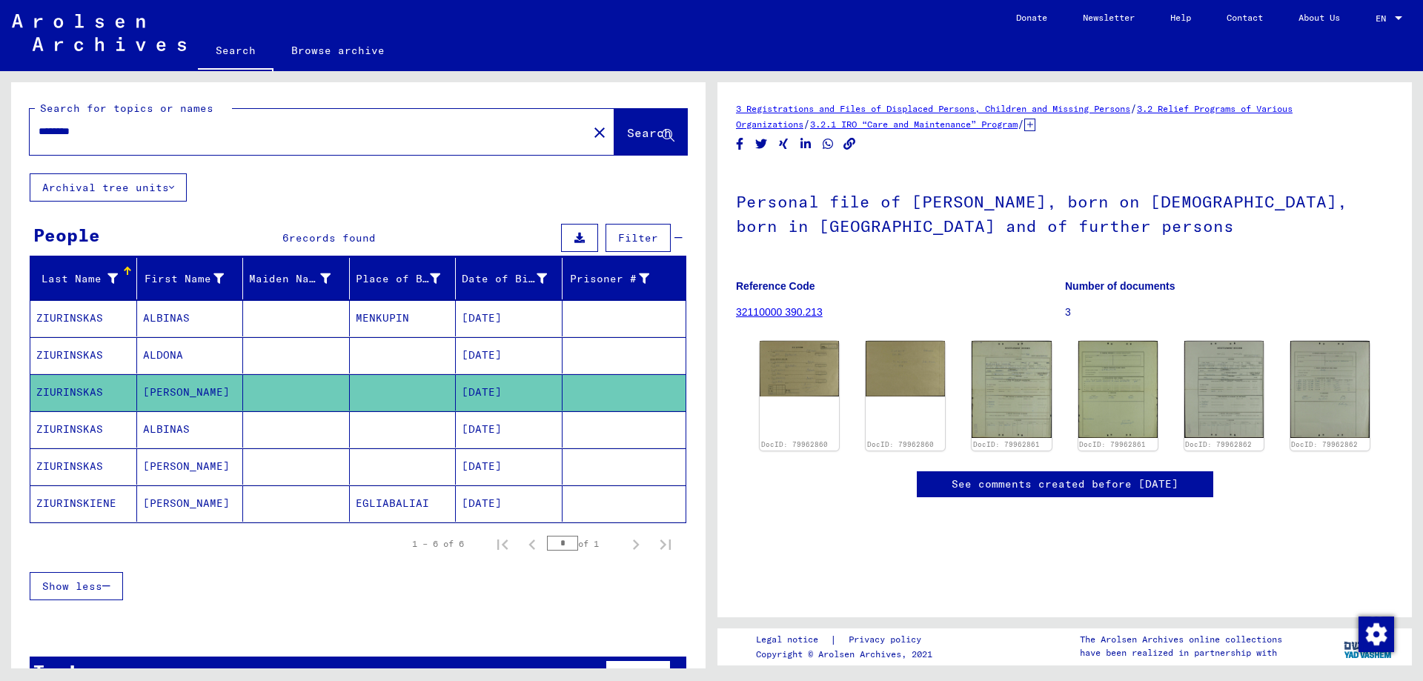
click at [419, 351] on mat-cell at bounding box center [403, 355] width 107 height 36
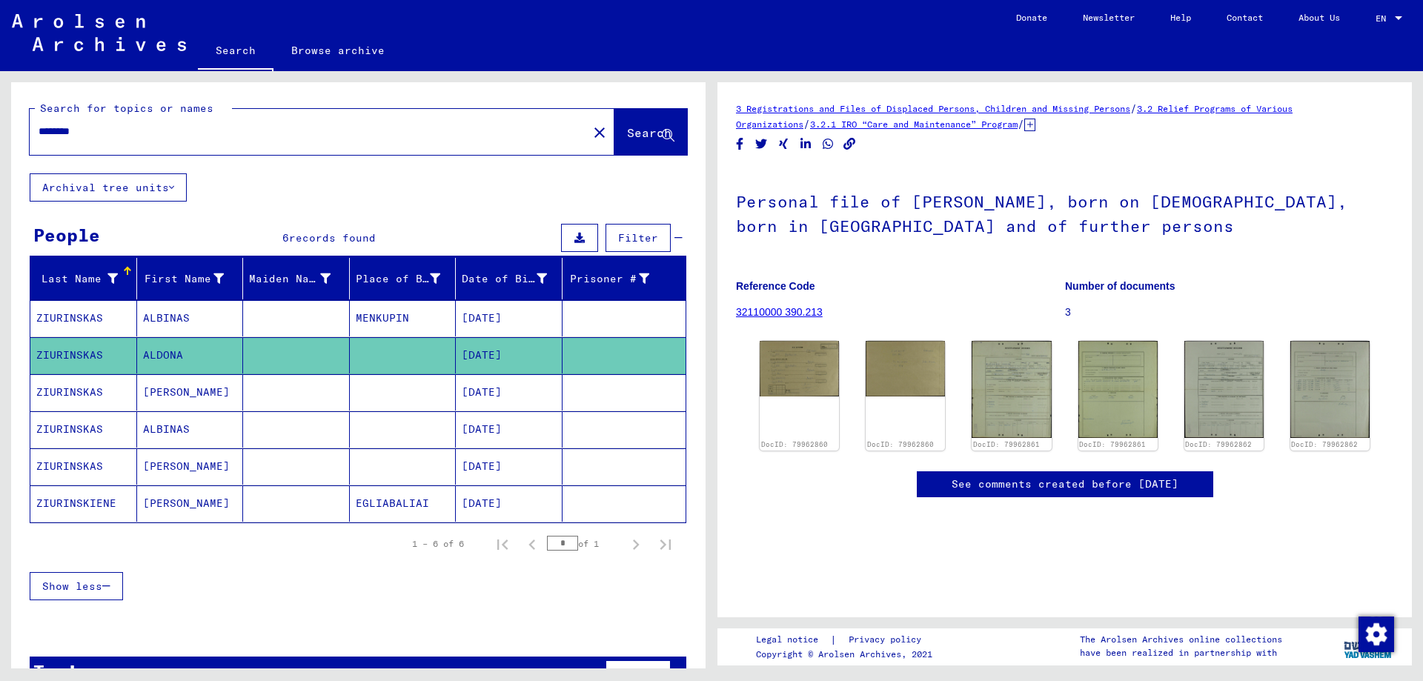
click at [418, 311] on mat-cell "MENKUPIN" at bounding box center [403, 318] width 107 height 36
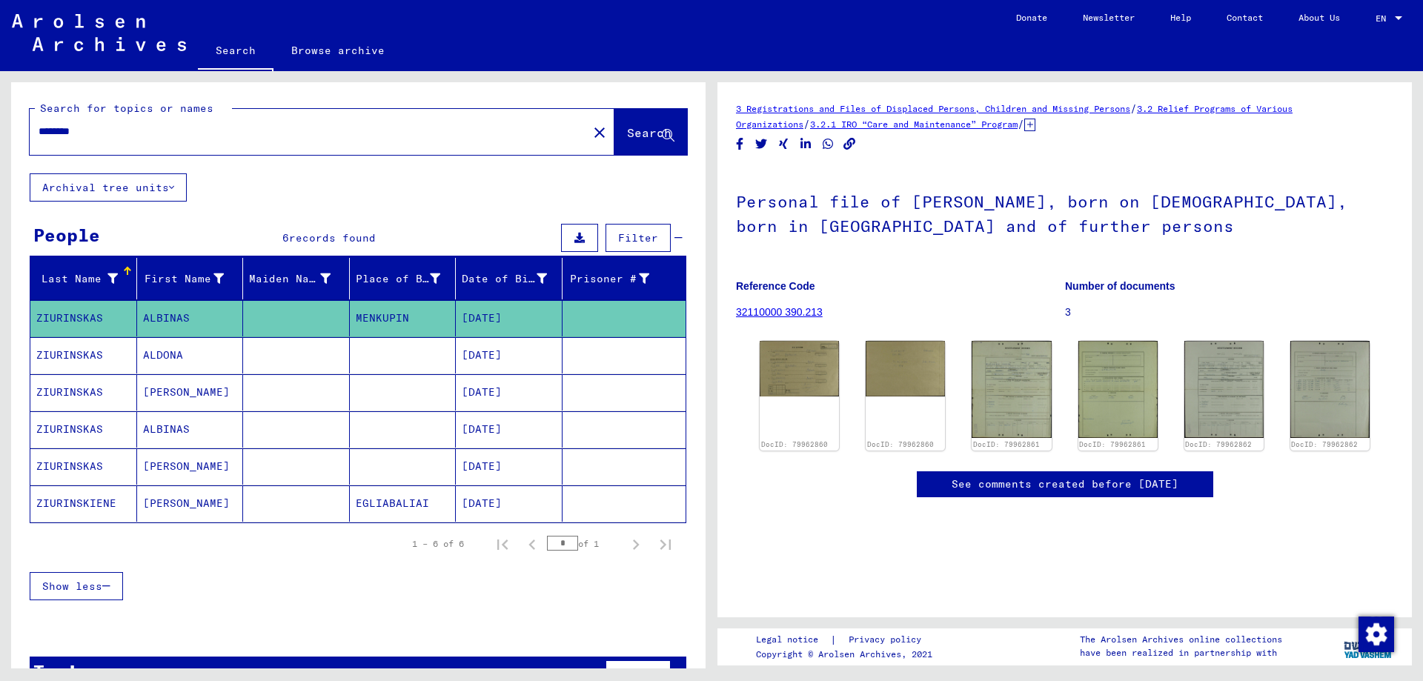
click at [115, 186] on button "Archival tree units" at bounding box center [108, 187] width 157 height 28
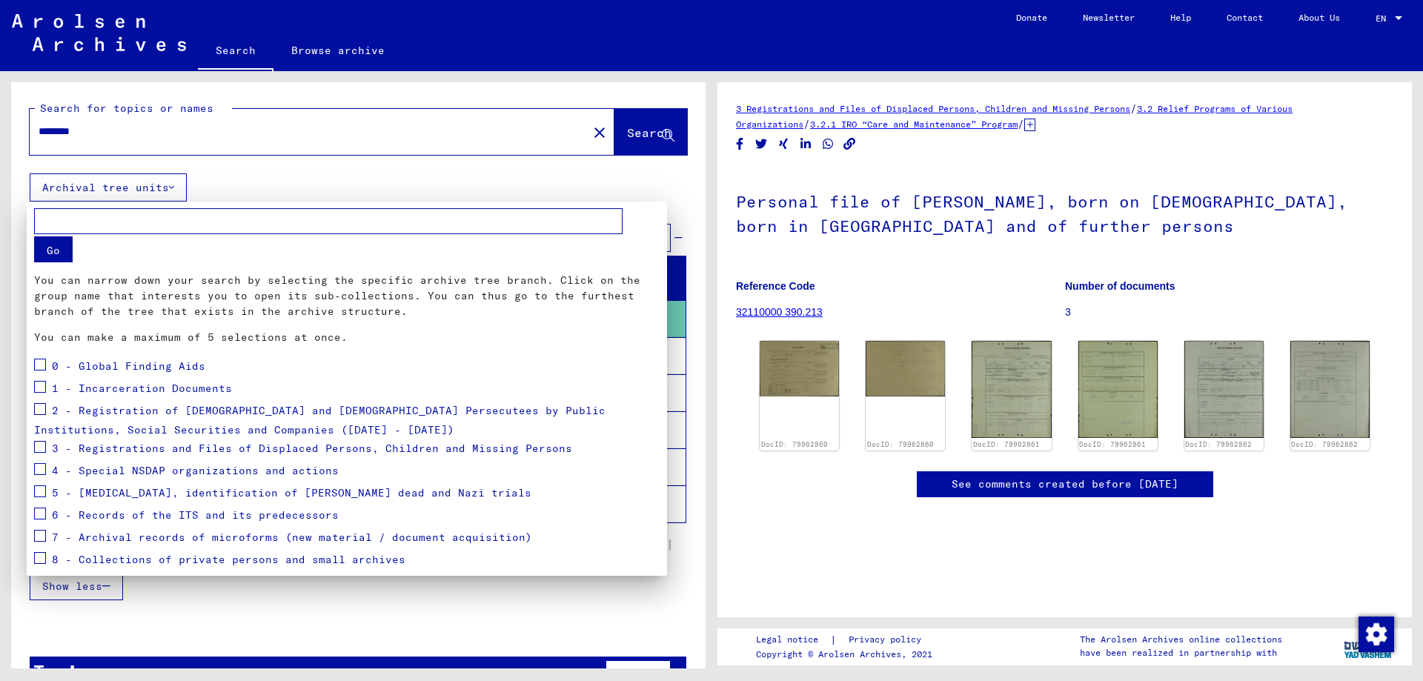
click at [680, 176] on div at bounding box center [711, 340] width 1423 height 681
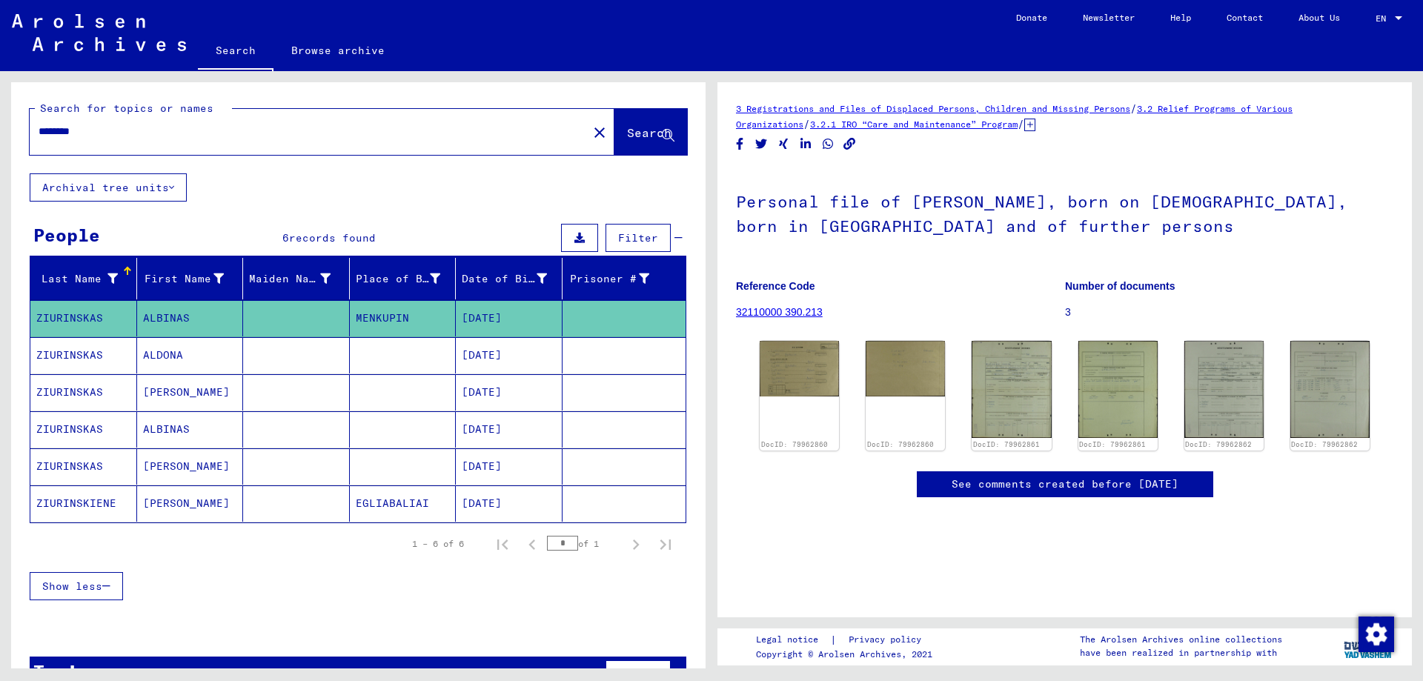
click at [124, 129] on input "********" at bounding box center [309, 132] width 540 height 16
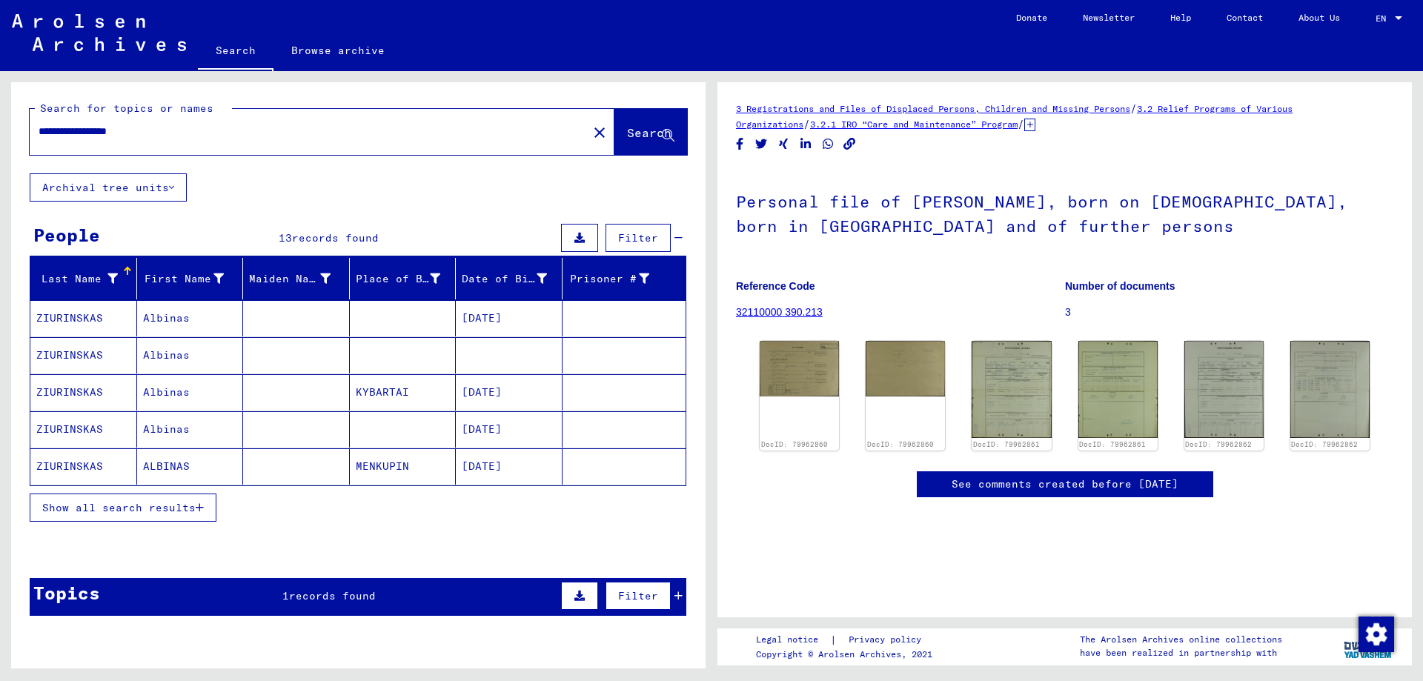
click at [165, 502] on span "Show all search results" at bounding box center [118, 507] width 153 height 13
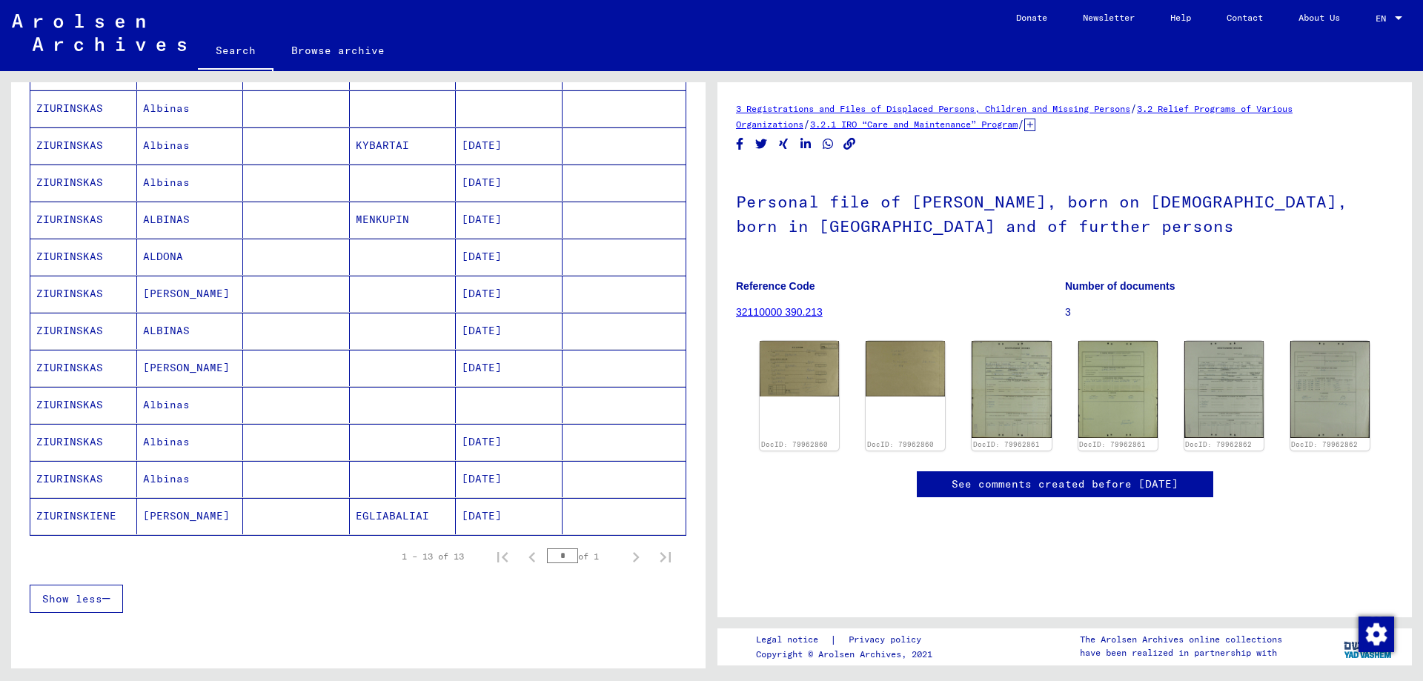
scroll to position [371, 0]
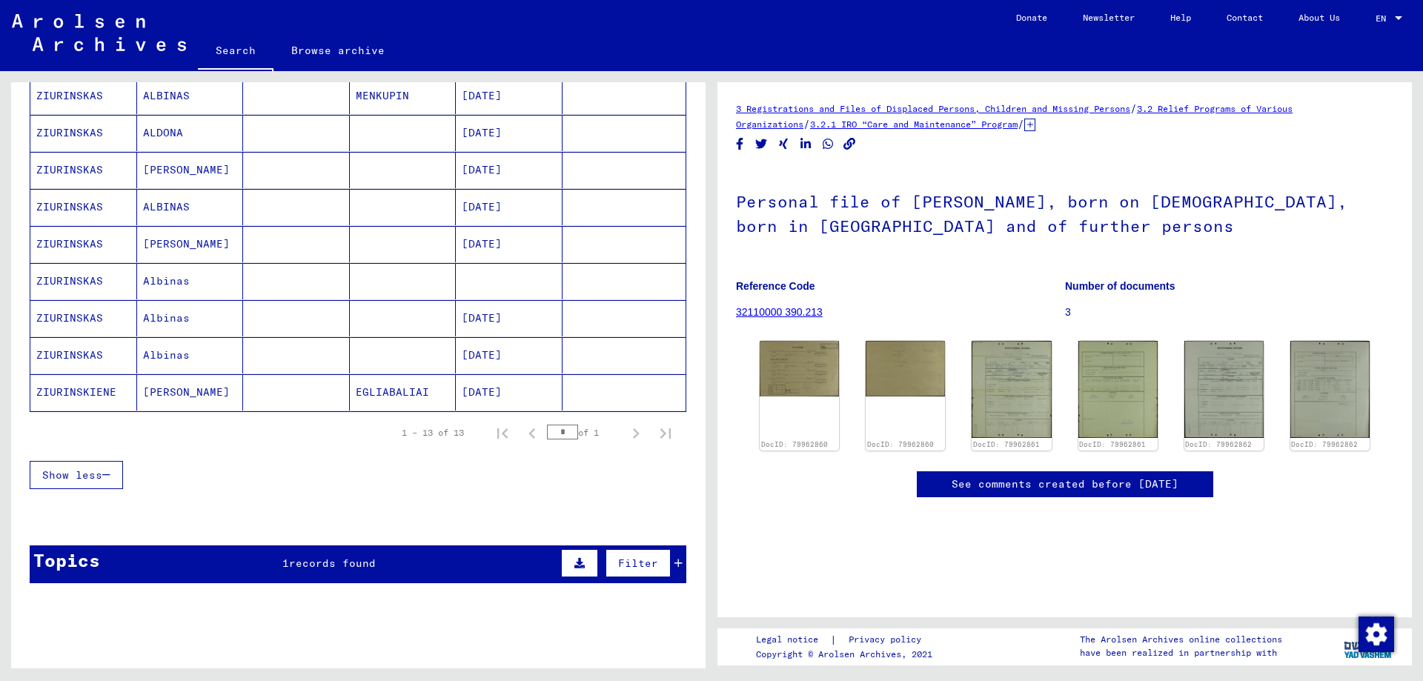
click at [415, 393] on mat-cell "EGLIABALIAI" at bounding box center [403, 392] width 107 height 36
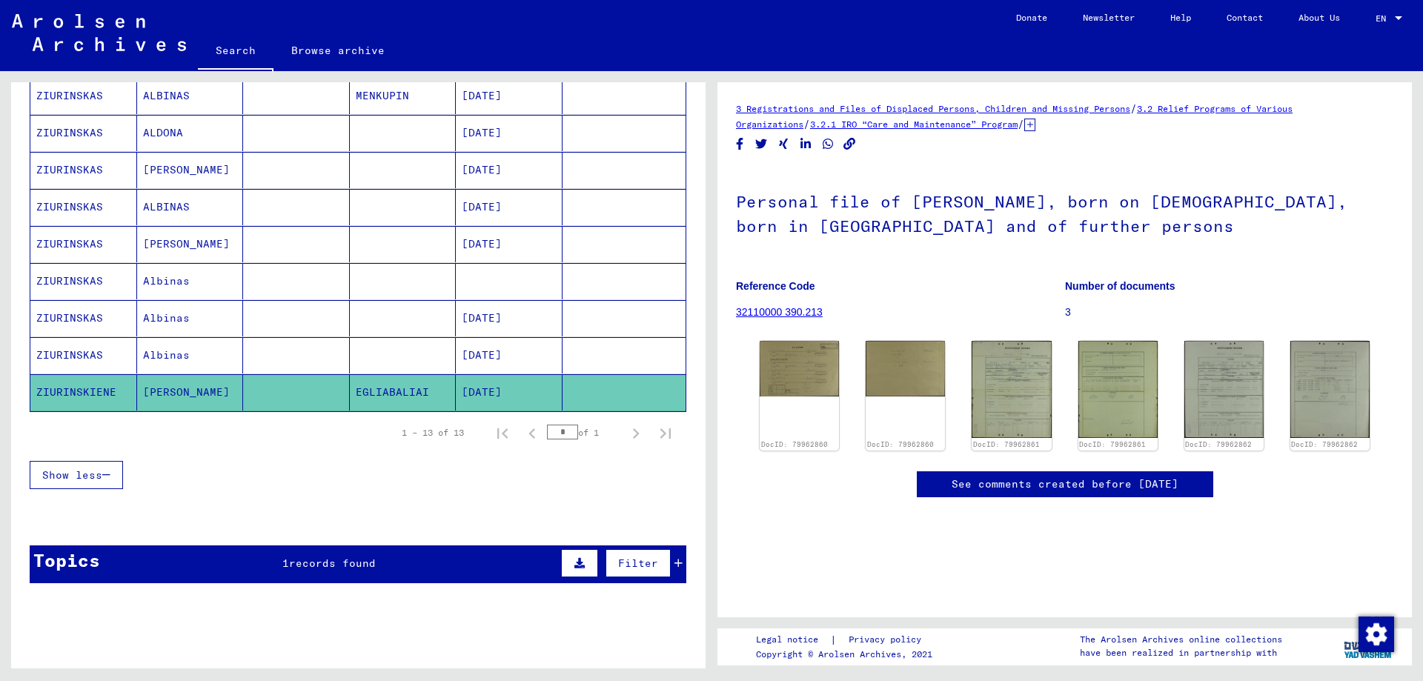
click at [481, 349] on mat-cell "[DATE]" at bounding box center [509, 355] width 107 height 36
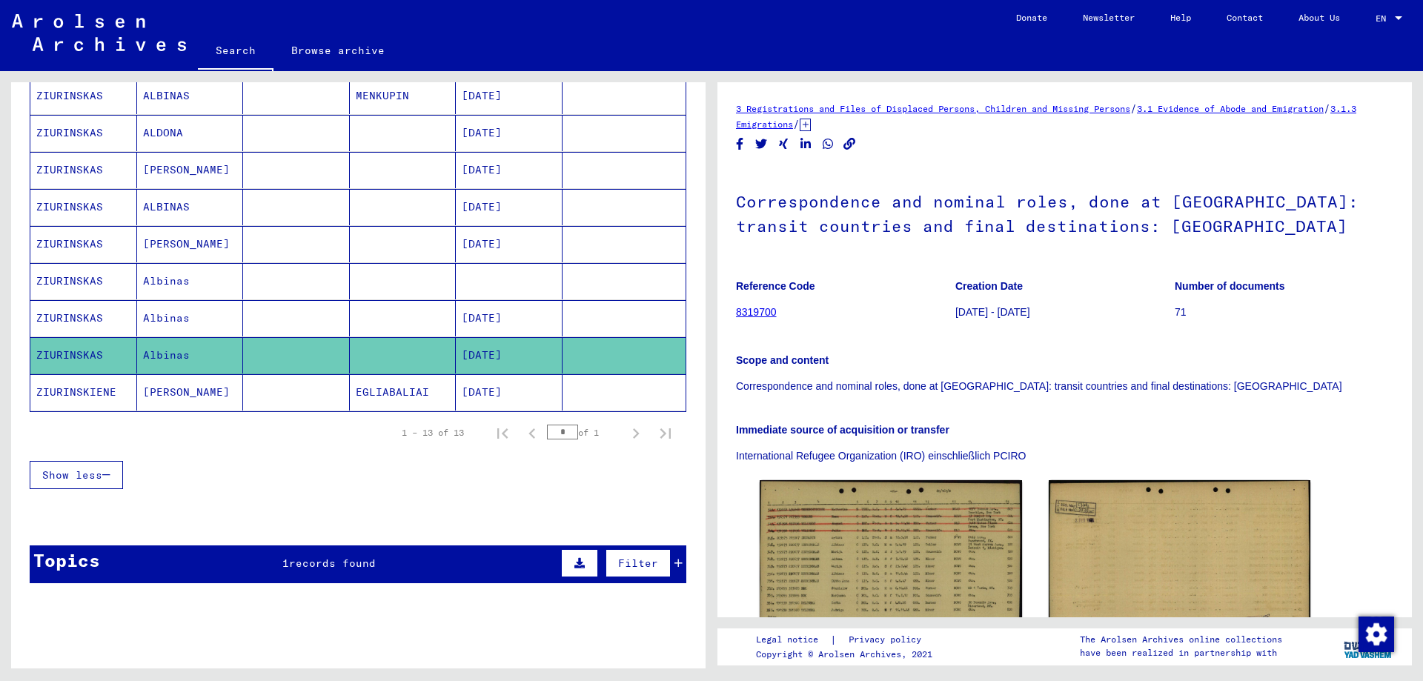
click at [490, 311] on mat-cell "[DATE]" at bounding box center [509, 318] width 107 height 36
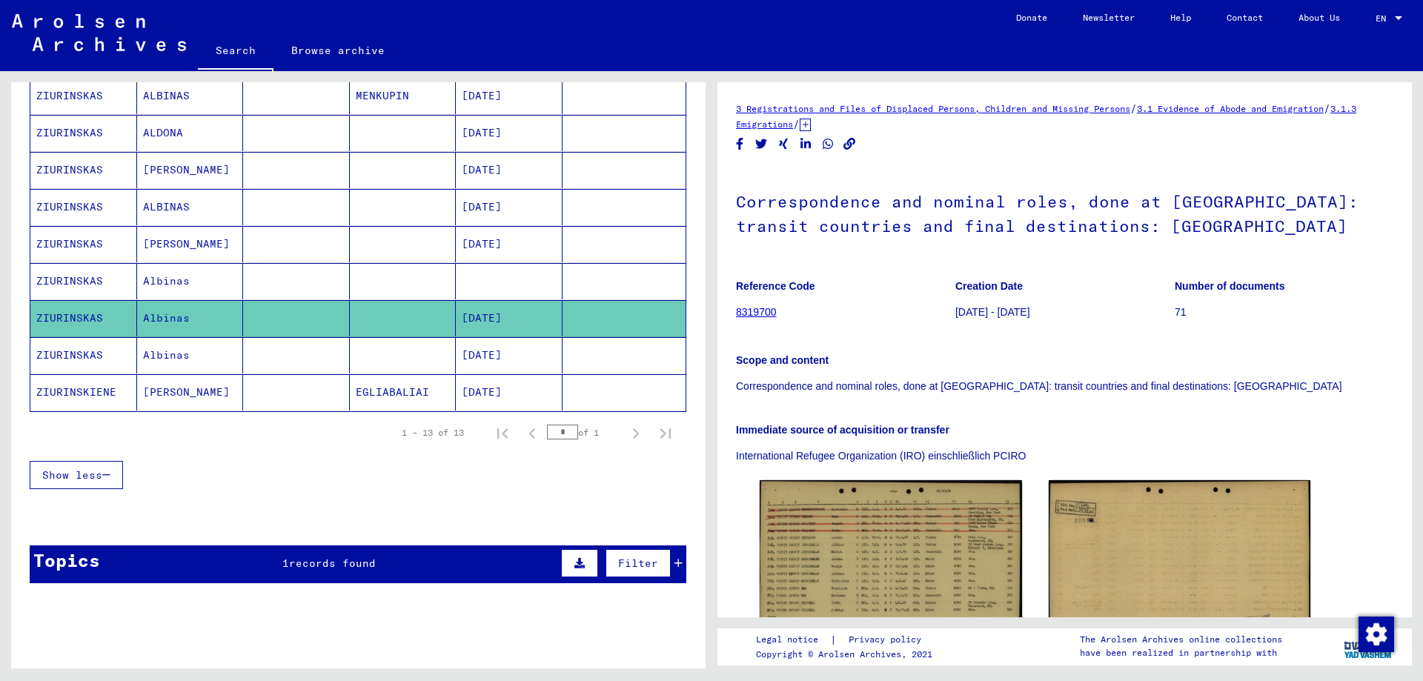
click at [474, 271] on mat-cell at bounding box center [509, 281] width 107 height 36
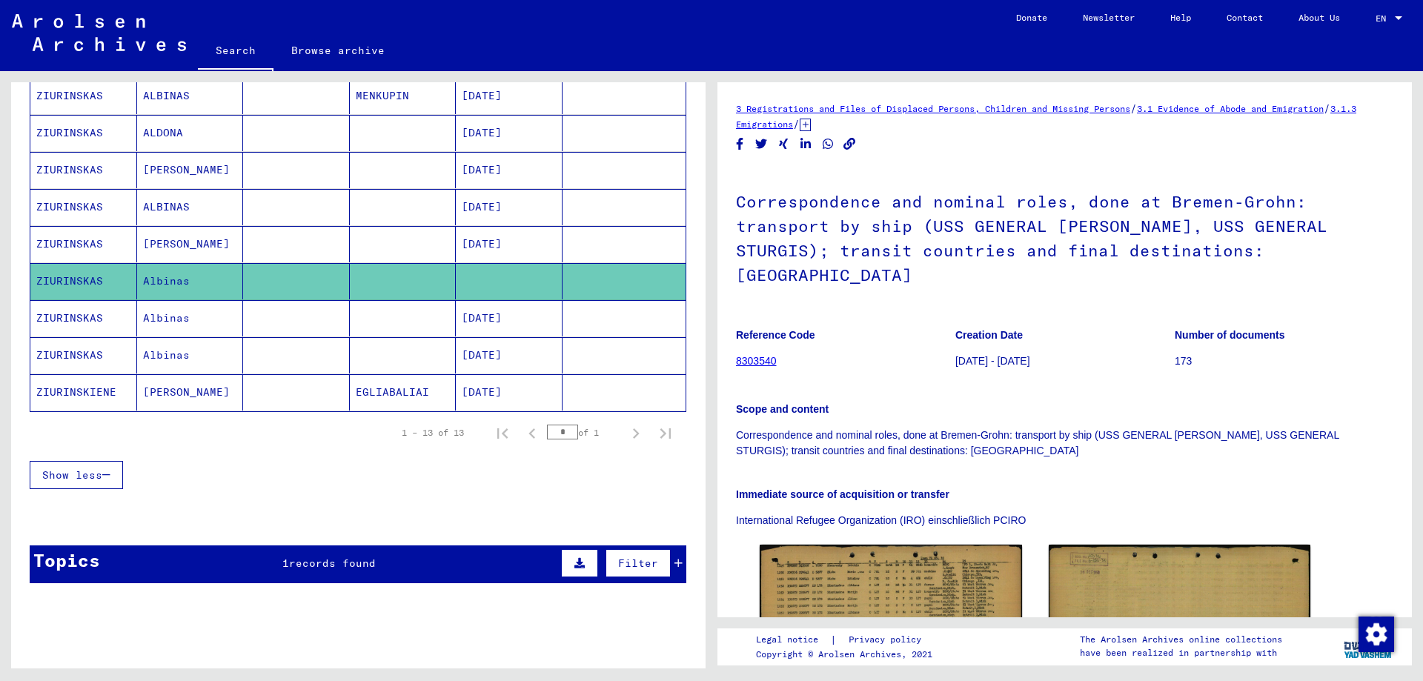
click at [495, 241] on mat-cell "[DATE]" at bounding box center [509, 244] width 107 height 36
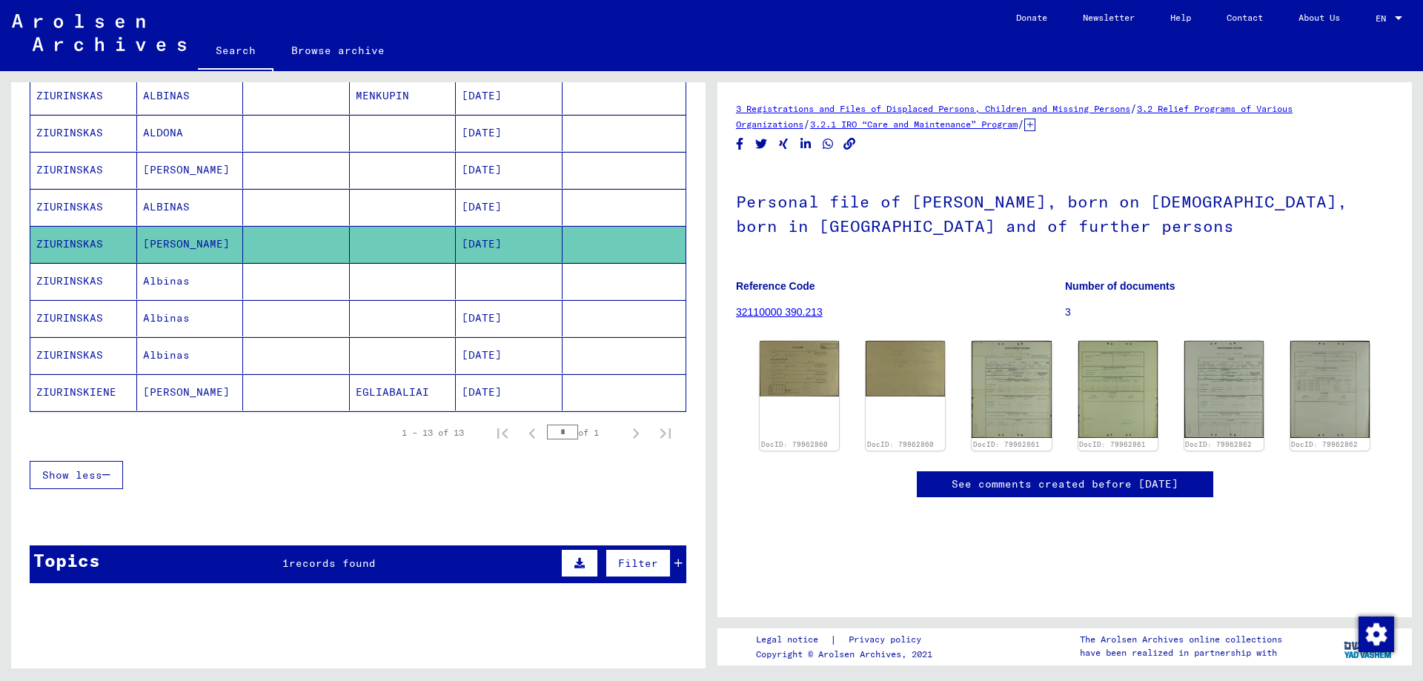
click at [492, 205] on mat-cell "[DATE]" at bounding box center [509, 207] width 107 height 36
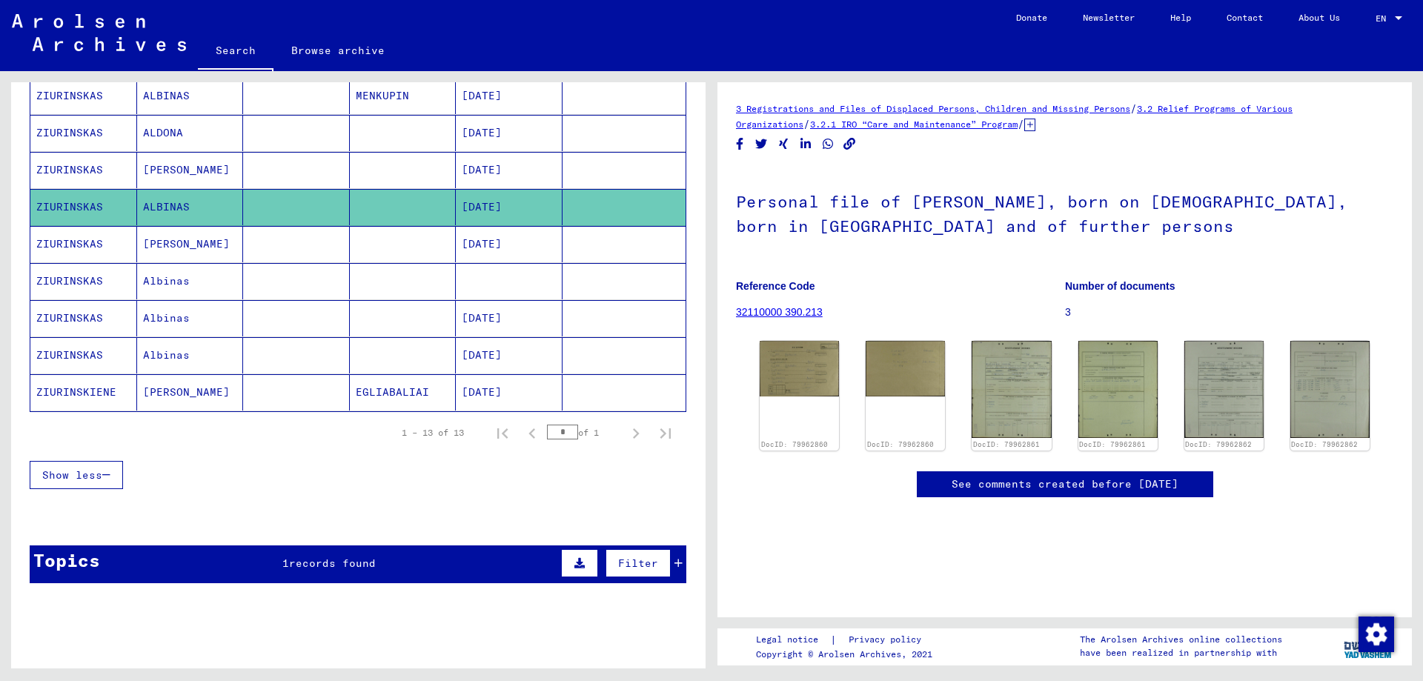
click at [492, 171] on mat-cell "[DATE]" at bounding box center [509, 170] width 107 height 36
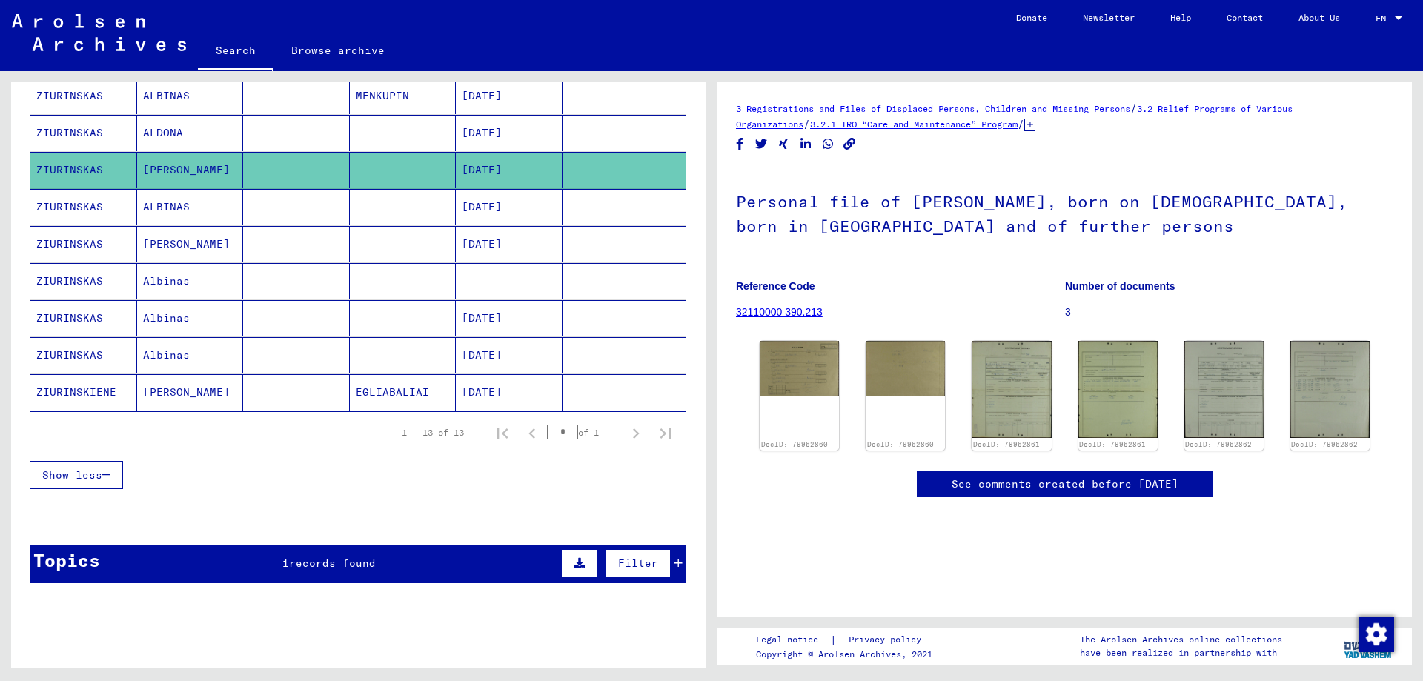
click at [489, 130] on mat-cell "[DATE]" at bounding box center [509, 133] width 107 height 36
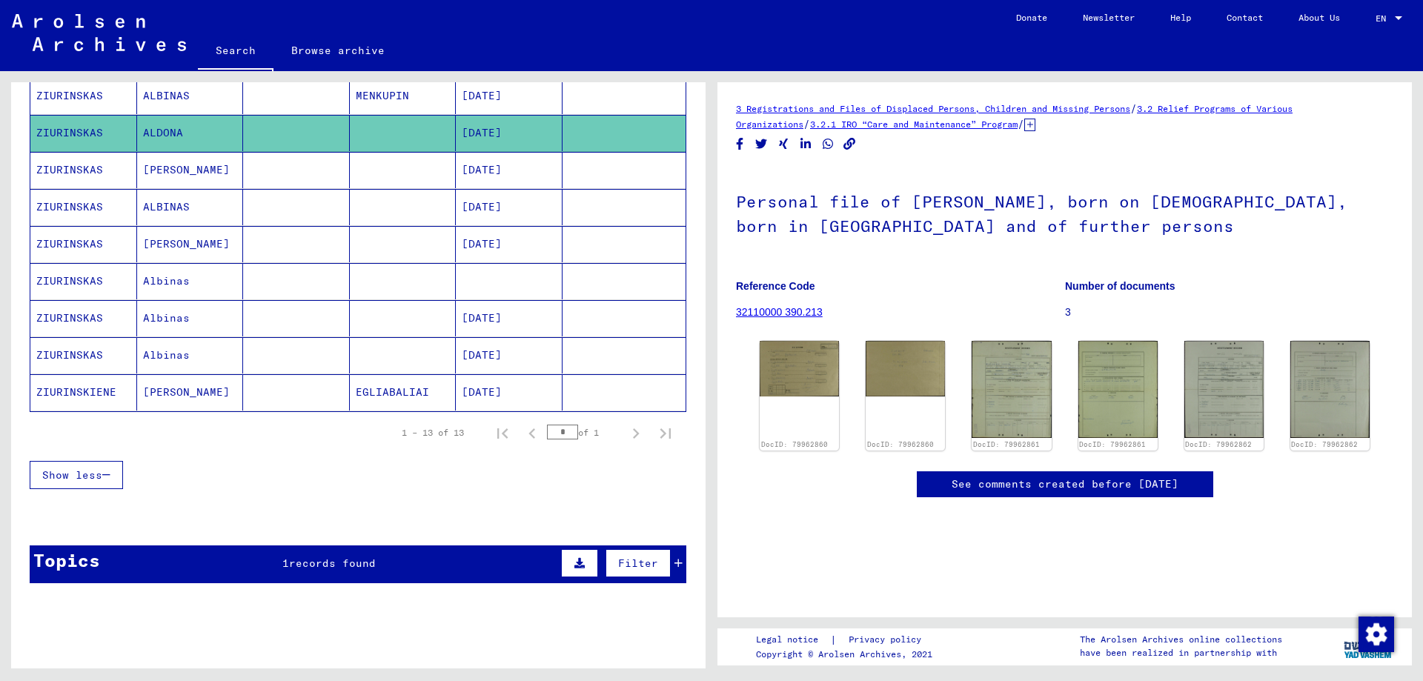
click at [497, 92] on mat-cell "[DATE]" at bounding box center [509, 96] width 107 height 36
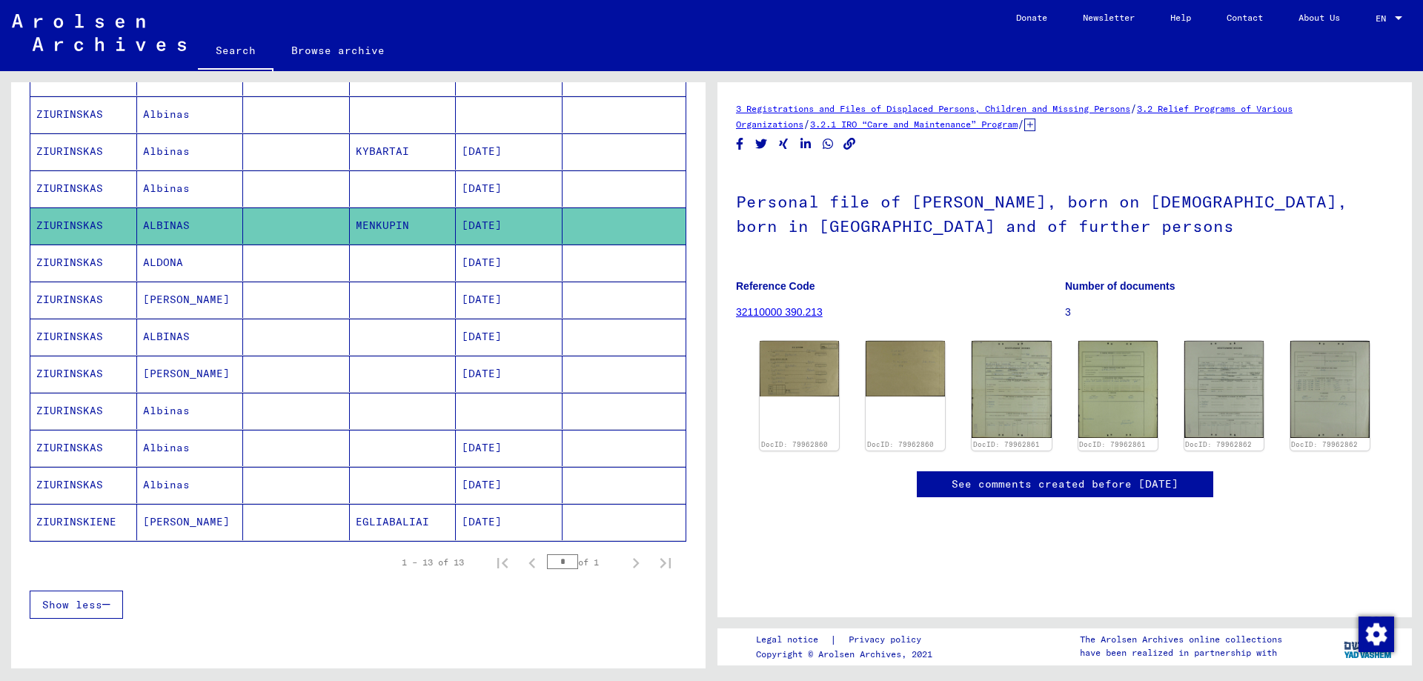
scroll to position [222, 0]
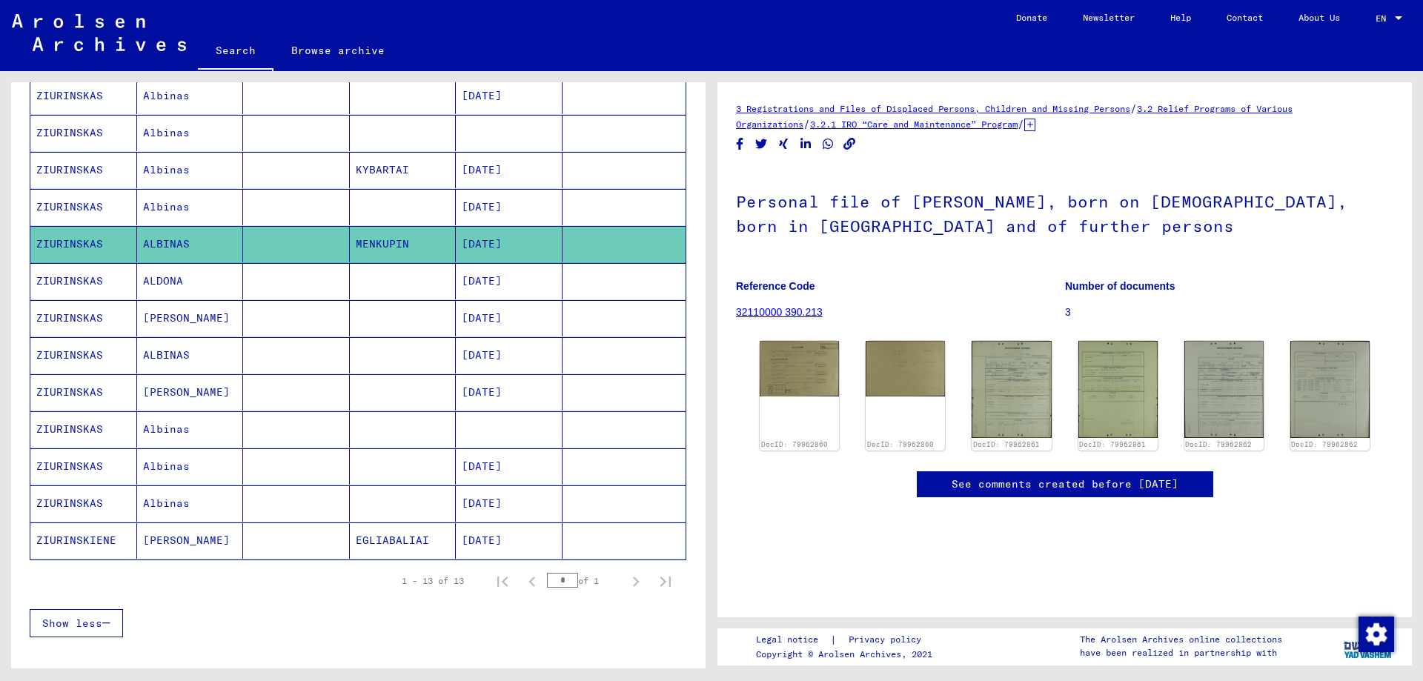
click at [500, 202] on mat-cell "[DATE]" at bounding box center [509, 207] width 107 height 36
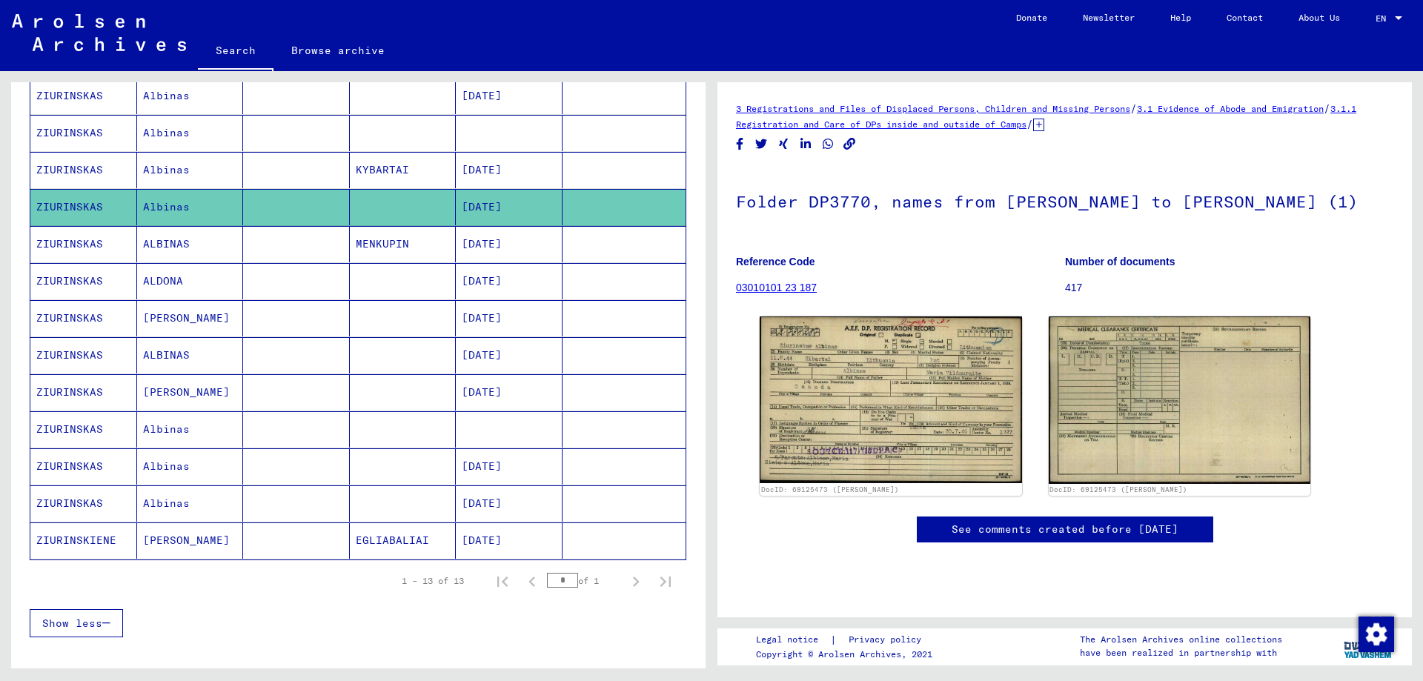
click at [498, 168] on mat-cell "[DATE]" at bounding box center [509, 170] width 107 height 36
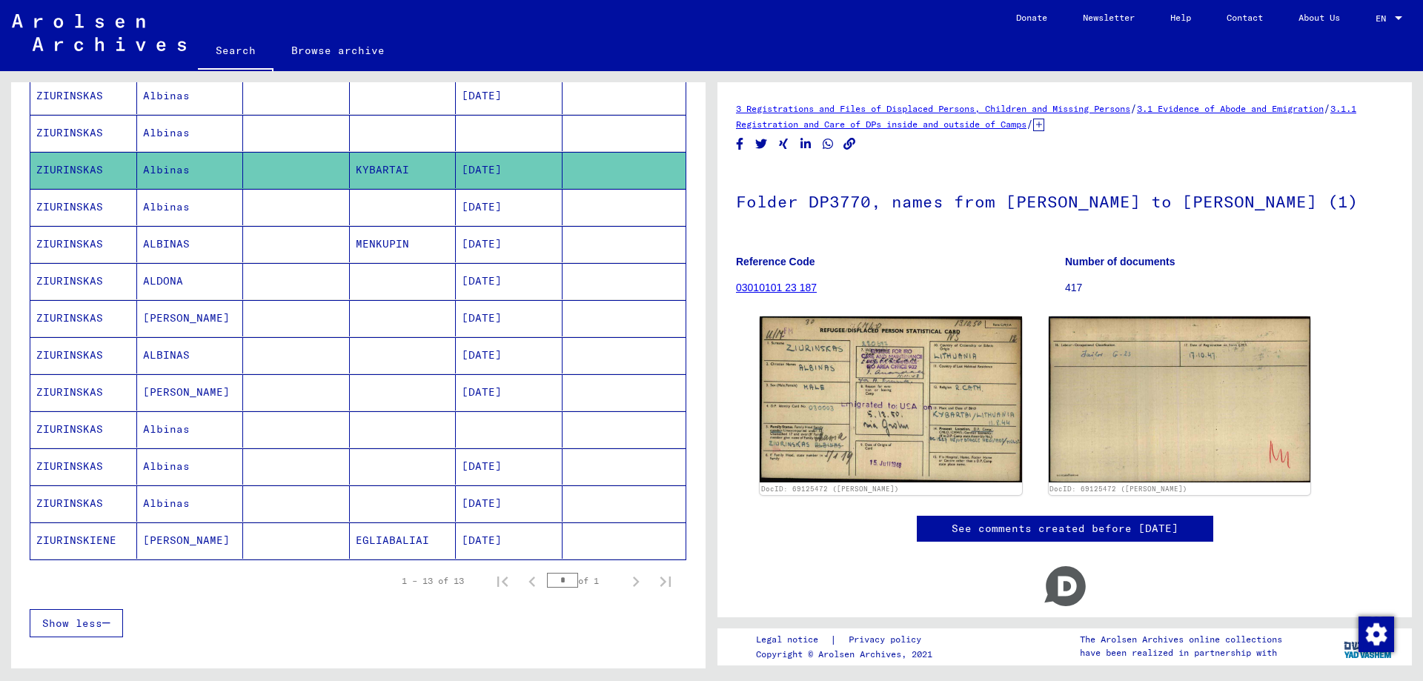
click at [506, 128] on mat-cell at bounding box center [509, 133] width 107 height 36
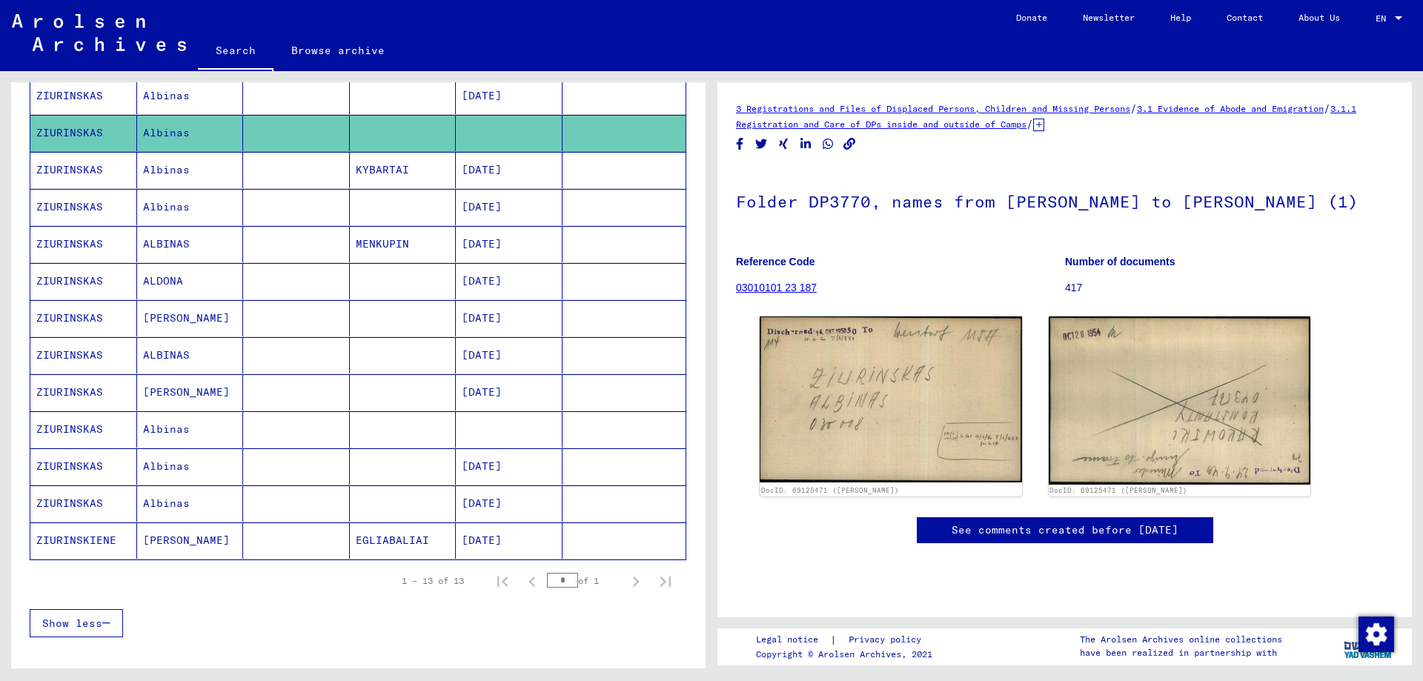
click at [500, 90] on mat-cell "[DATE]" at bounding box center [509, 96] width 107 height 36
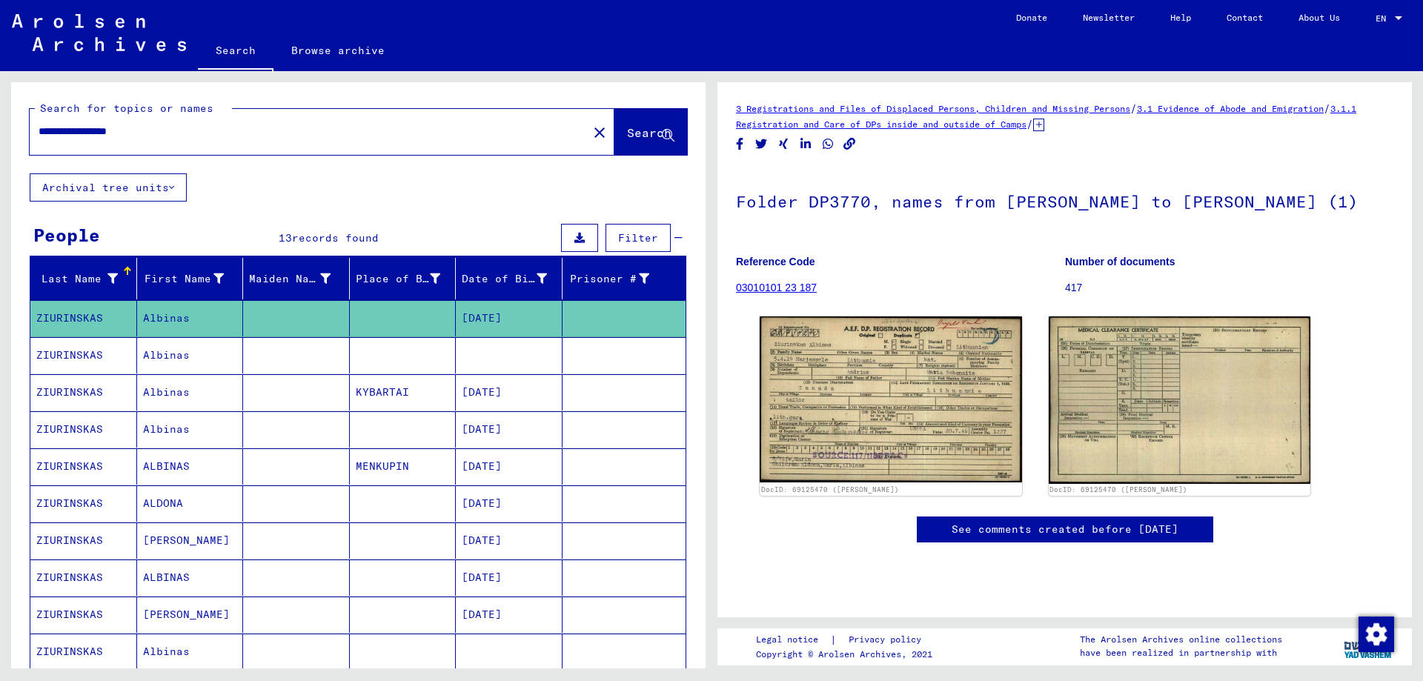
drag, startPoint x: 91, startPoint y: 128, endPoint x: 28, endPoint y: 126, distance: 63.1
click at [28, 126] on div "**********" at bounding box center [358, 127] width 695 height 91
type input "**********"
click at [627, 129] on span "Search" at bounding box center [649, 132] width 44 height 15
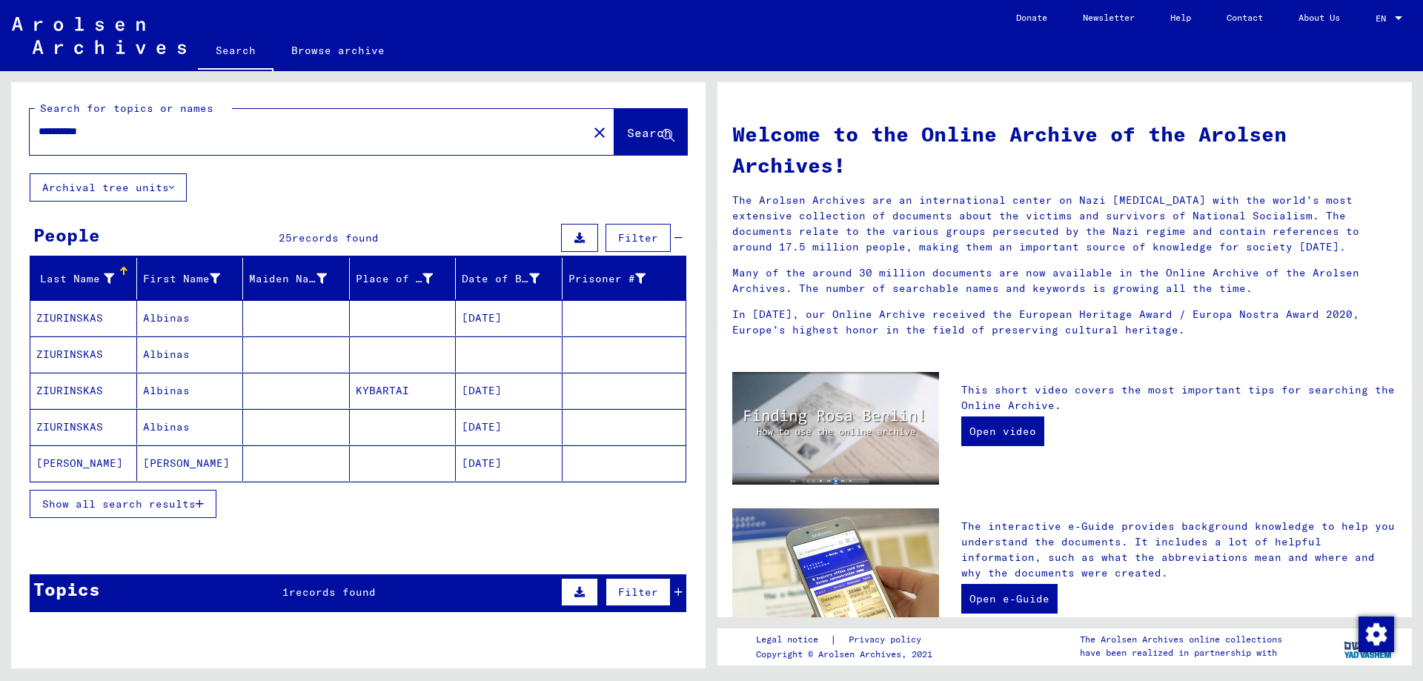
click at [167, 500] on span "Show all search results" at bounding box center [118, 503] width 153 height 13
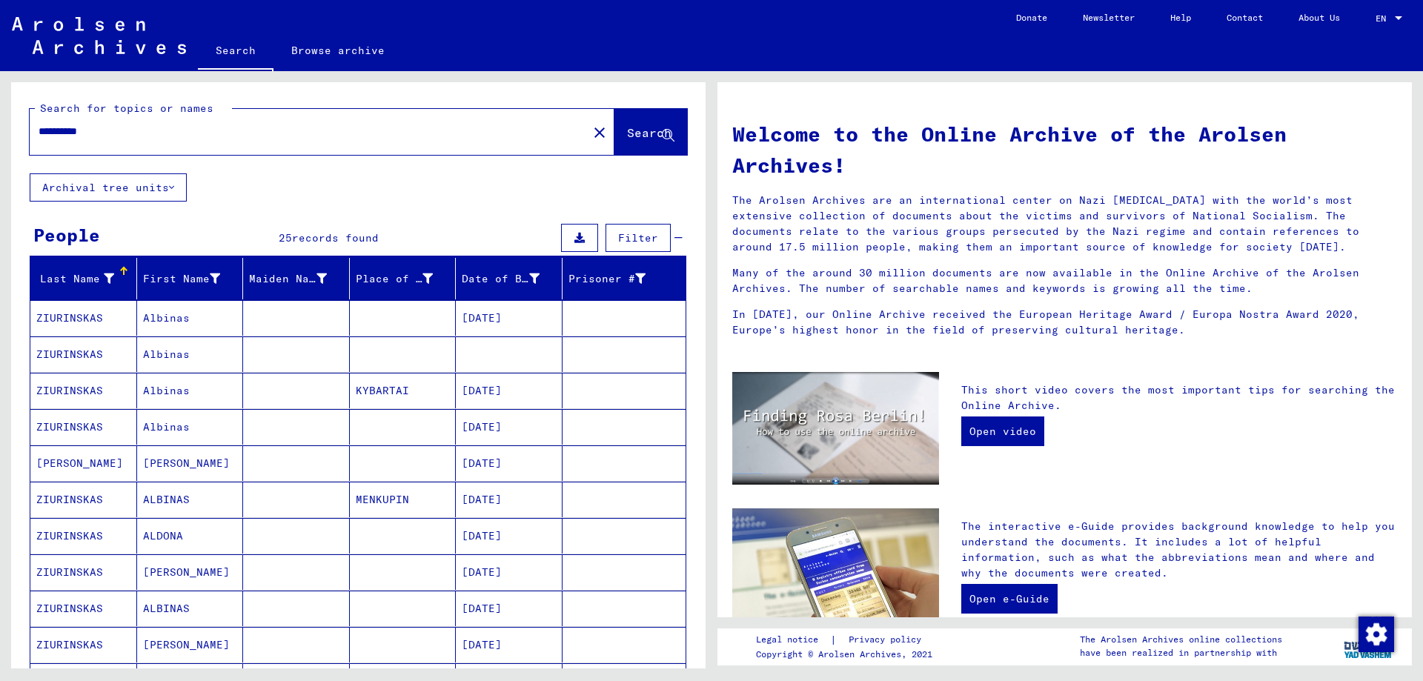
click at [477, 461] on mat-cell "[DATE]" at bounding box center [509, 464] width 107 height 36
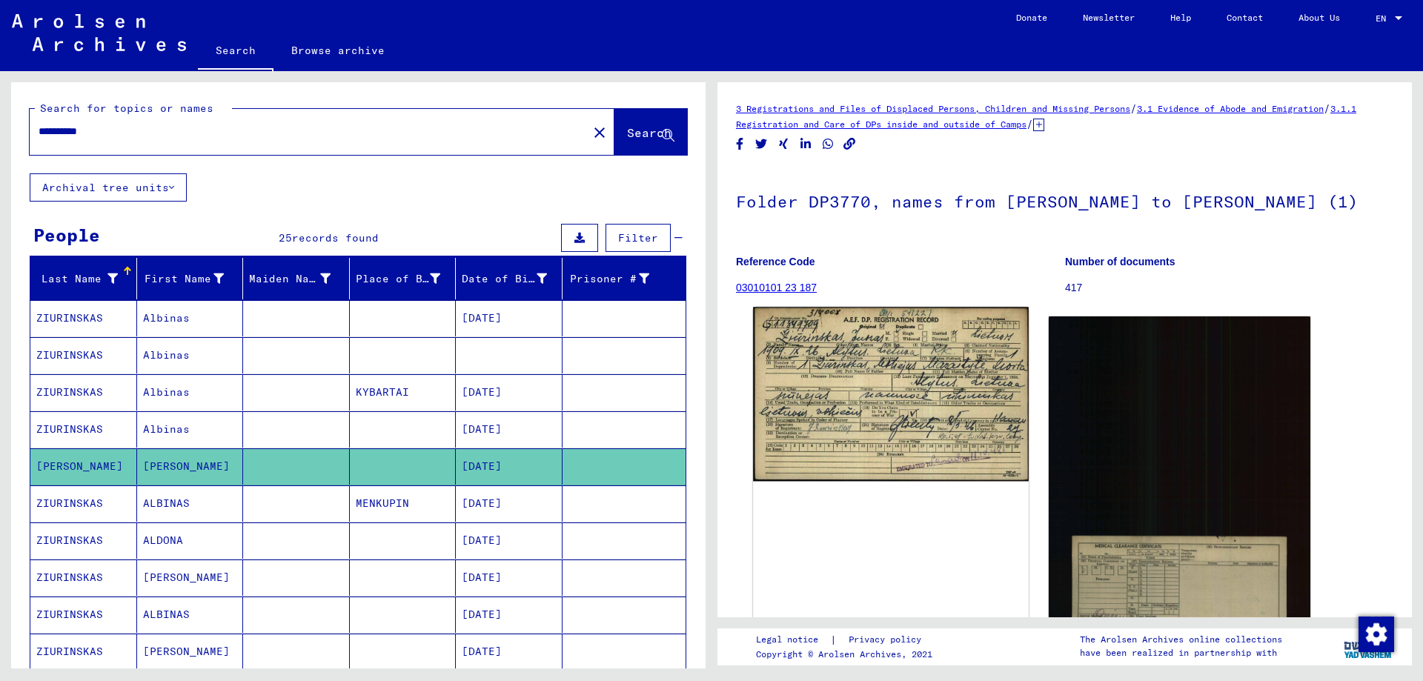
click at [895, 409] on img at bounding box center [890, 394] width 275 height 174
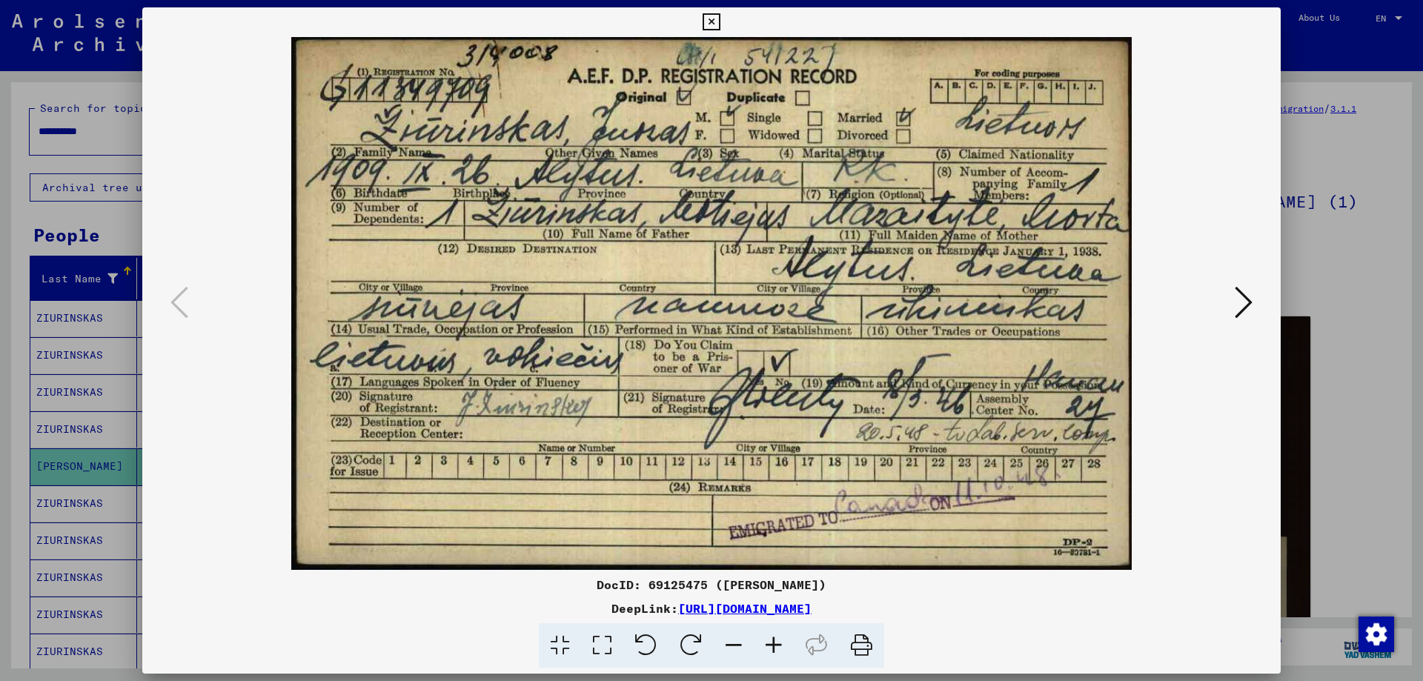
click at [1245, 298] on icon at bounding box center [1244, 303] width 18 height 36
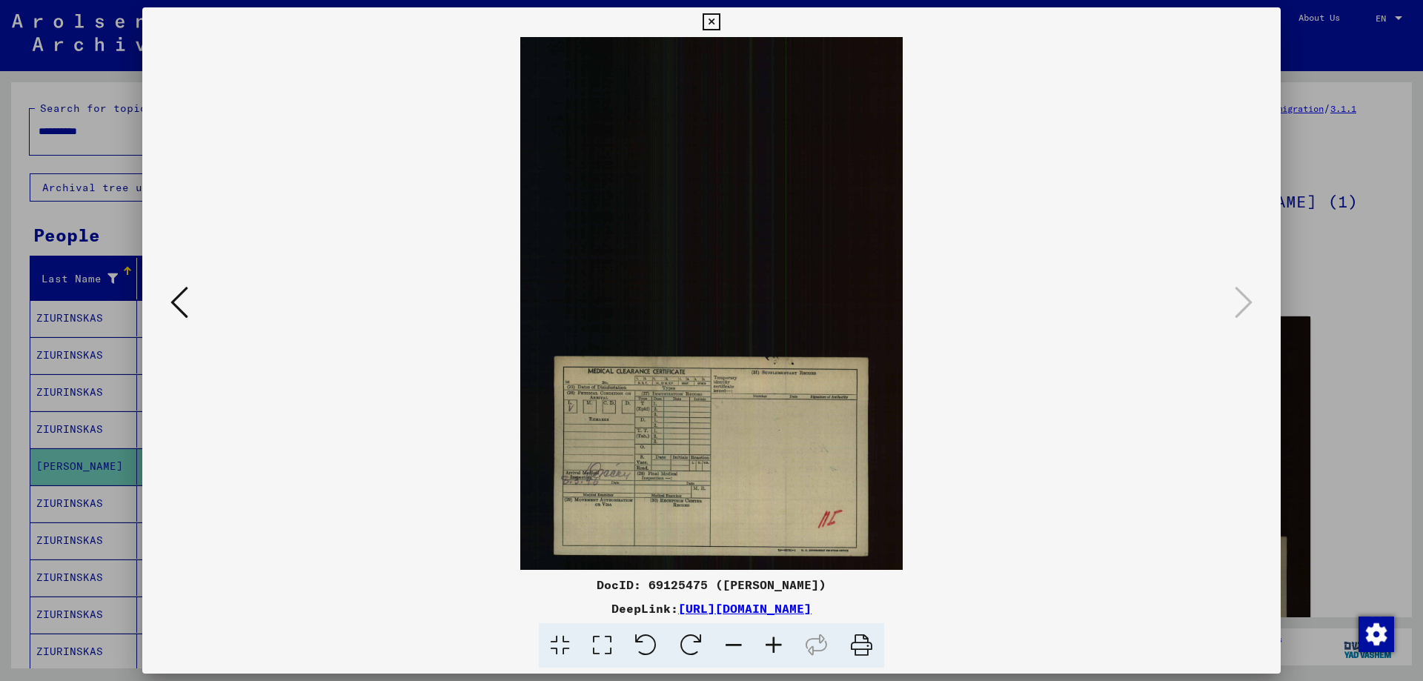
click at [175, 294] on icon at bounding box center [180, 303] width 18 height 36
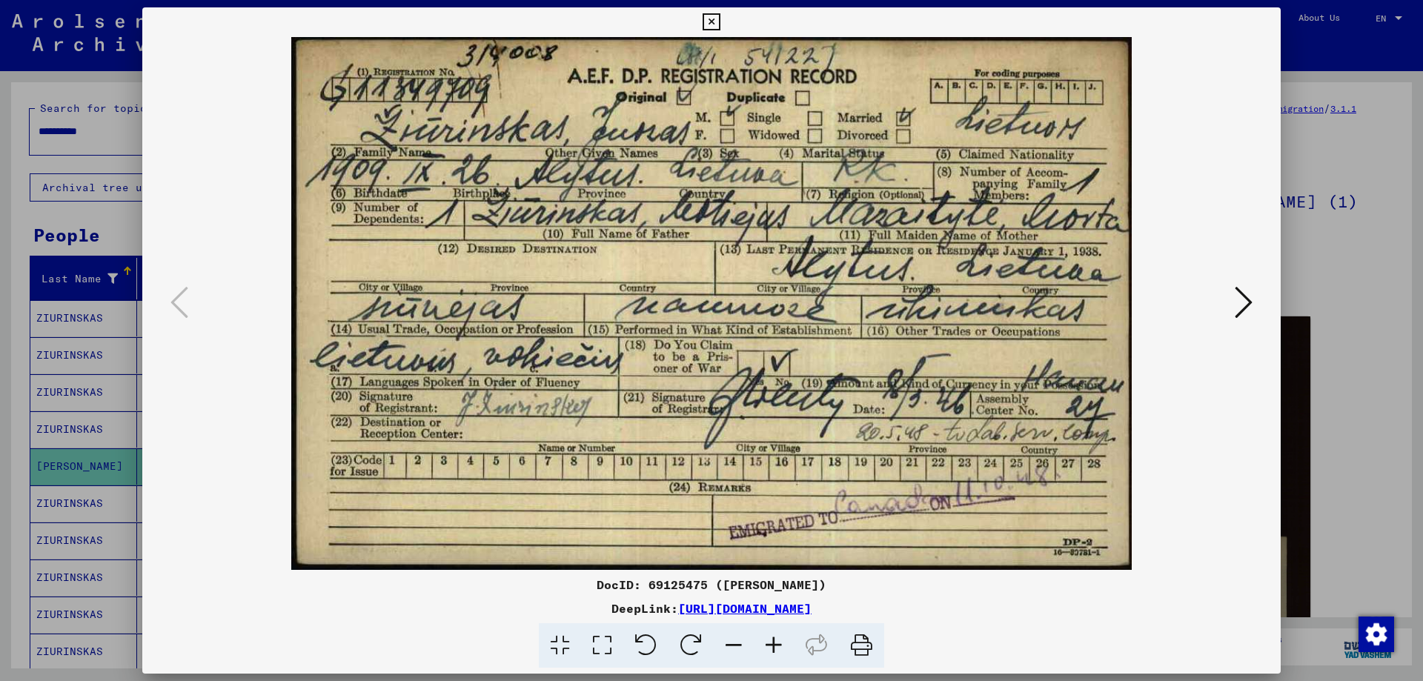
click at [712, 21] on icon at bounding box center [711, 22] width 17 height 18
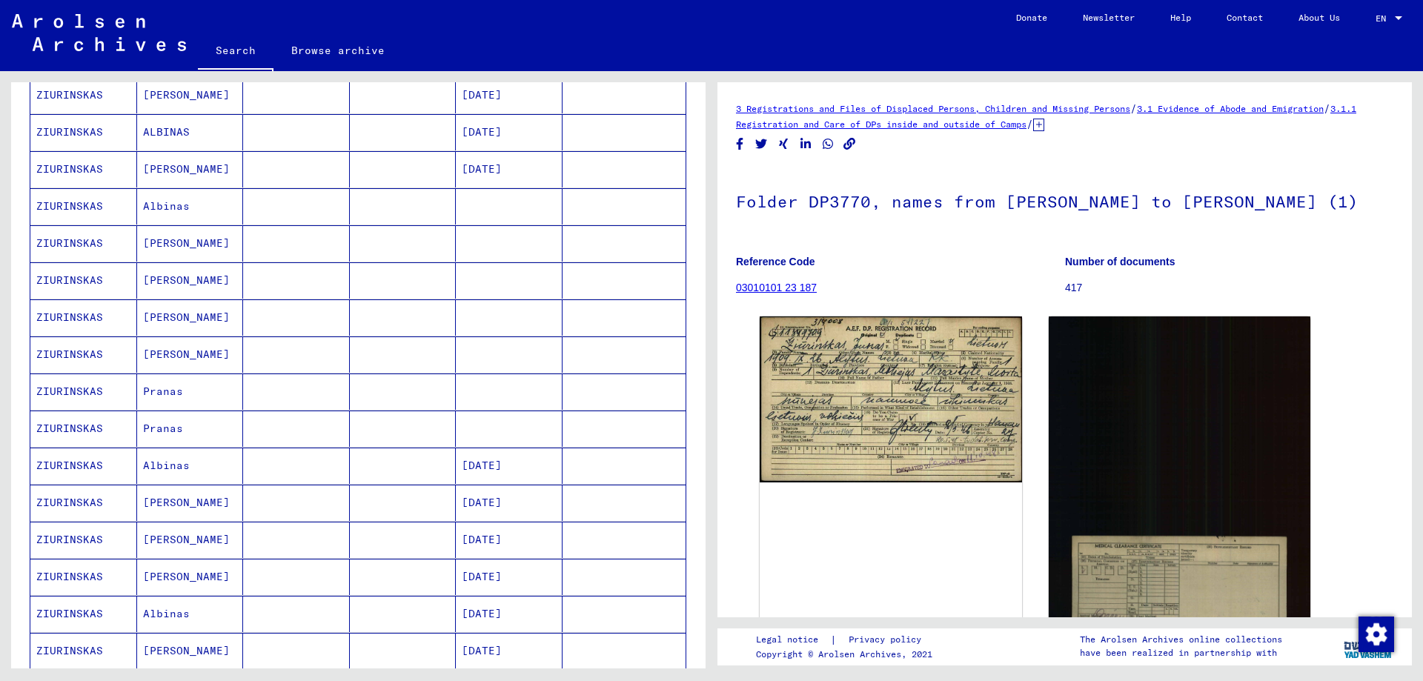
scroll to position [519, 0]
click at [414, 277] on mat-cell at bounding box center [403, 281] width 107 height 36
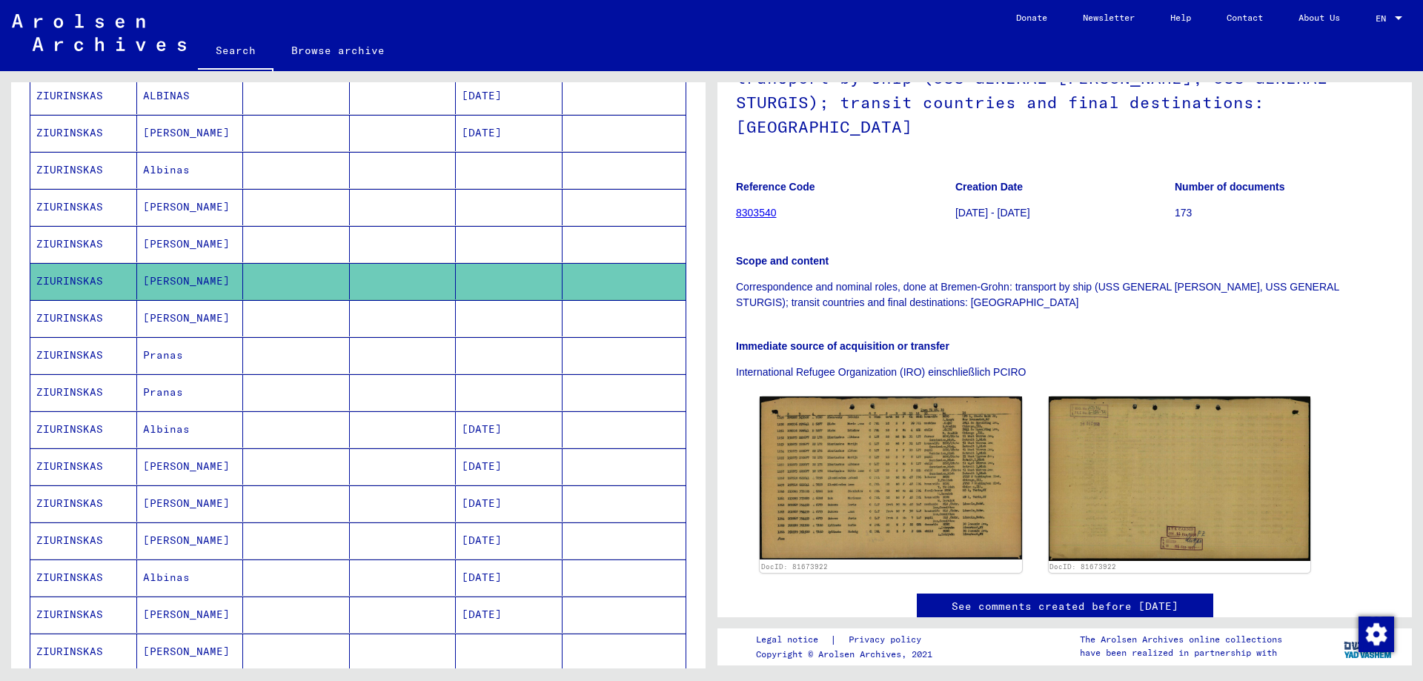
scroll to position [74, 0]
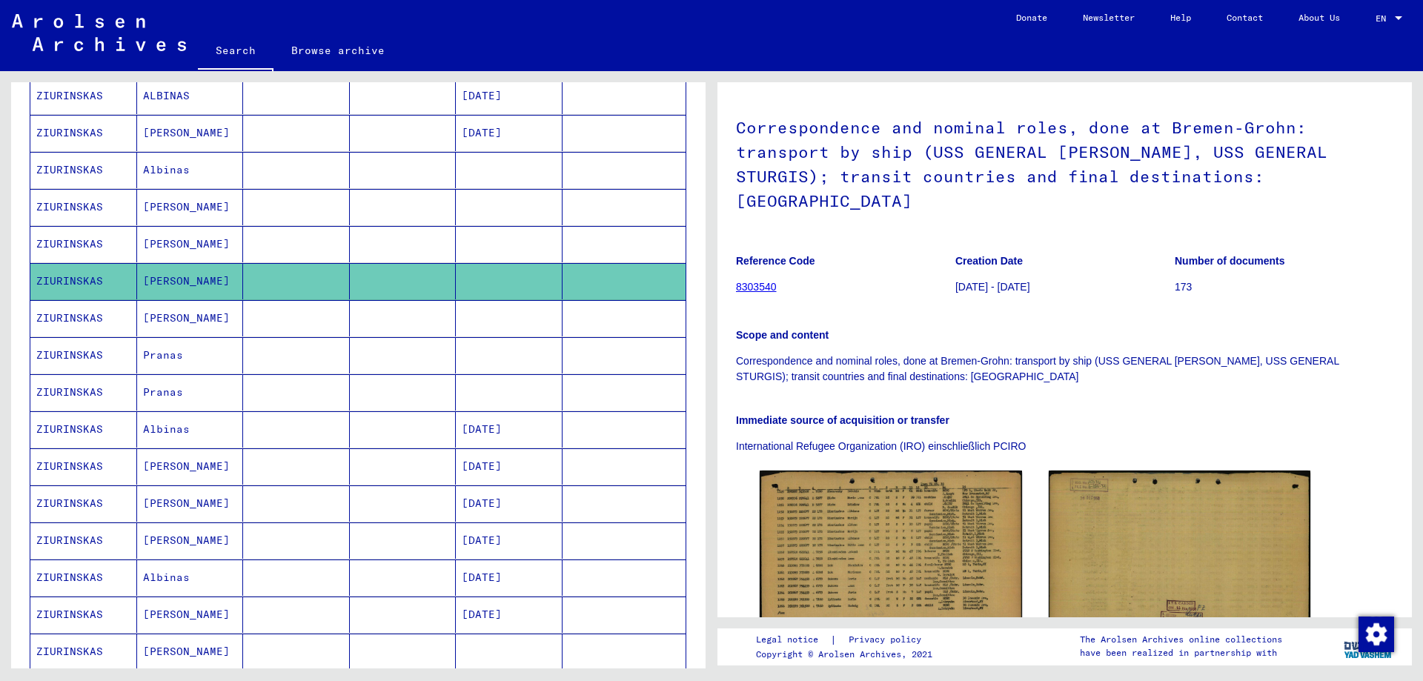
click at [756, 281] on link "8303540" at bounding box center [756, 287] width 41 height 12
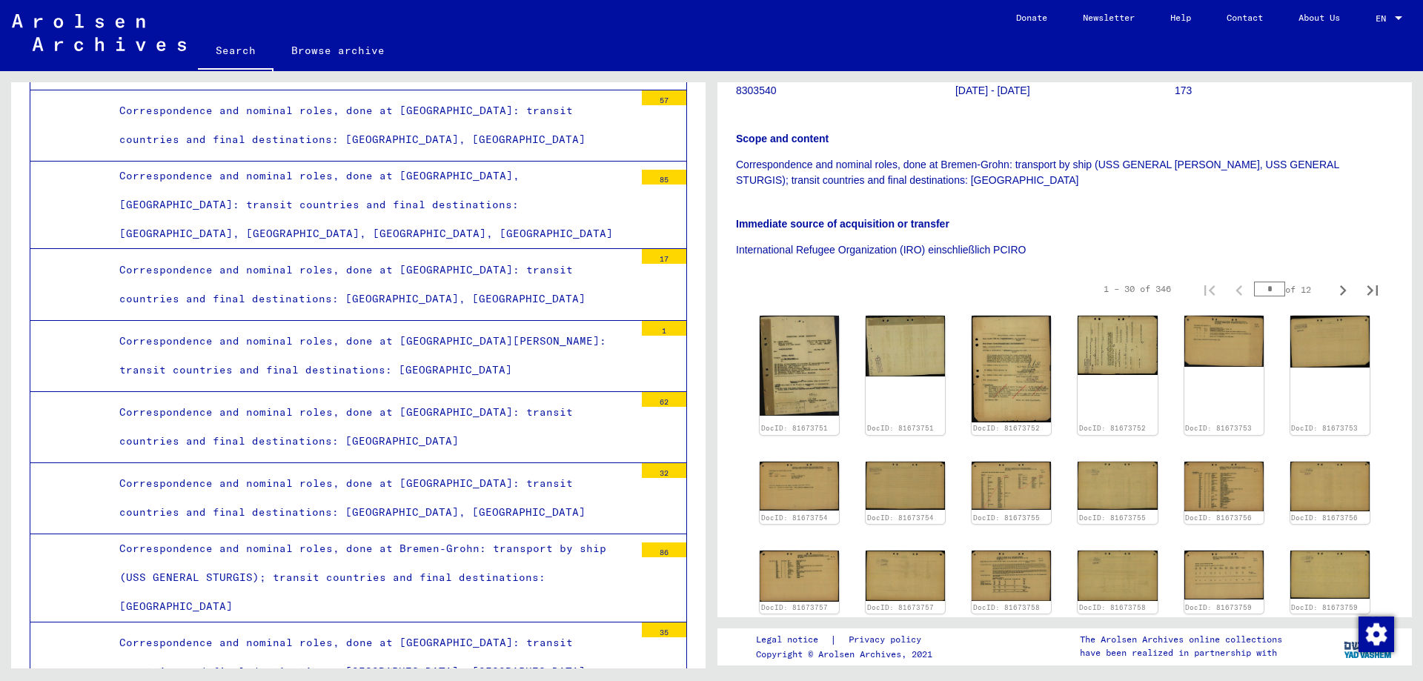
scroll to position [297, 0]
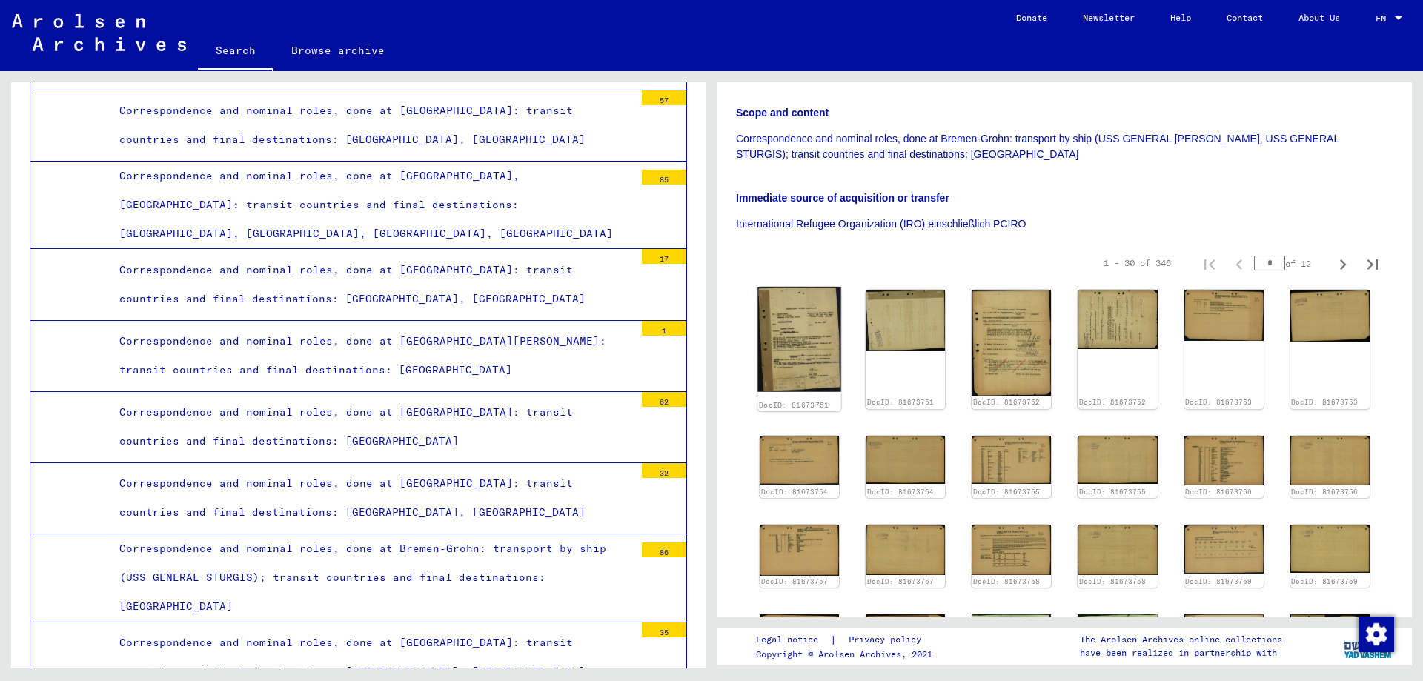
click at [804, 312] on img at bounding box center [800, 339] width 84 height 105
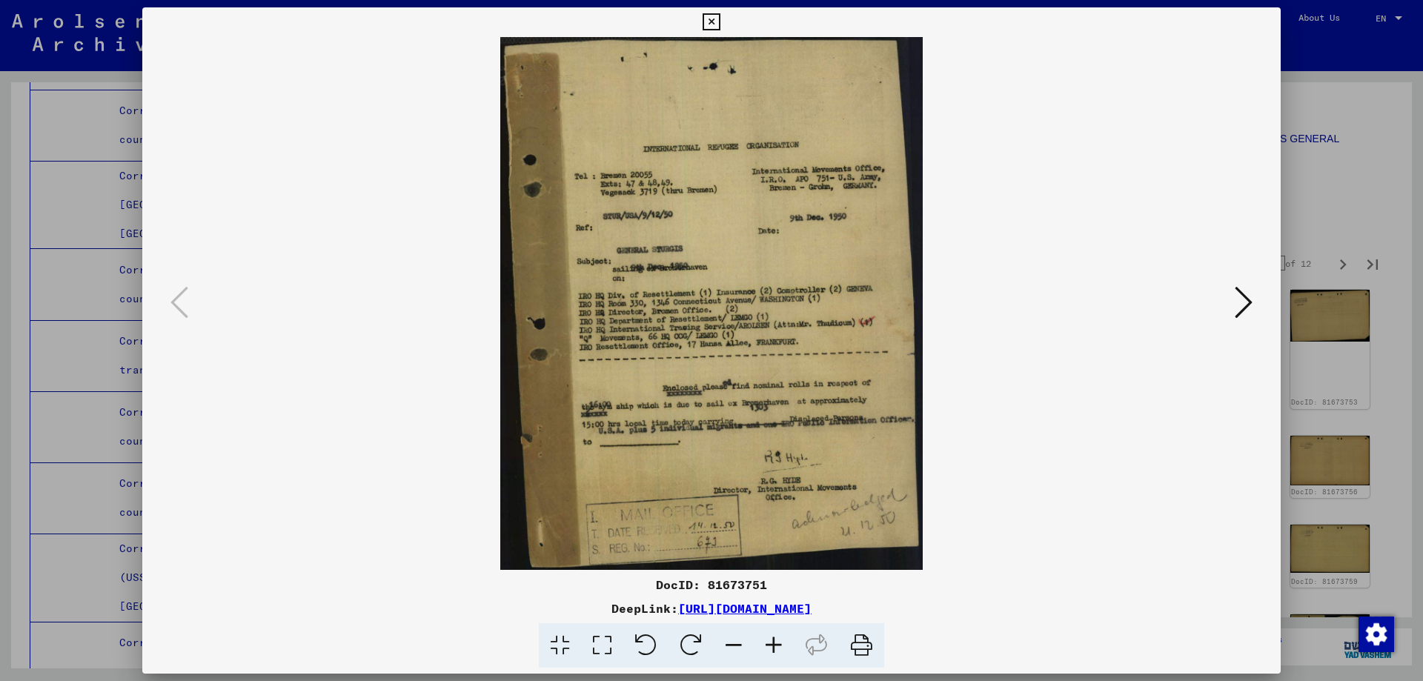
click at [1245, 302] on icon at bounding box center [1244, 303] width 18 height 36
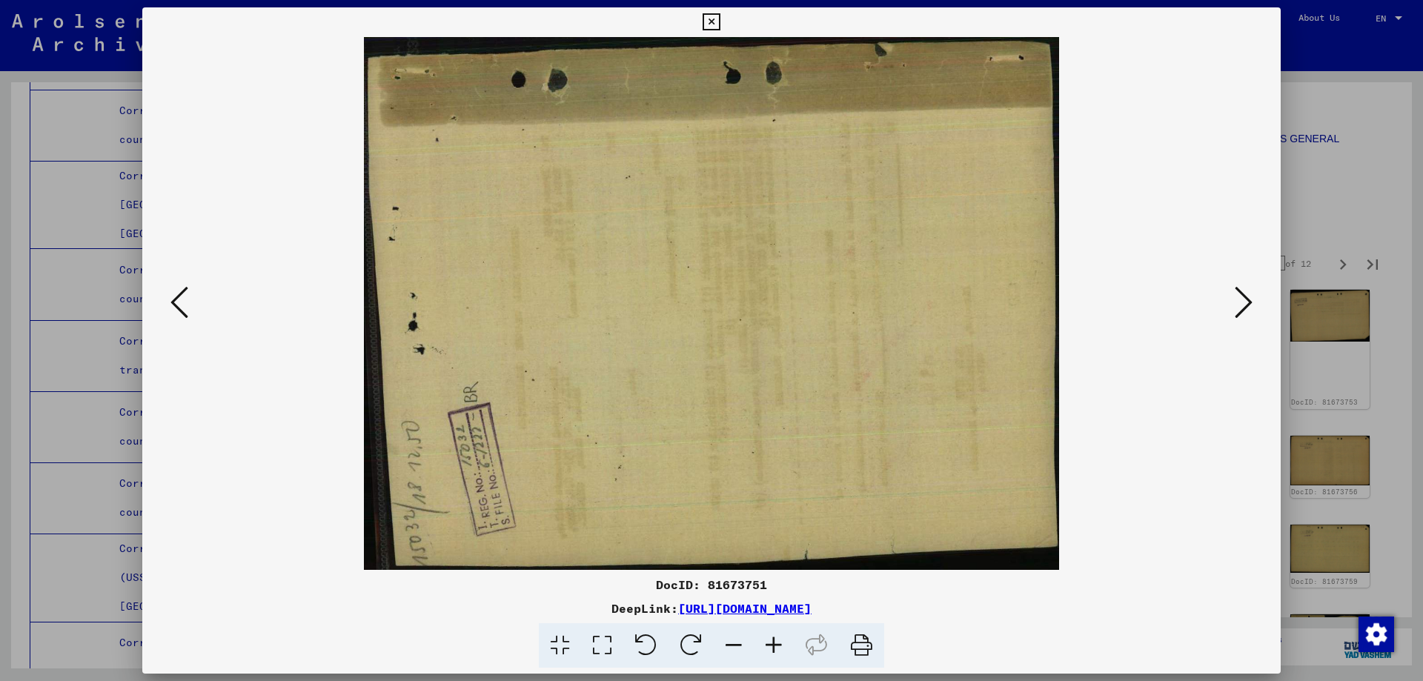
click at [1245, 301] on icon at bounding box center [1244, 303] width 18 height 36
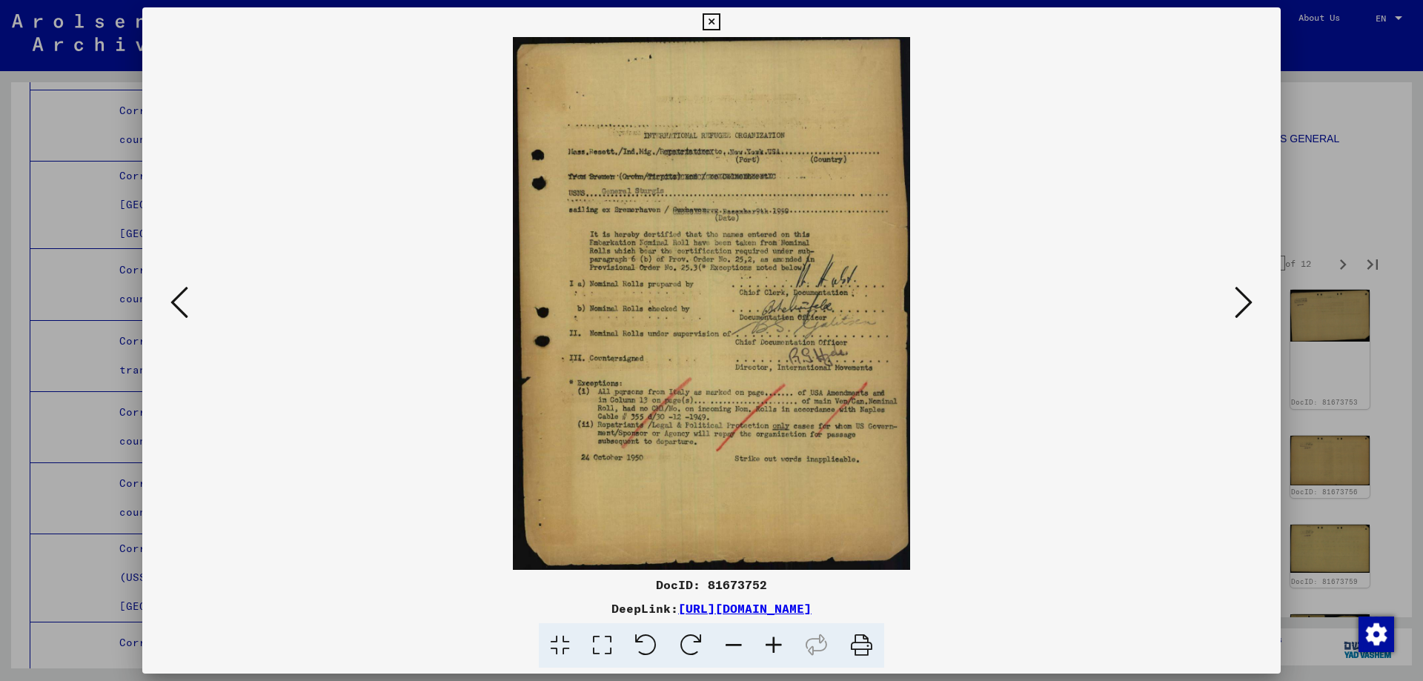
click at [1245, 301] on icon at bounding box center [1244, 303] width 18 height 36
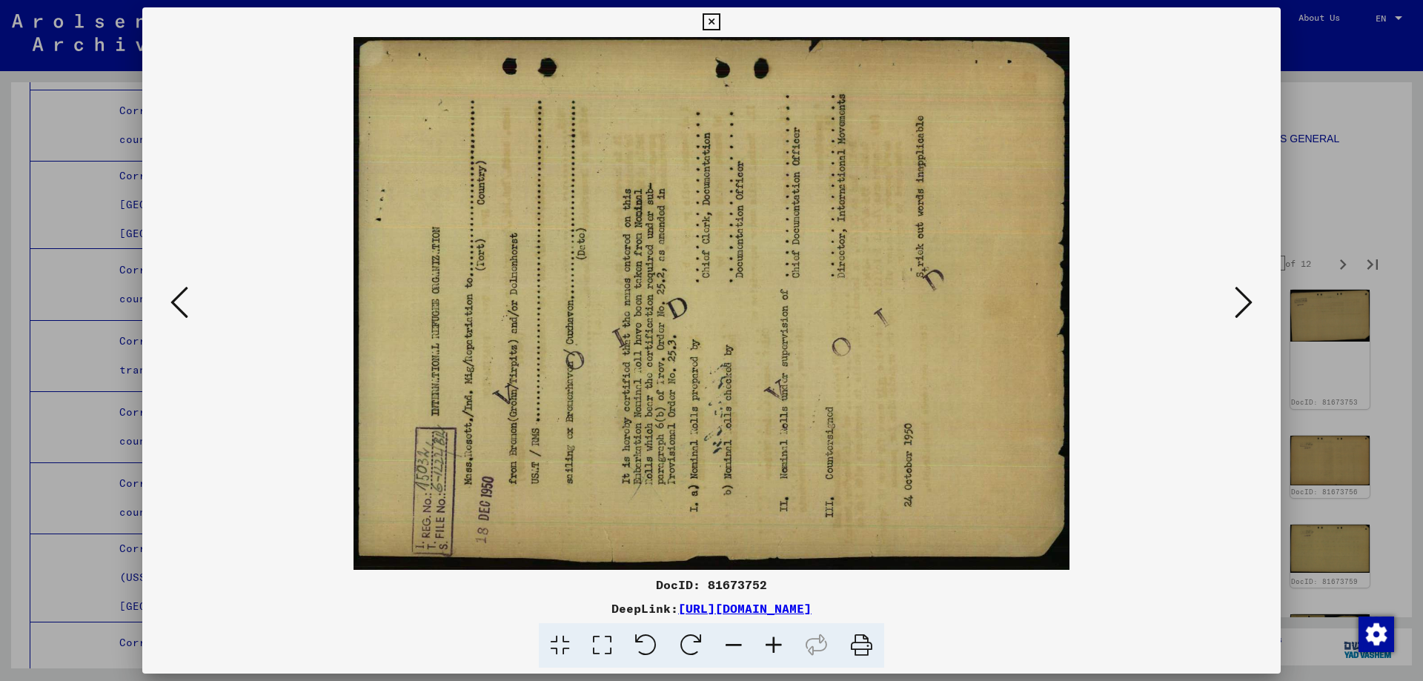
click at [1245, 301] on icon at bounding box center [1244, 303] width 18 height 36
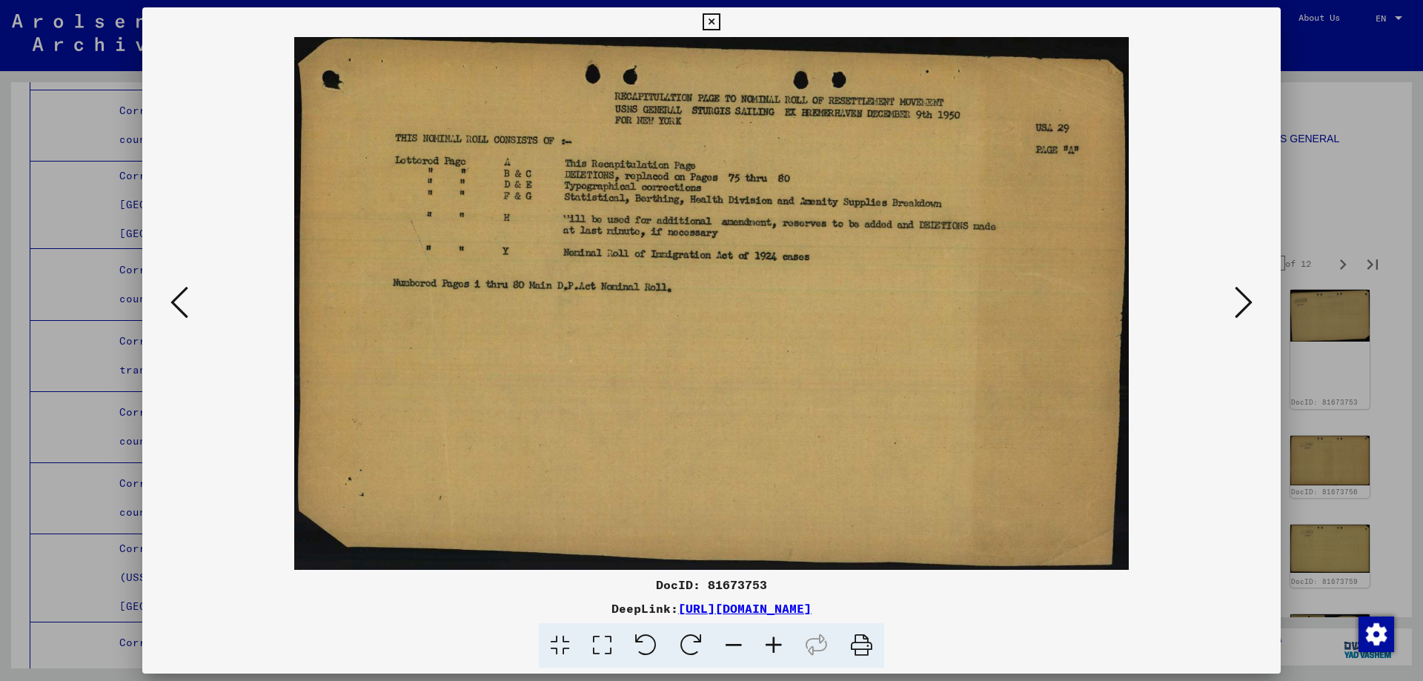
click at [1245, 301] on icon at bounding box center [1244, 303] width 18 height 36
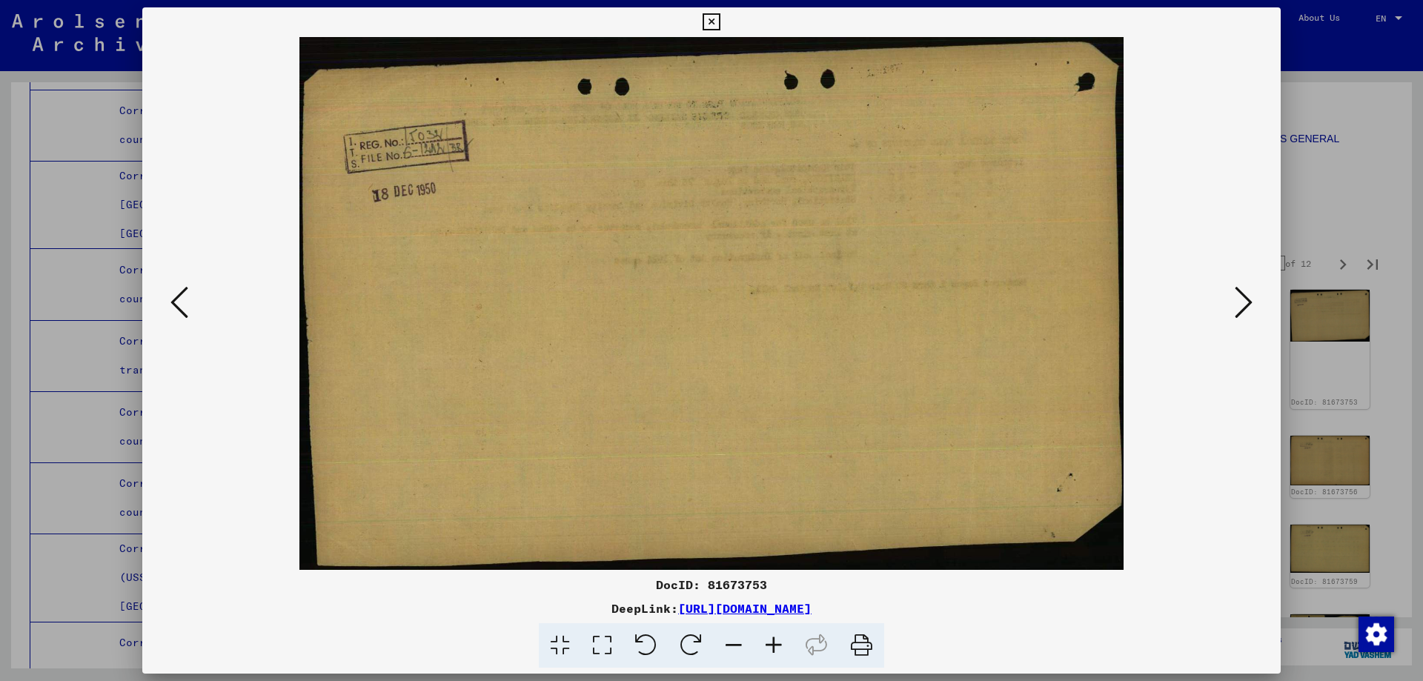
click at [1245, 301] on icon at bounding box center [1244, 303] width 18 height 36
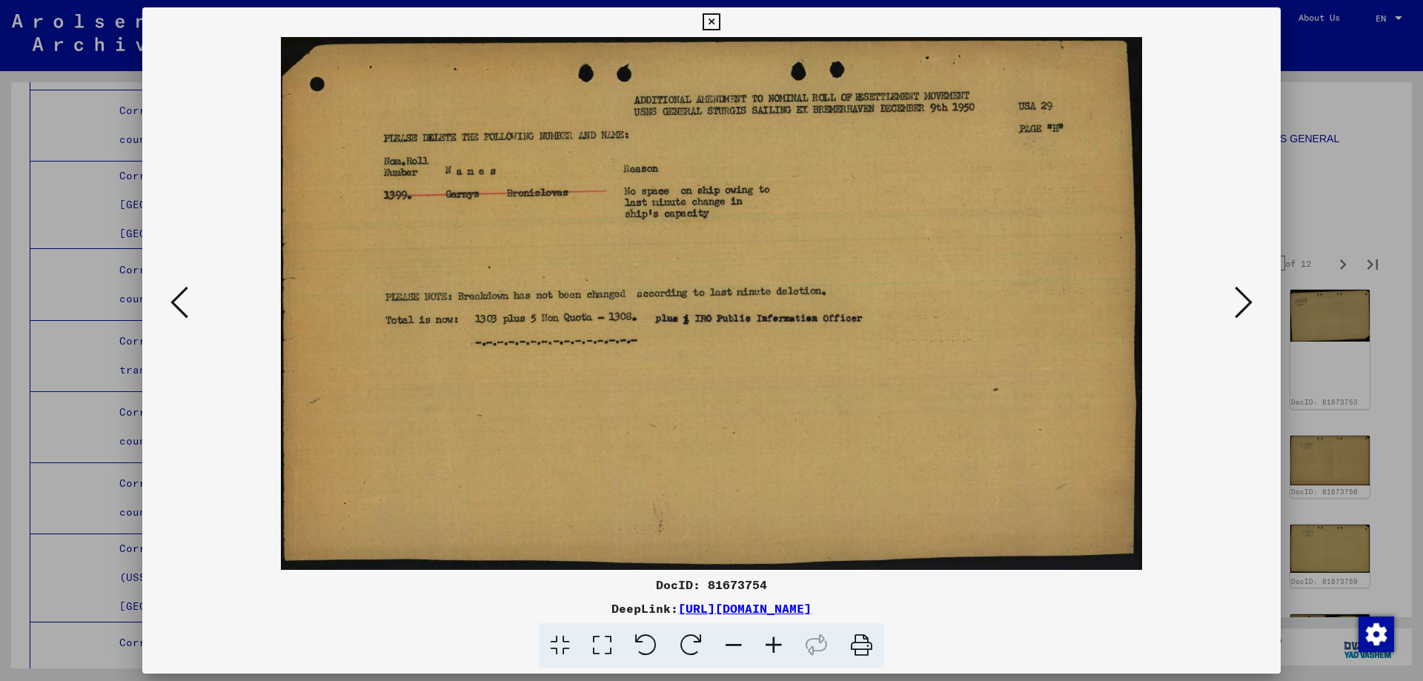
click at [1245, 301] on icon at bounding box center [1244, 303] width 18 height 36
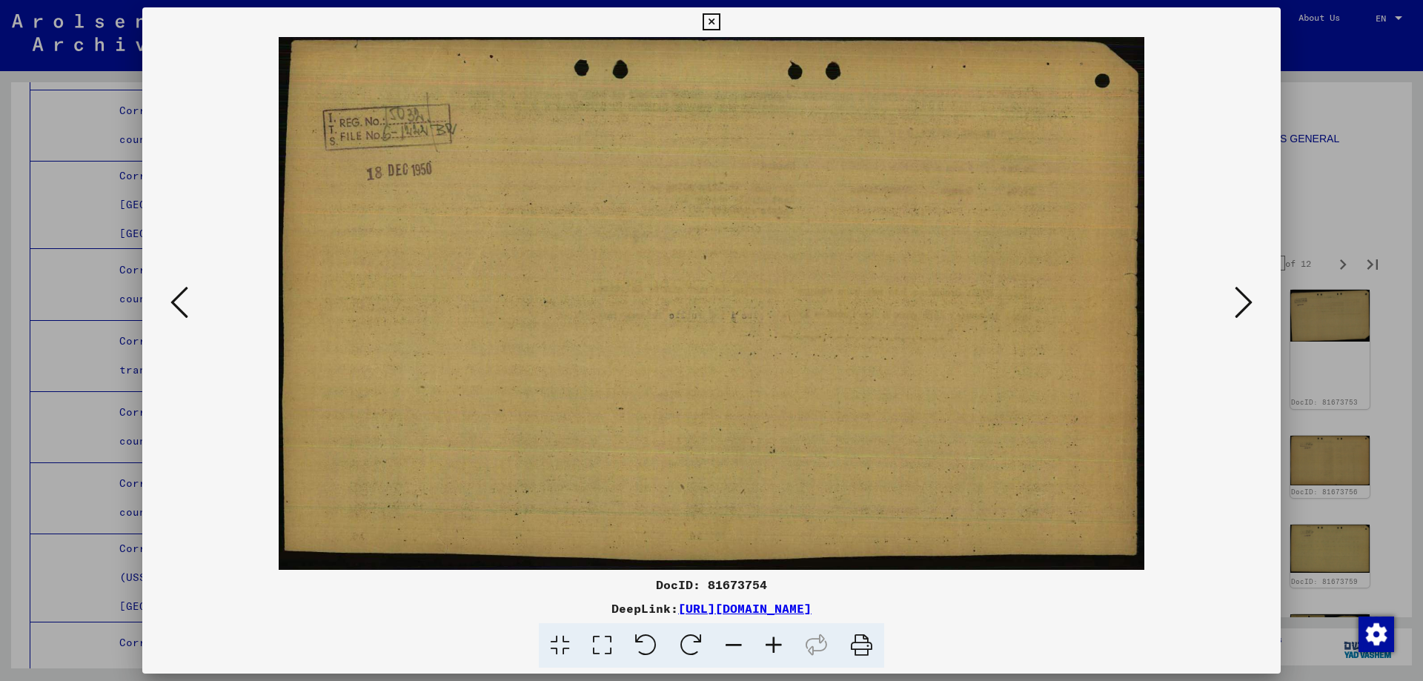
click at [1245, 301] on icon at bounding box center [1244, 303] width 18 height 36
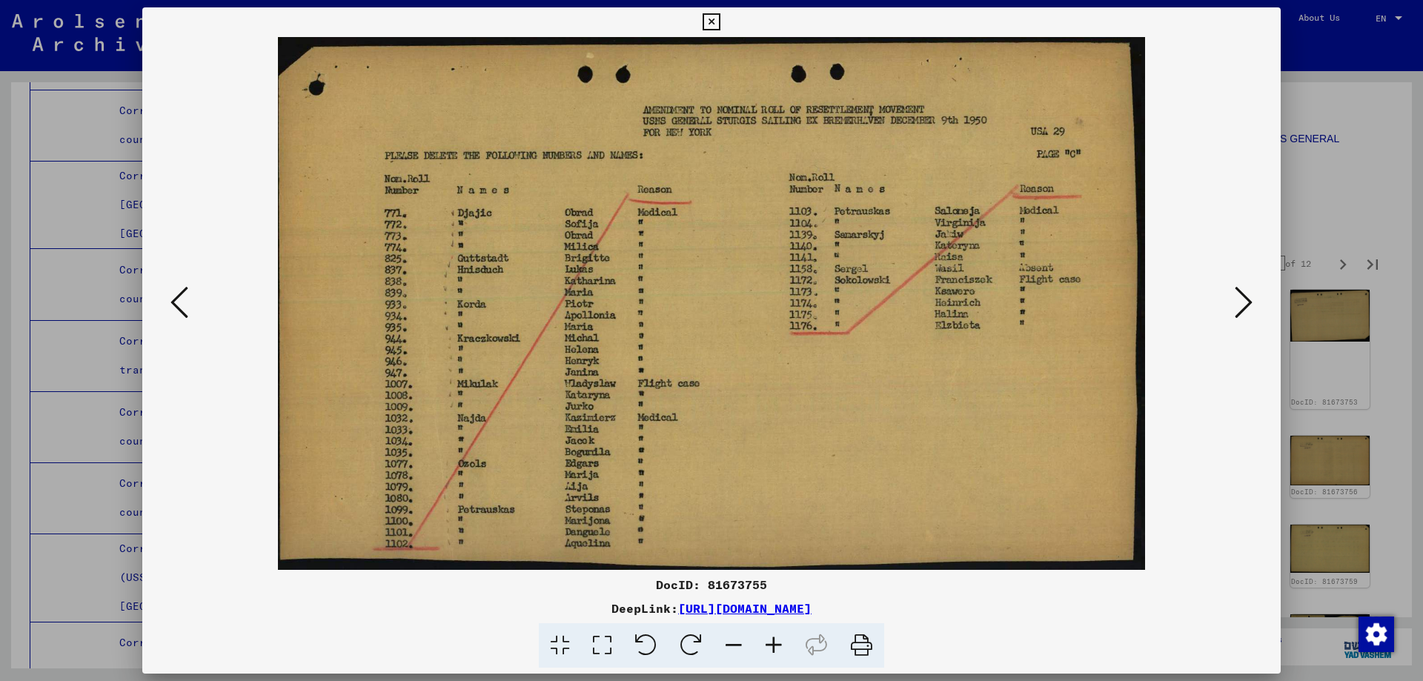
click at [1245, 301] on icon at bounding box center [1244, 303] width 18 height 36
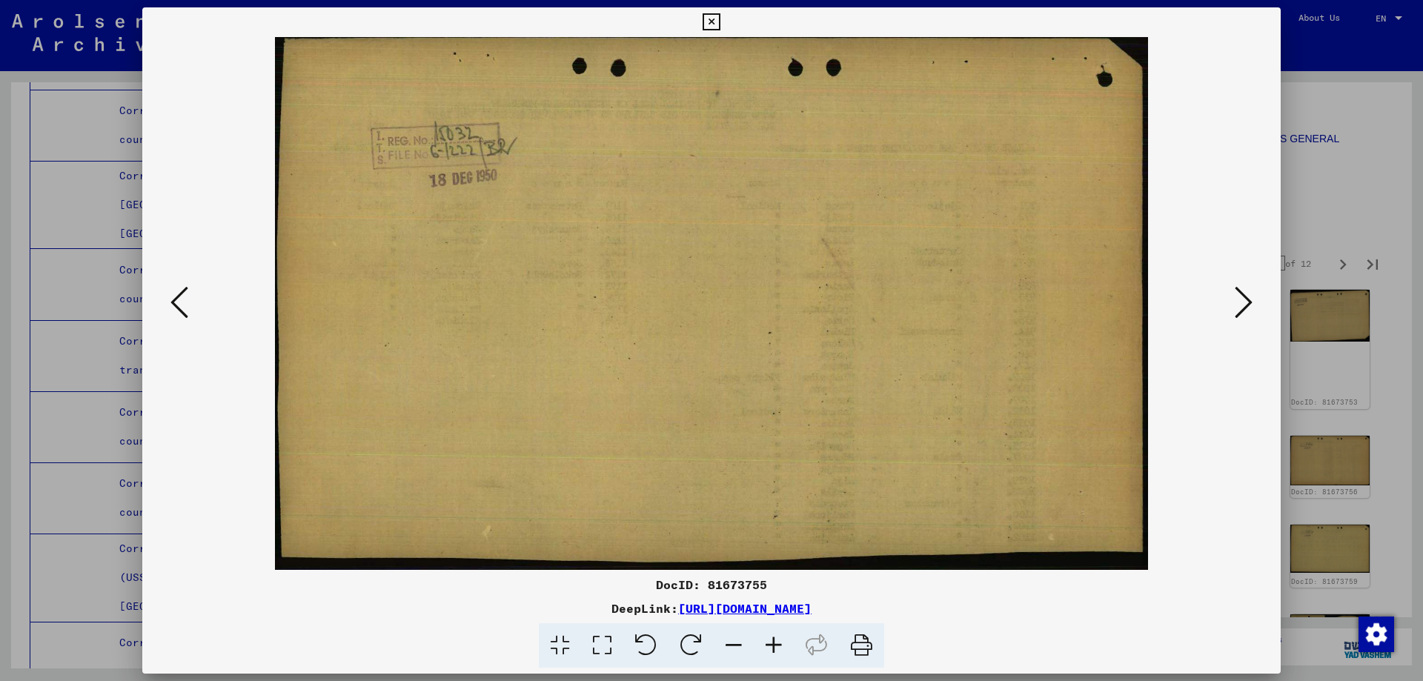
click at [1245, 301] on icon at bounding box center [1244, 303] width 18 height 36
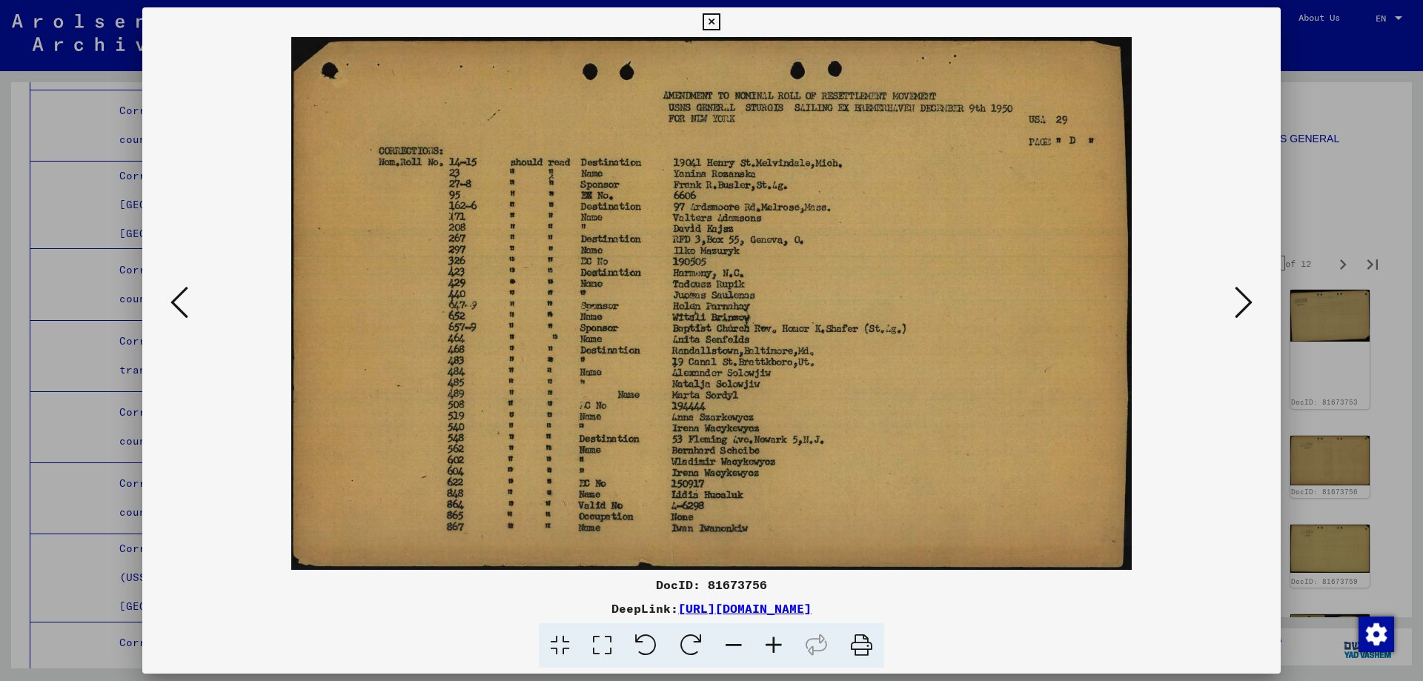
click at [1245, 301] on icon at bounding box center [1244, 303] width 18 height 36
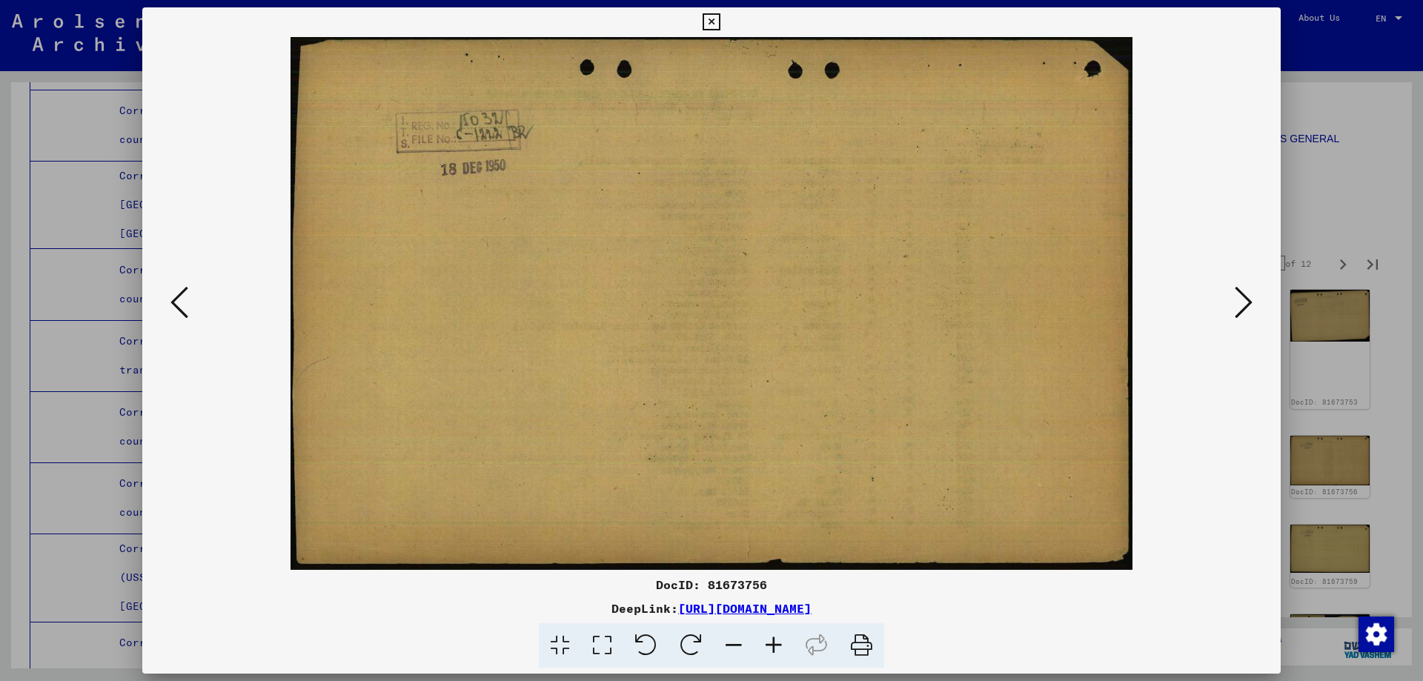
click at [1245, 301] on icon at bounding box center [1244, 303] width 18 height 36
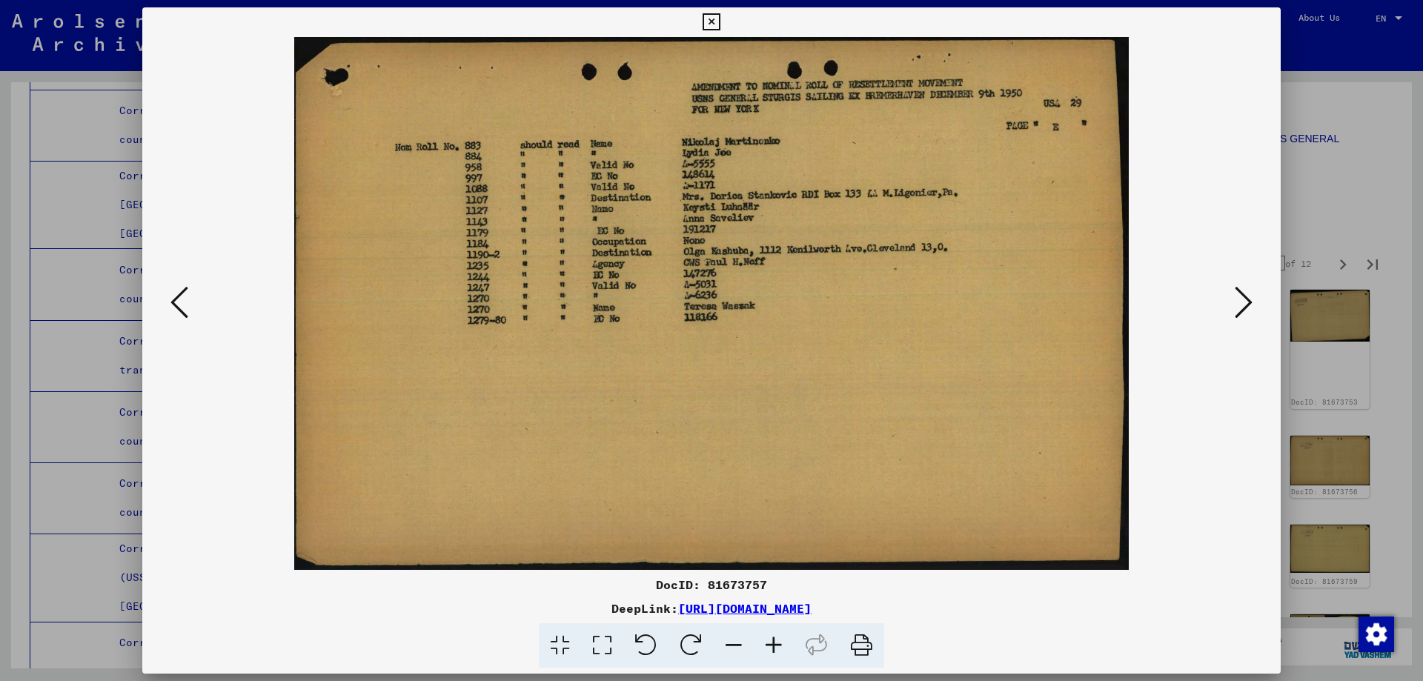
click at [1245, 301] on icon at bounding box center [1244, 303] width 18 height 36
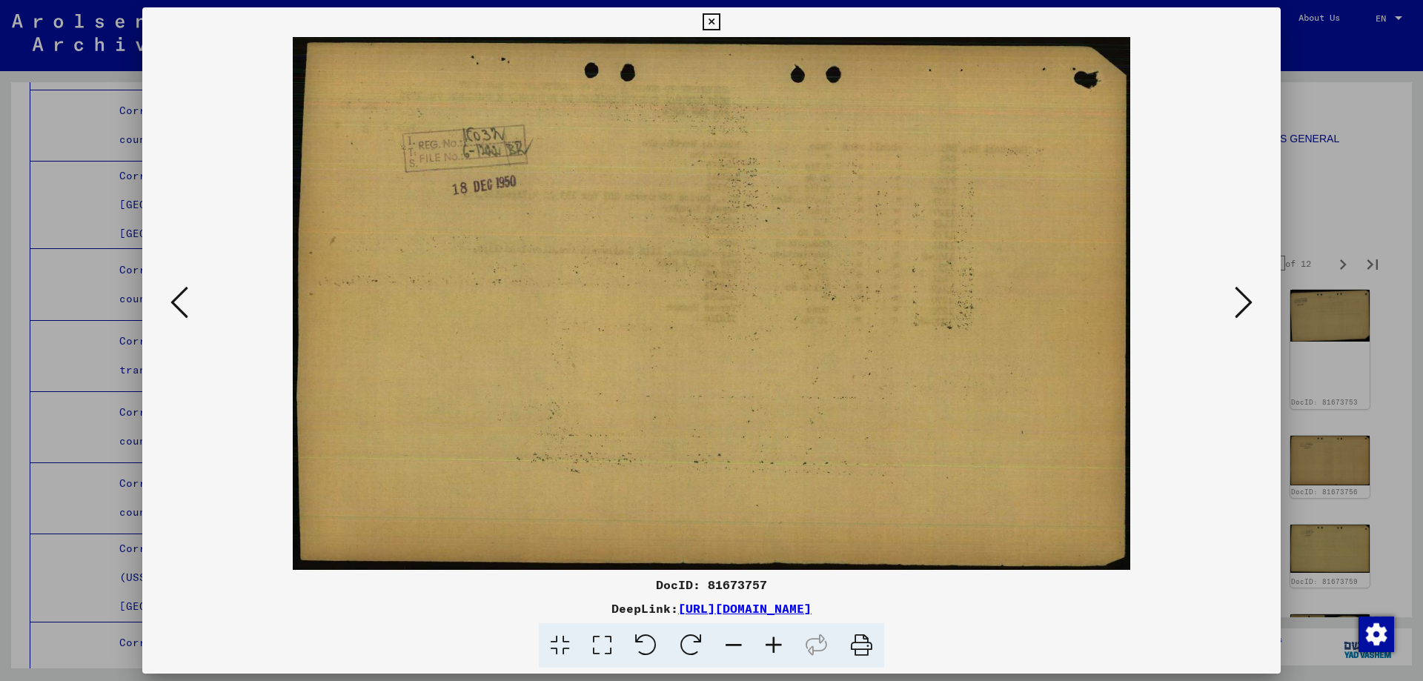
click at [1245, 301] on icon at bounding box center [1244, 303] width 18 height 36
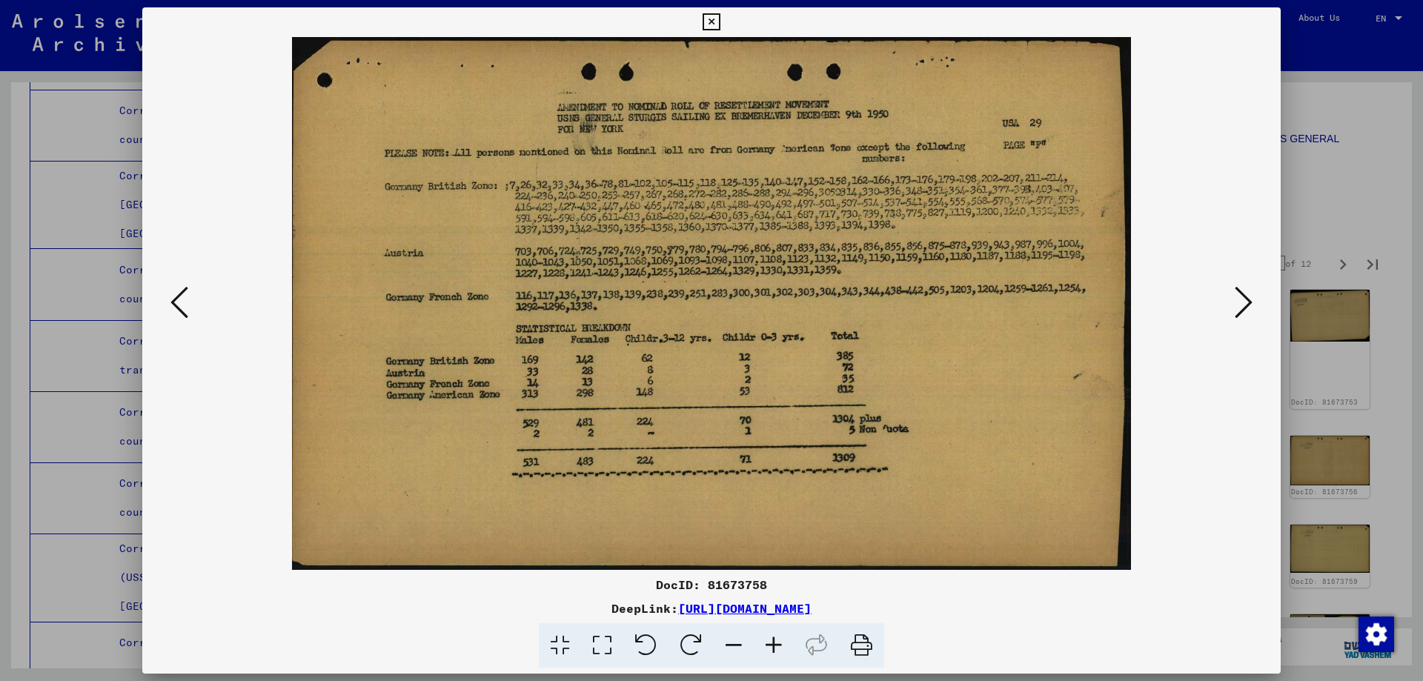
click at [713, 16] on icon at bounding box center [711, 22] width 17 height 18
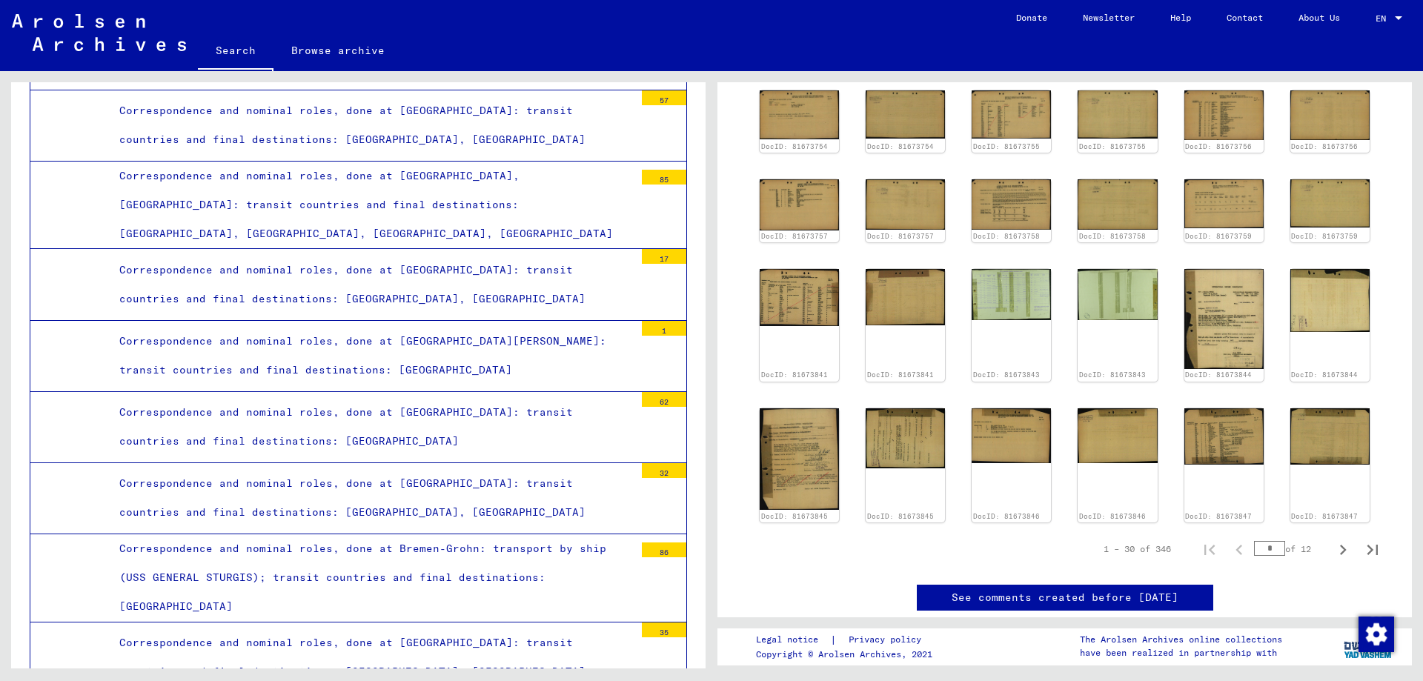
scroll to position [667, 0]
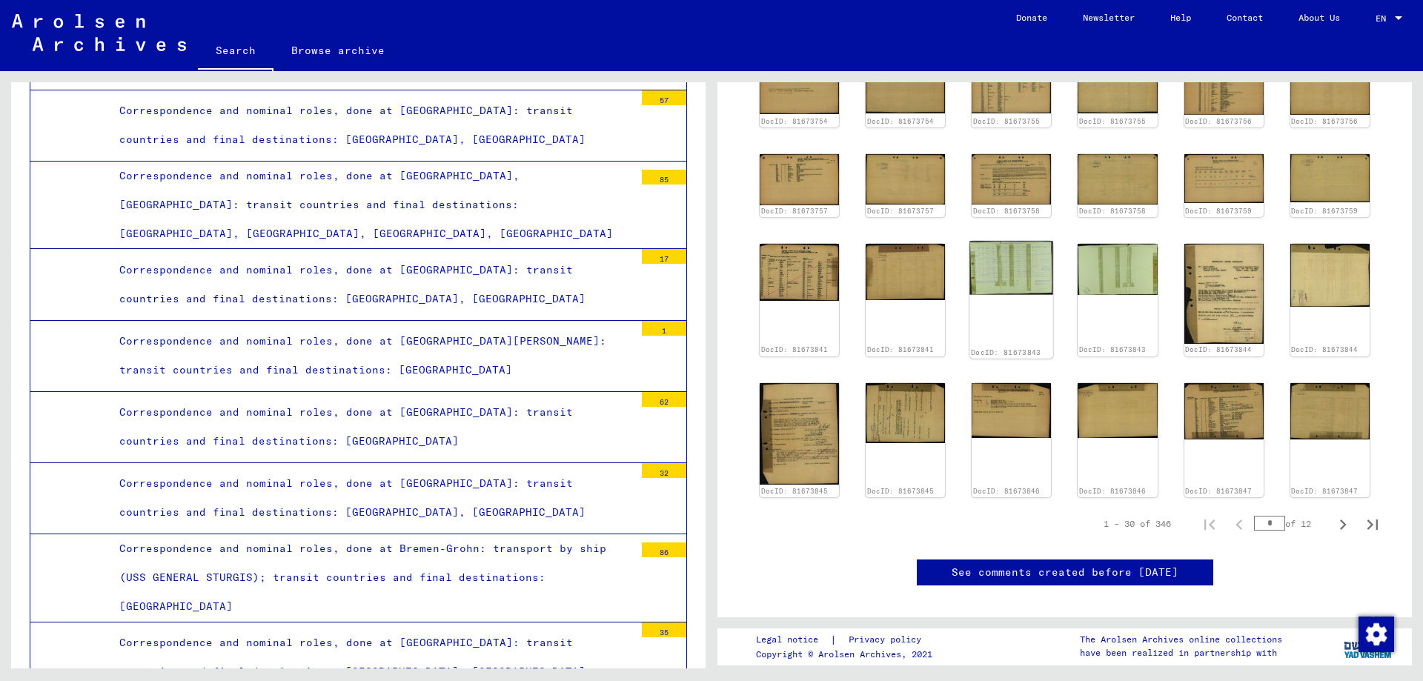
click at [1010, 242] on img at bounding box center [1012, 268] width 84 height 53
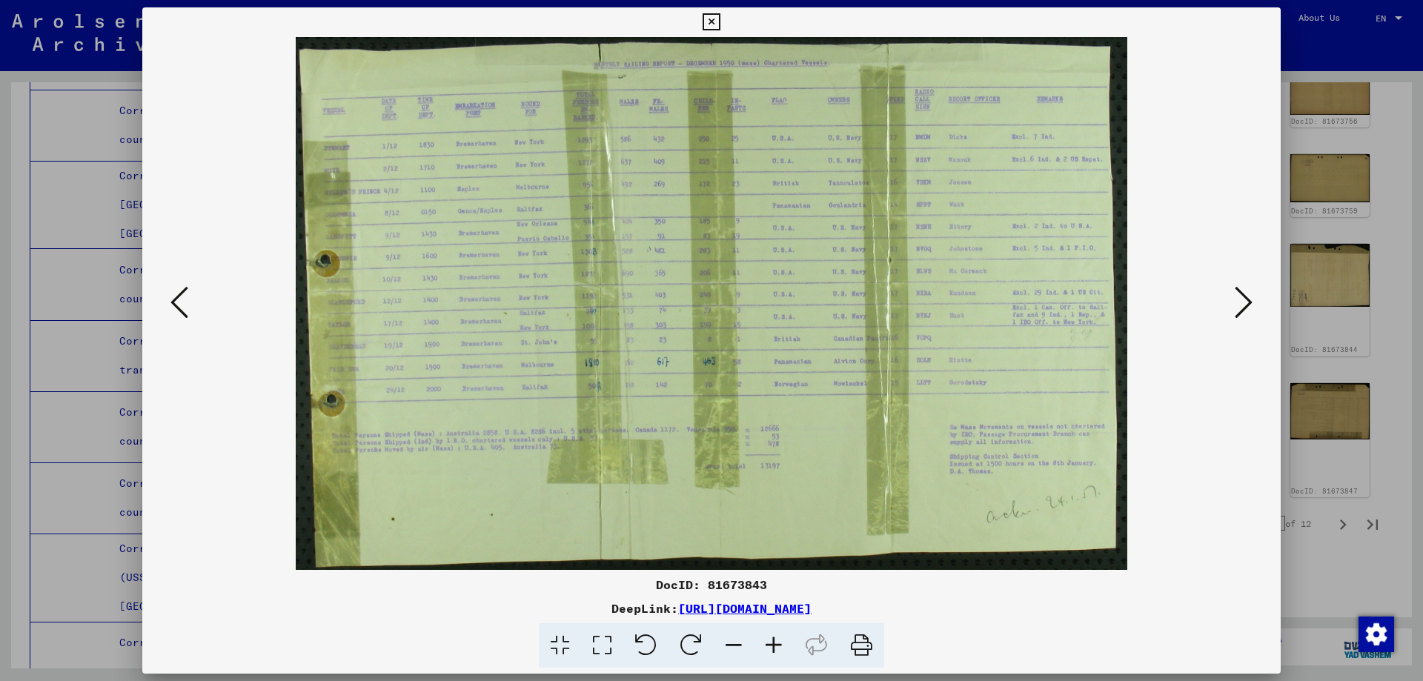
click at [712, 19] on icon at bounding box center [711, 22] width 17 height 18
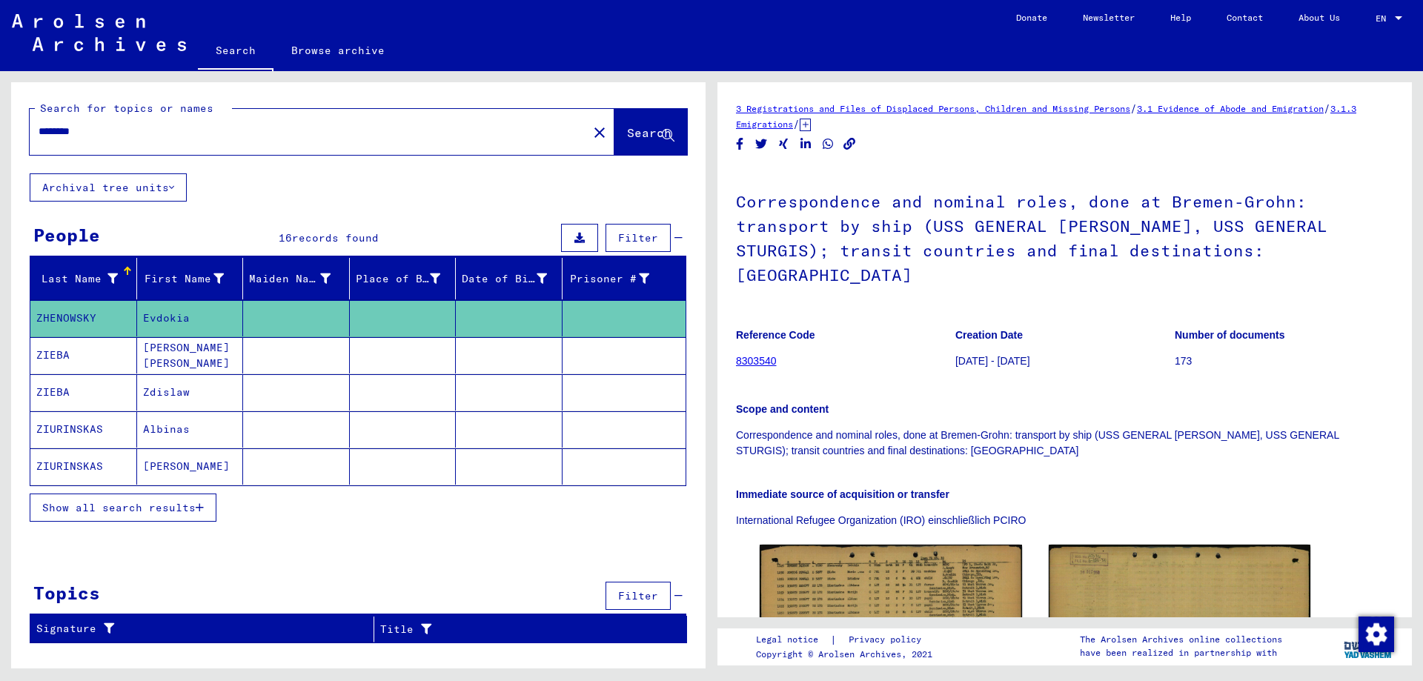
click at [162, 459] on mat-cell "[PERSON_NAME]" at bounding box center [190, 467] width 107 height 36
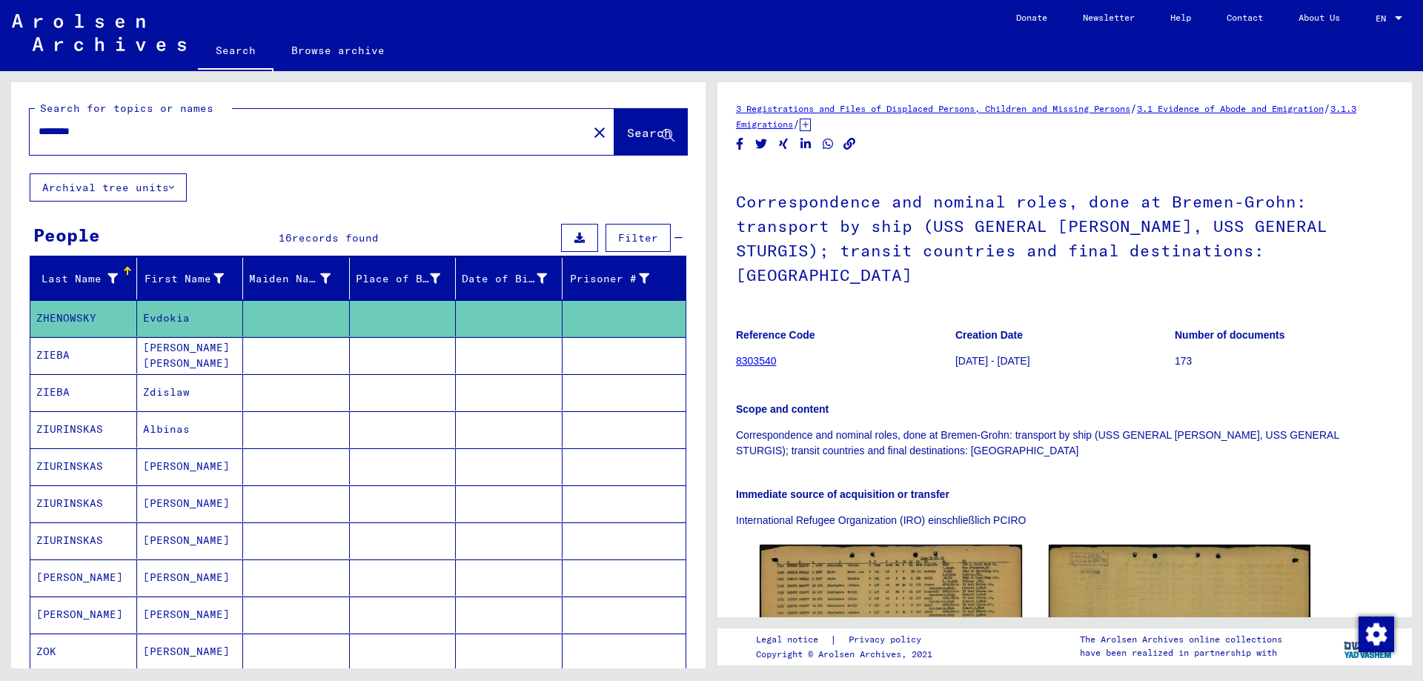
type input "**********"
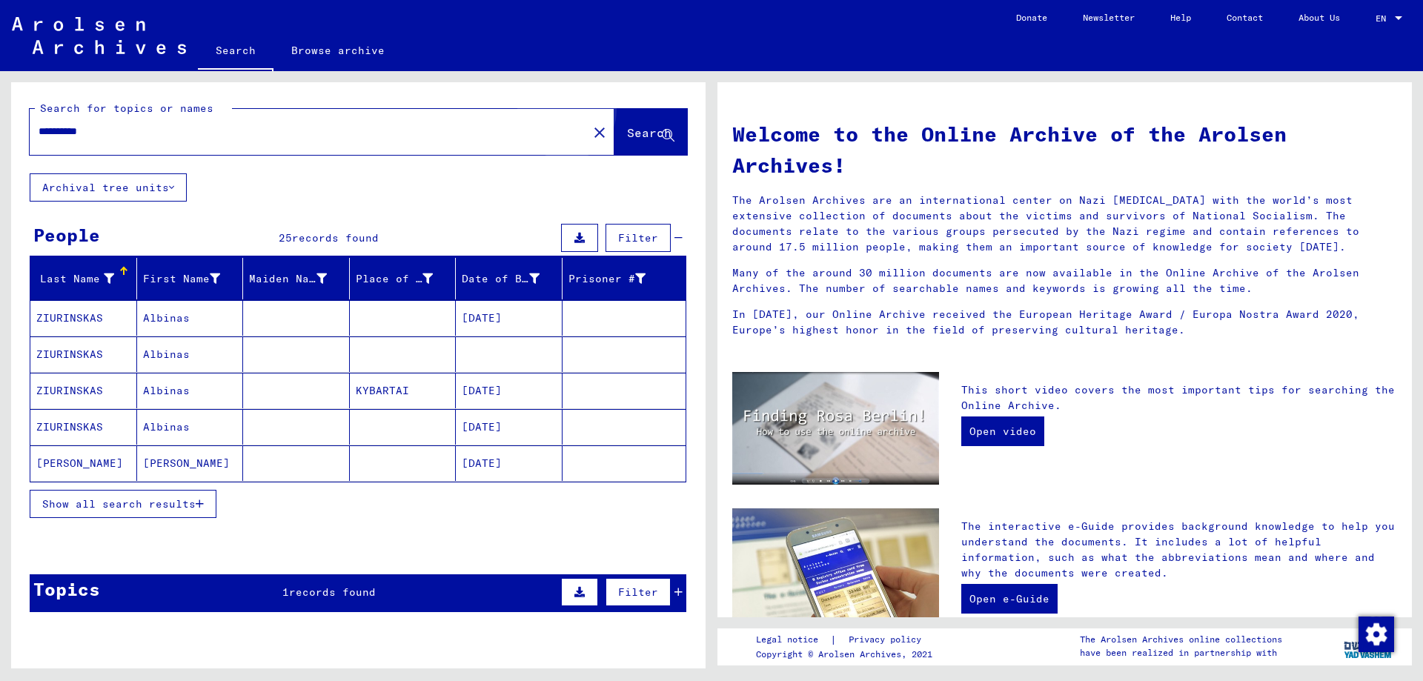
click at [627, 128] on span "Search" at bounding box center [649, 132] width 44 height 15
click at [172, 499] on span "Show all search results" at bounding box center [118, 503] width 153 height 13
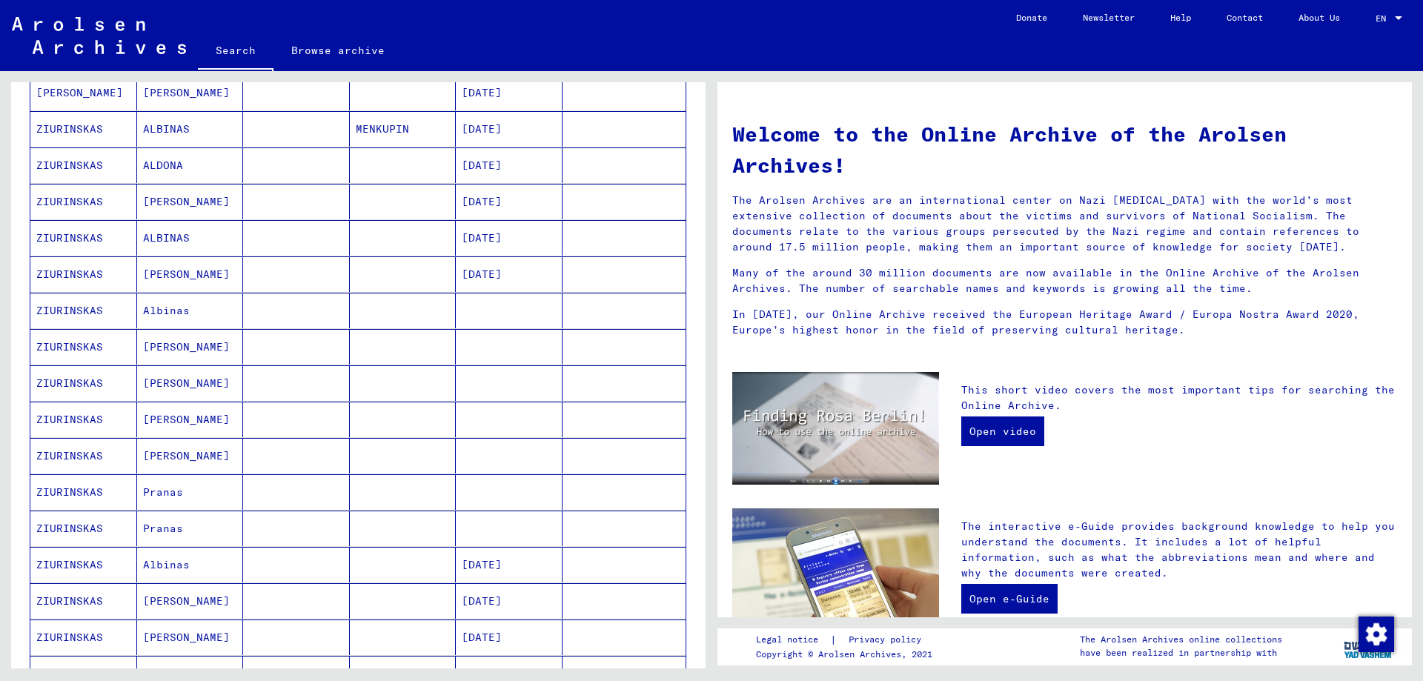
scroll to position [445, 0]
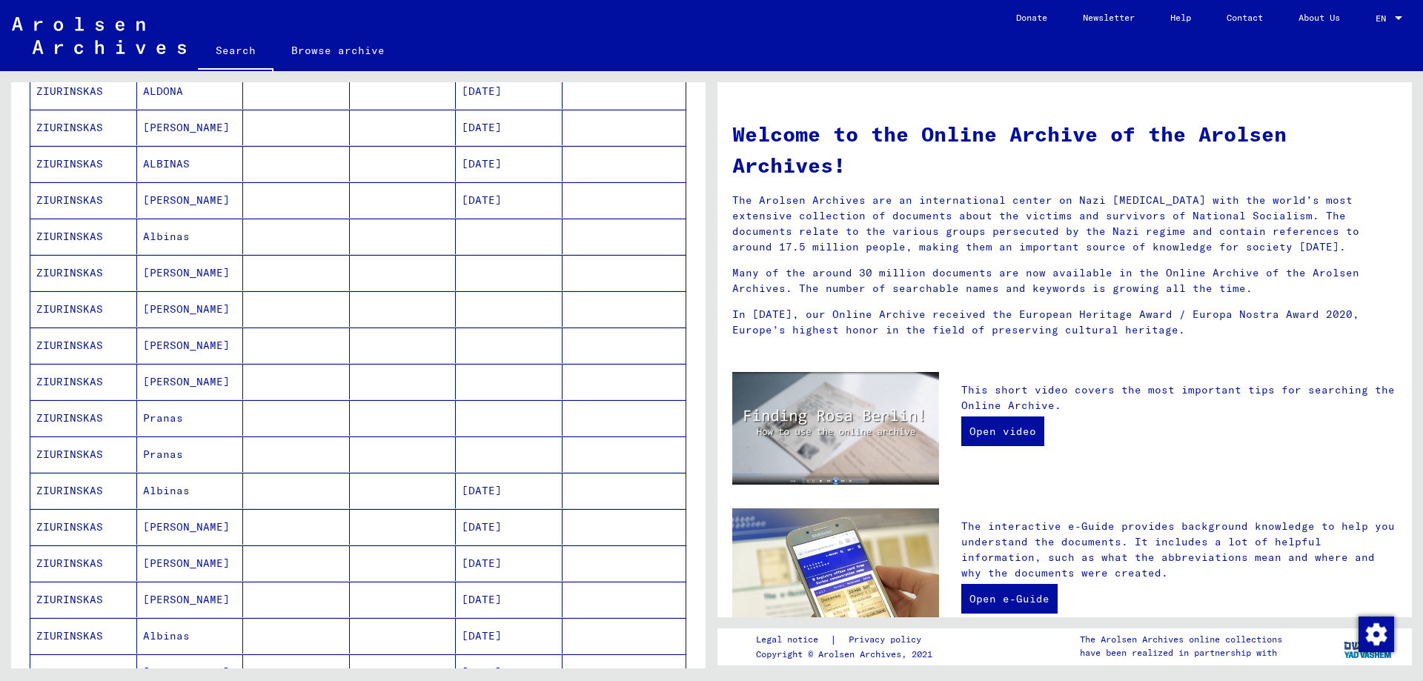
click at [180, 380] on mat-cell "[PERSON_NAME]" at bounding box center [190, 382] width 107 height 36
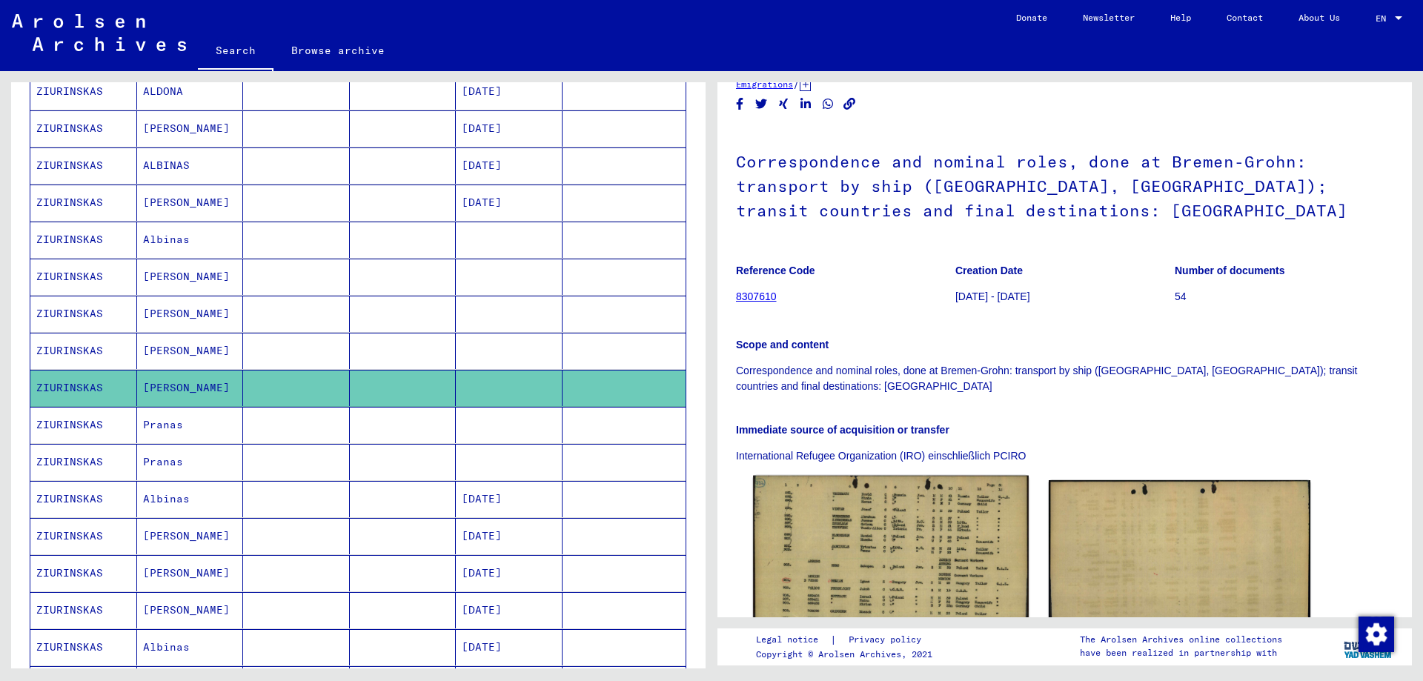
scroll to position [297, 0]
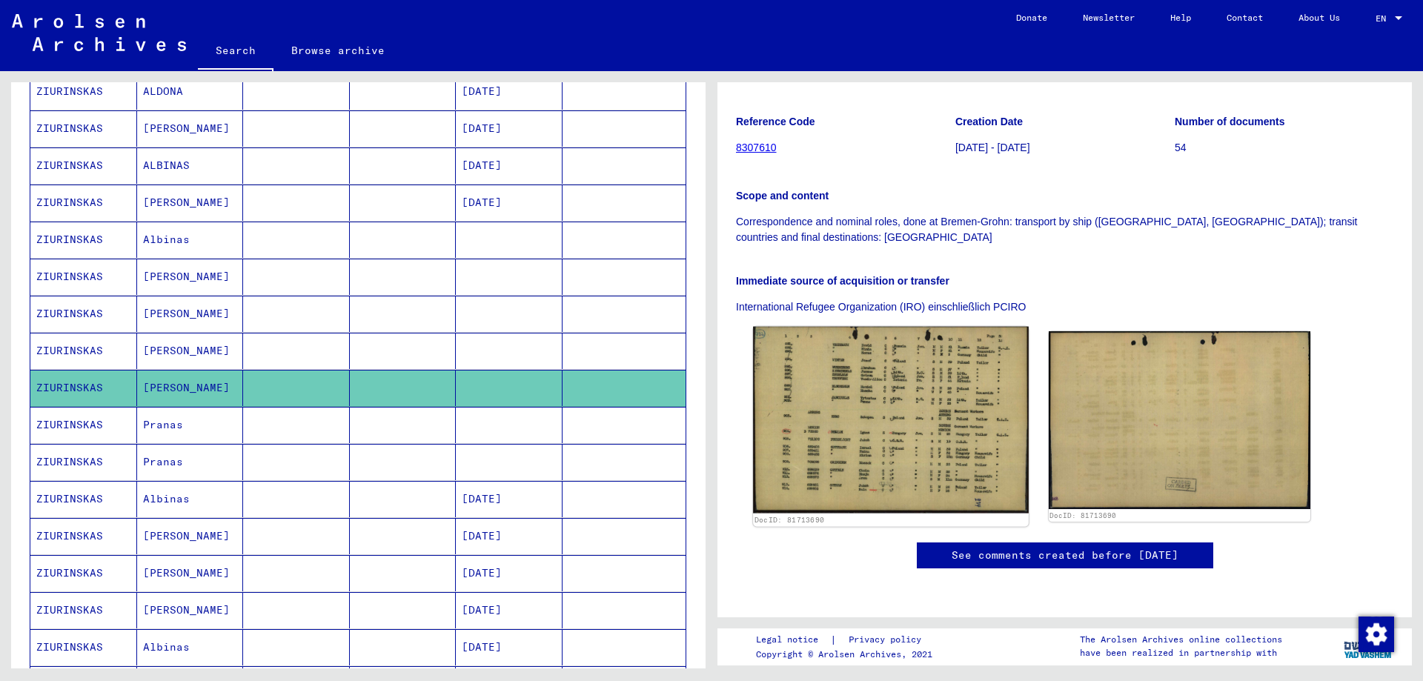
click at [885, 327] on img at bounding box center [890, 420] width 275 height 187
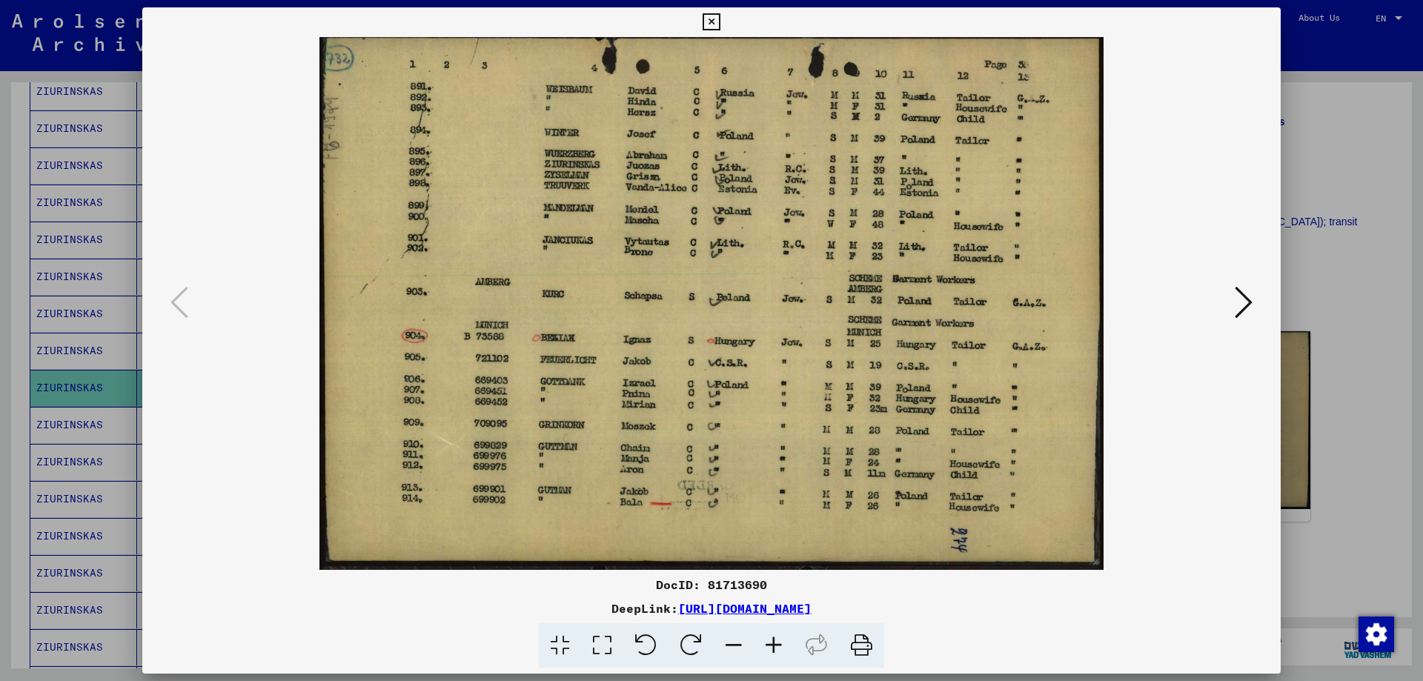
click at [1245, 302] on icon at bounding box center [1244, 303] width 18 height 36
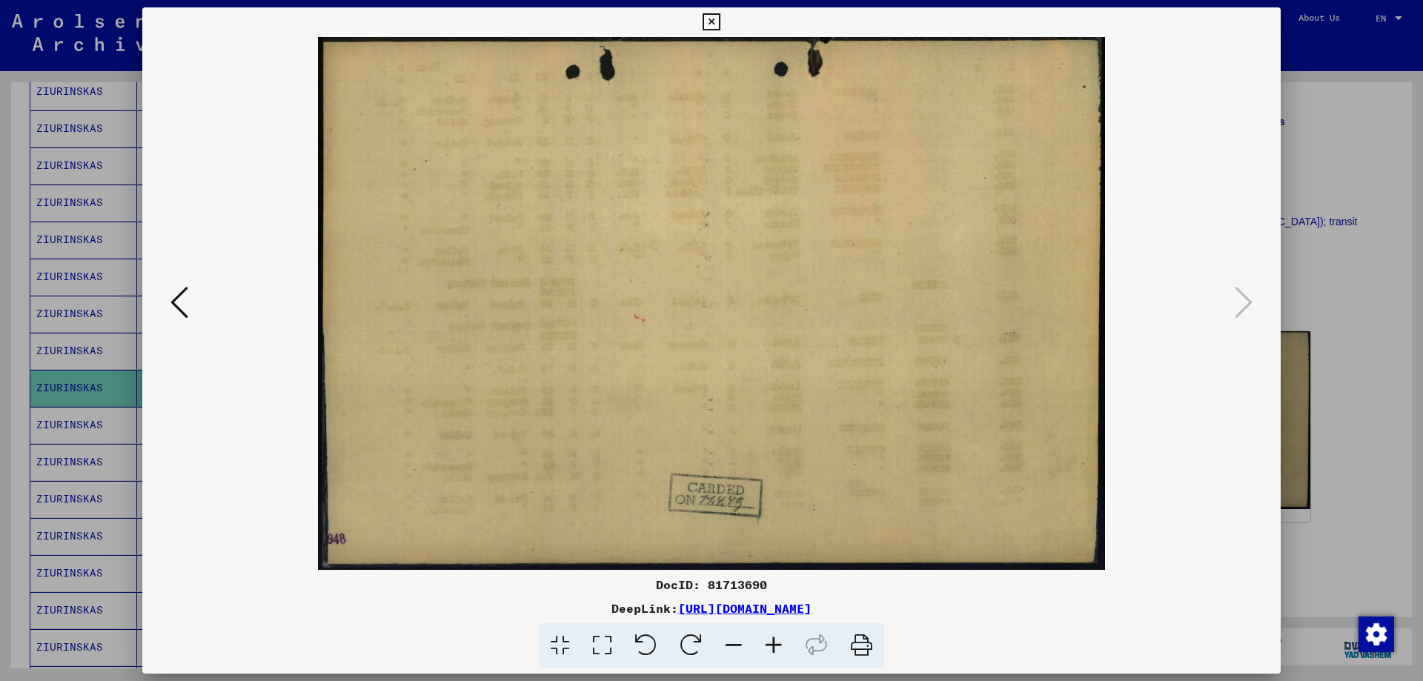
click at [713, 19] on icon at bounding box center [711, 22] width 17 height 18
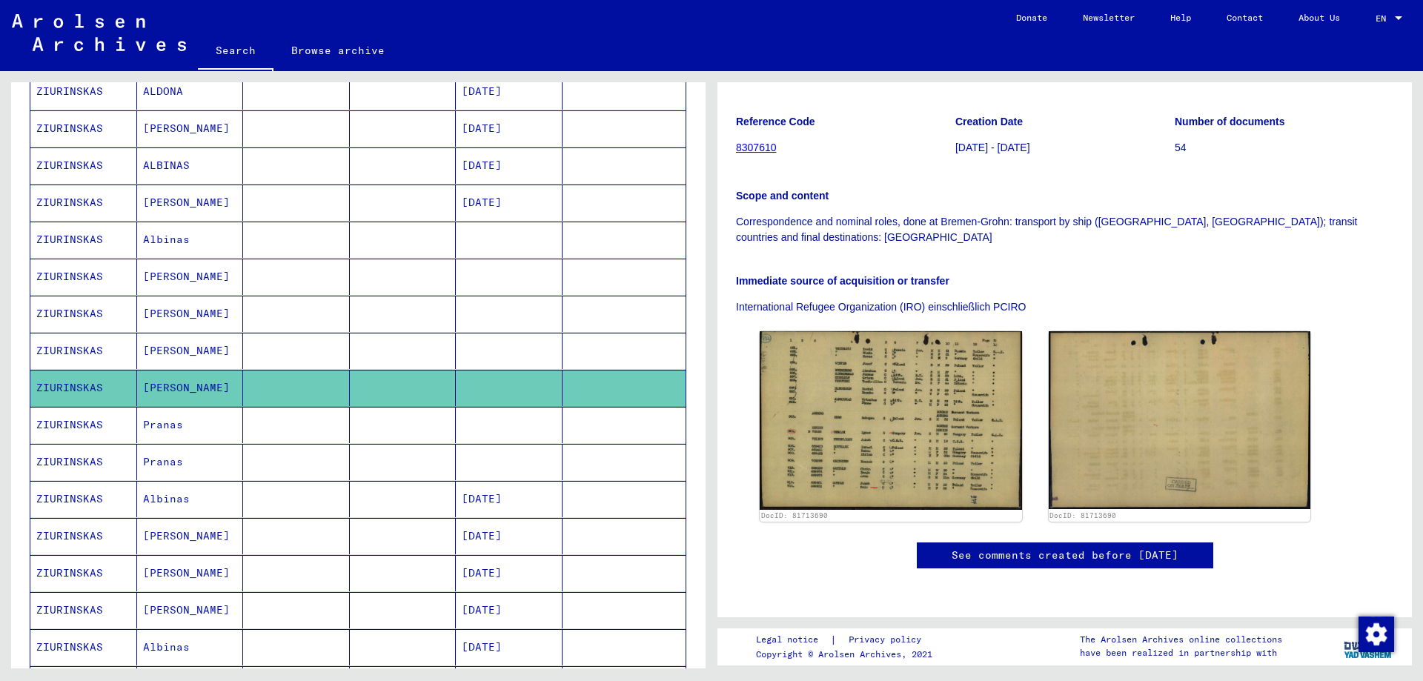
click at [182, 420] on mat-cell "Pranas" at bounding box center [190, 425] width 107 height 36
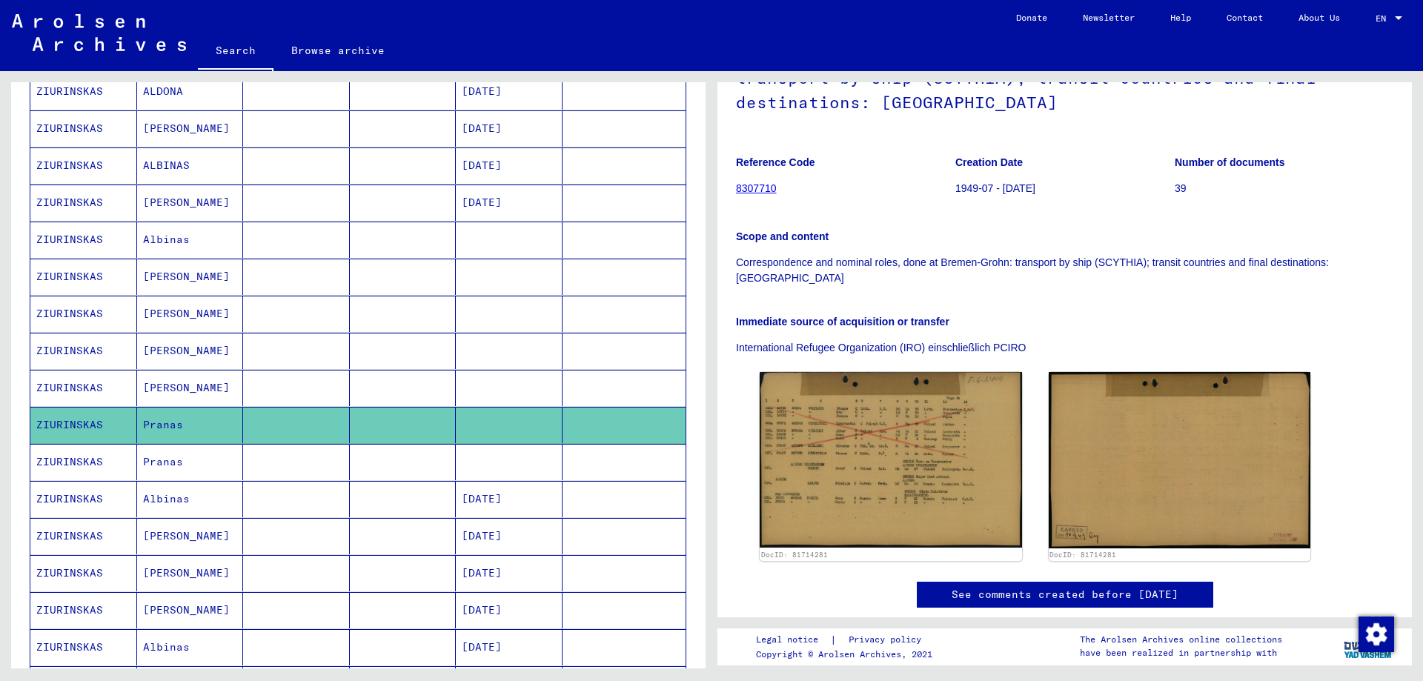
scroll to position [222, 0]
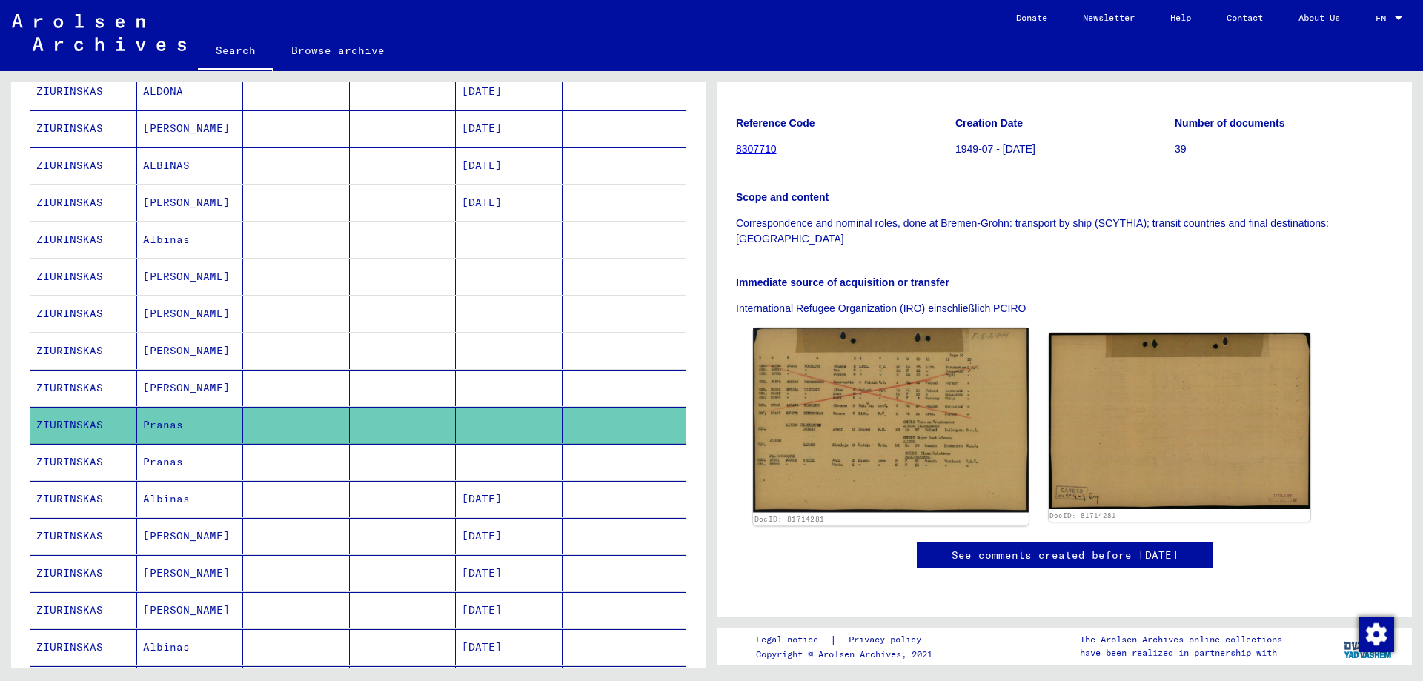
click at [919, 361] on img at bounding box center [890, 420] width 275 height 185
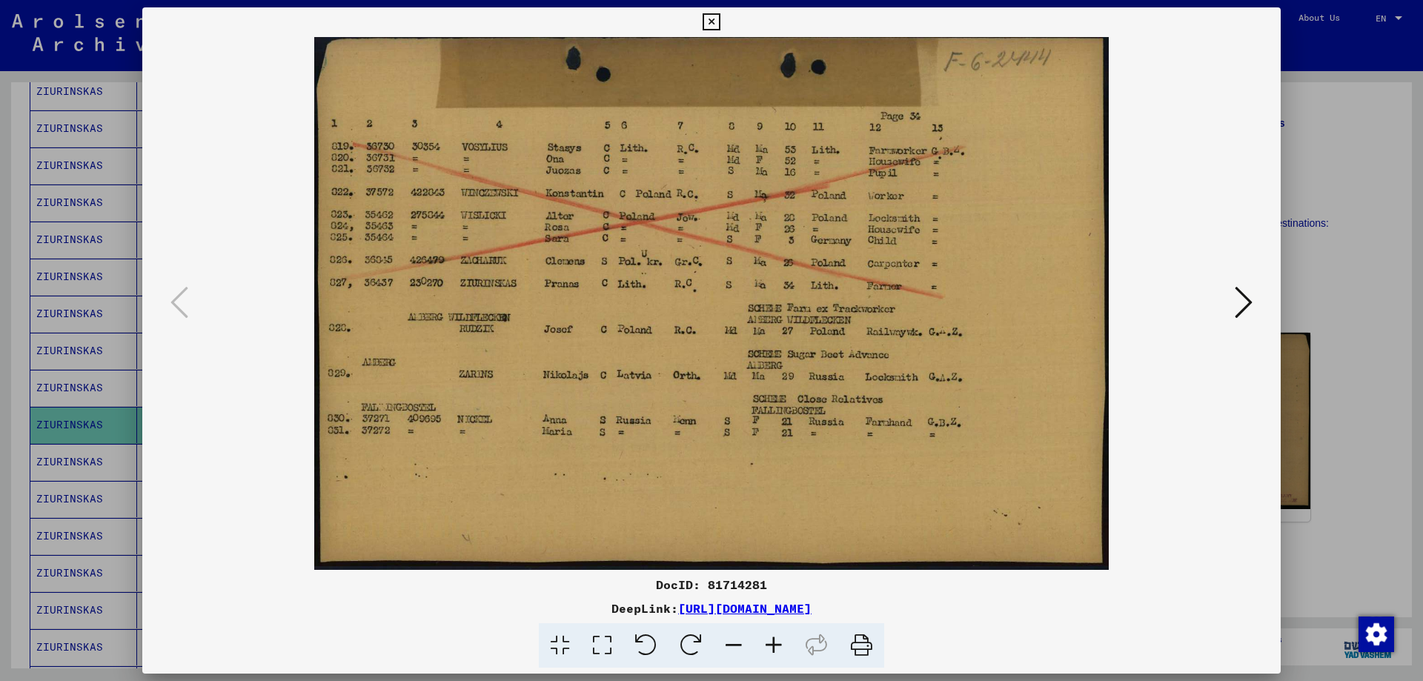
click at [1242, 297] on icon at bounding box center [1244, 303] width 18 height 36
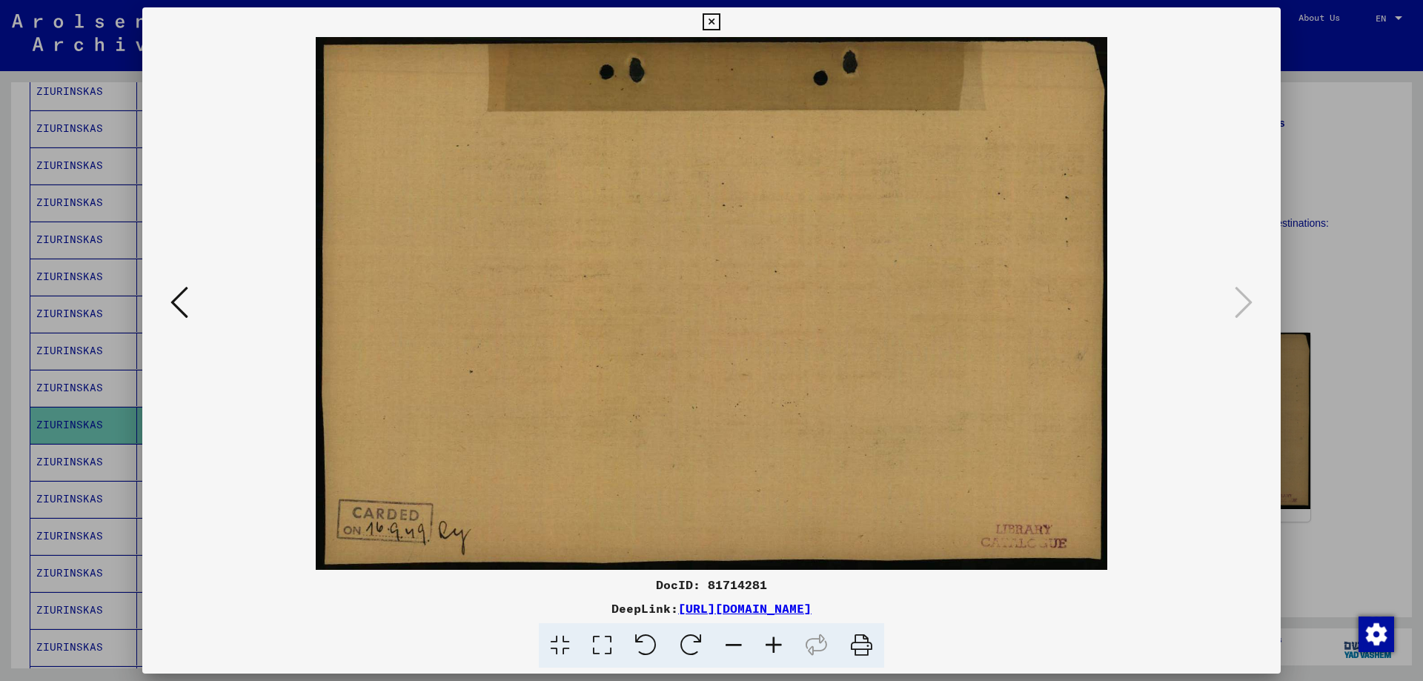
click at [712, 22] on icon at bounding box center [711, 22] width 17 height 18
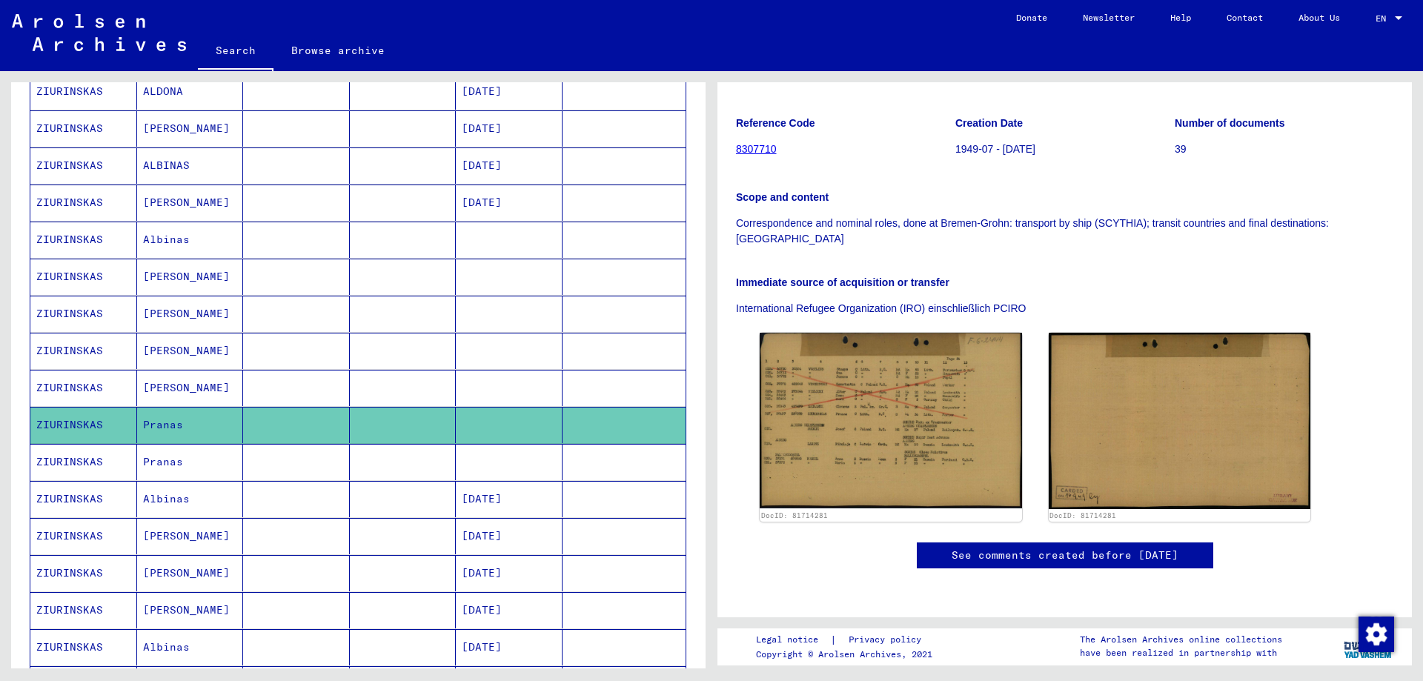
click at [183, 461] on mat-cell "Pranas" at bounding box center [190, 462] width 107 height 36
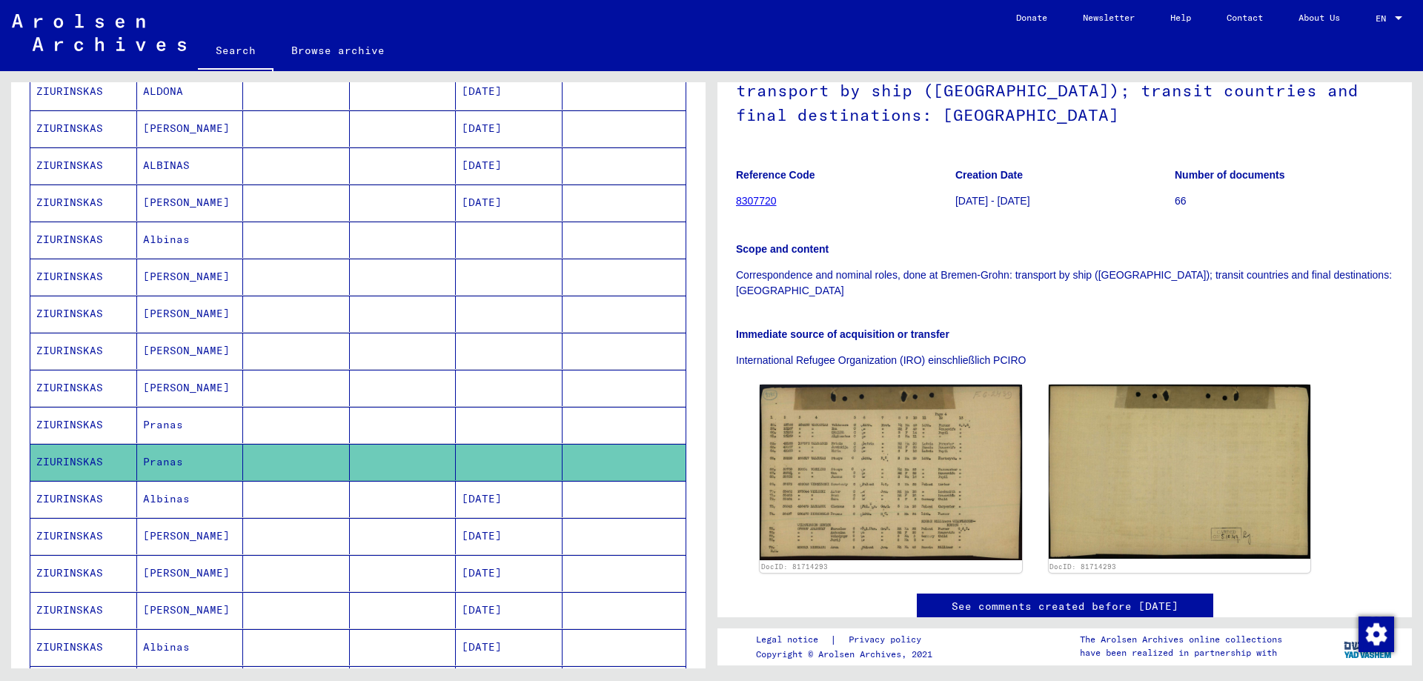
scroll to position [222, 0]
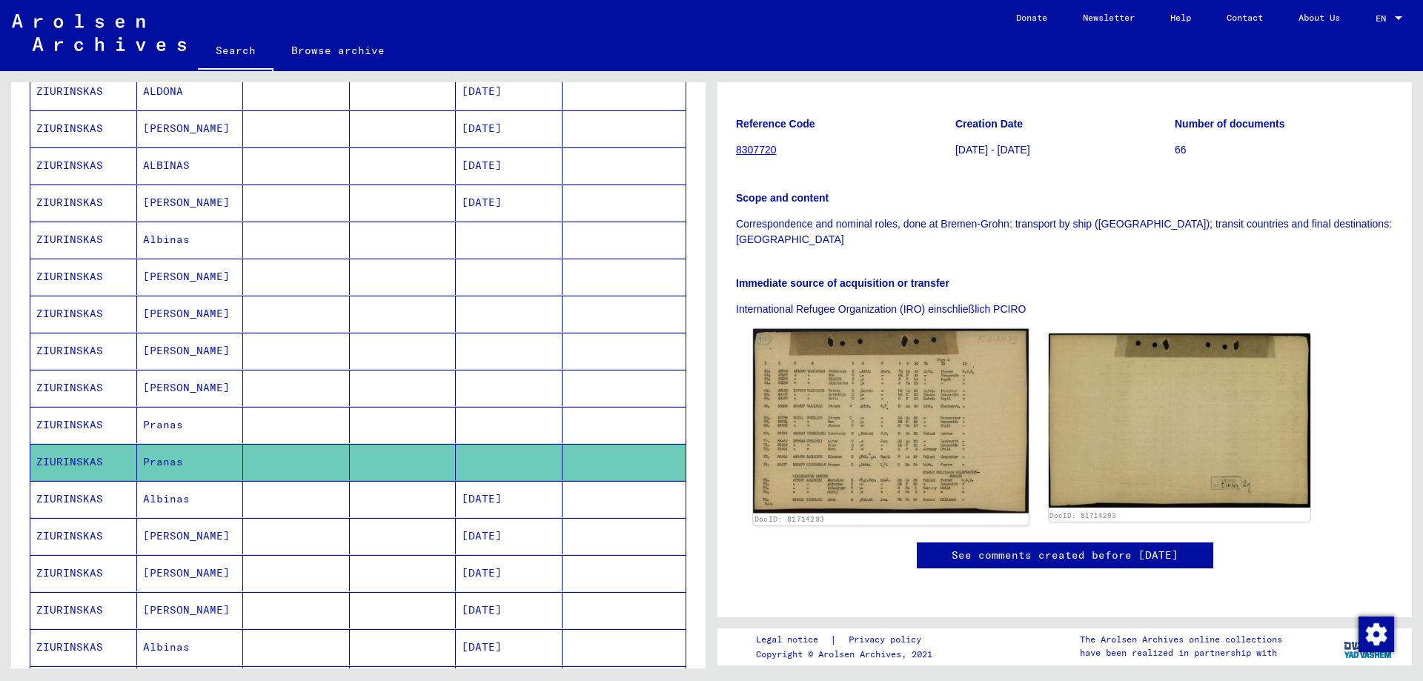
click at [883, 386] on img at bounding box center [890, 421] width 275 height 185
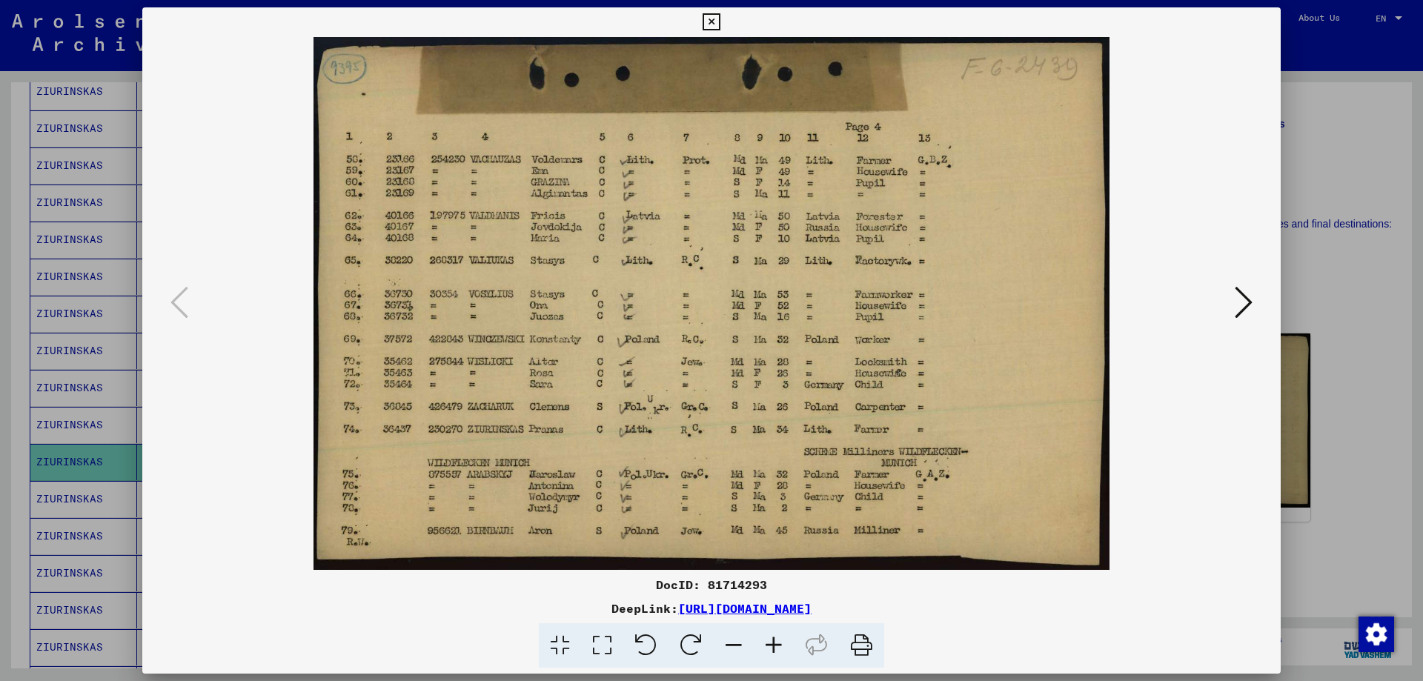
click at [710, 22] on icon at bounding box center [711, 22] width 17 height 18
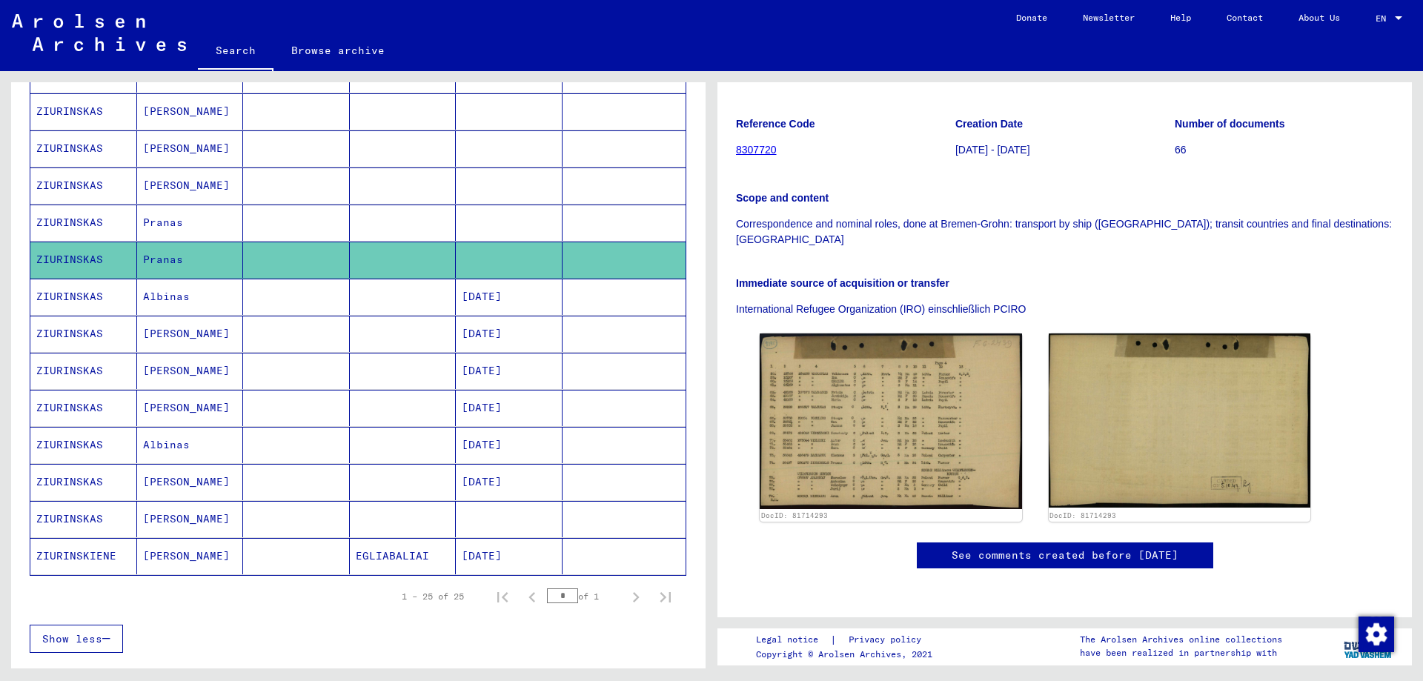
scroll to position [672, 0]
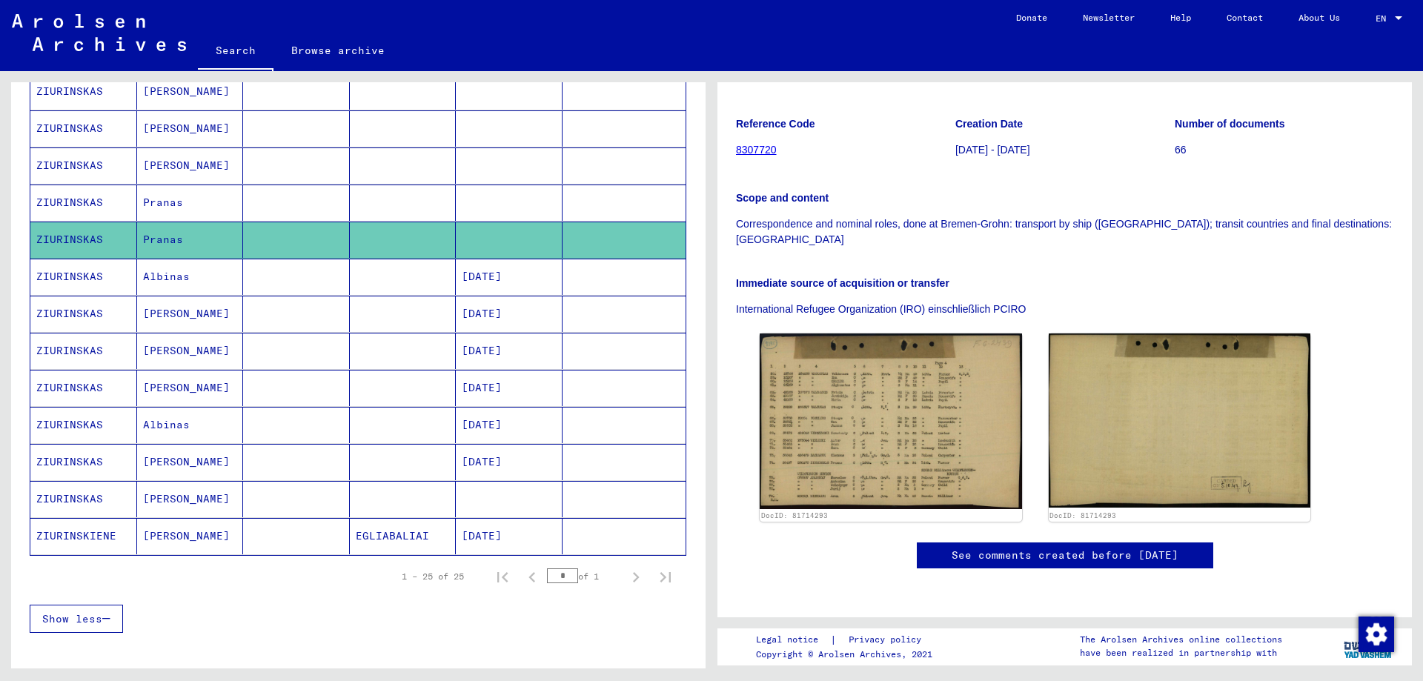
click at [169, 385] on mat-cell "[PERSON_NAME]" at bounding box center [190, 388] width 107 height 36
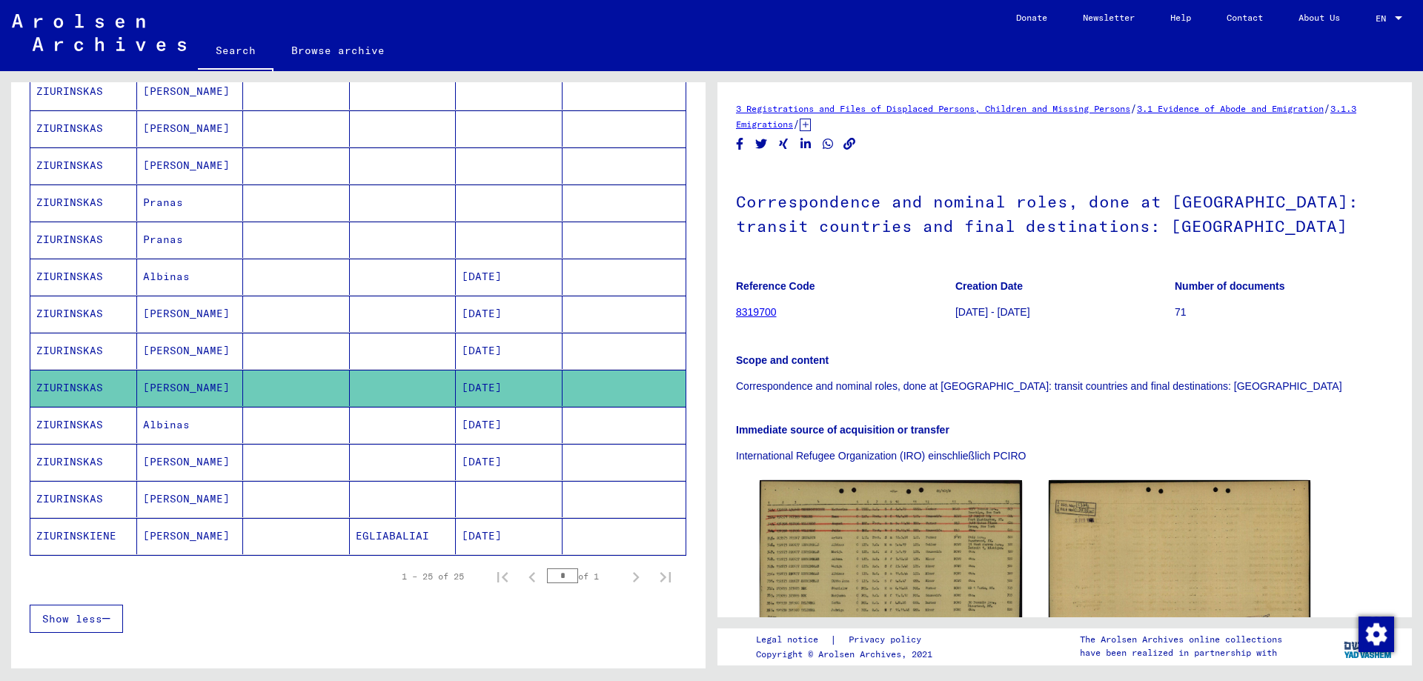
click at [165, 420] on mat-cell "Albinas" at bounding box center [190, 425] width 107 height 36
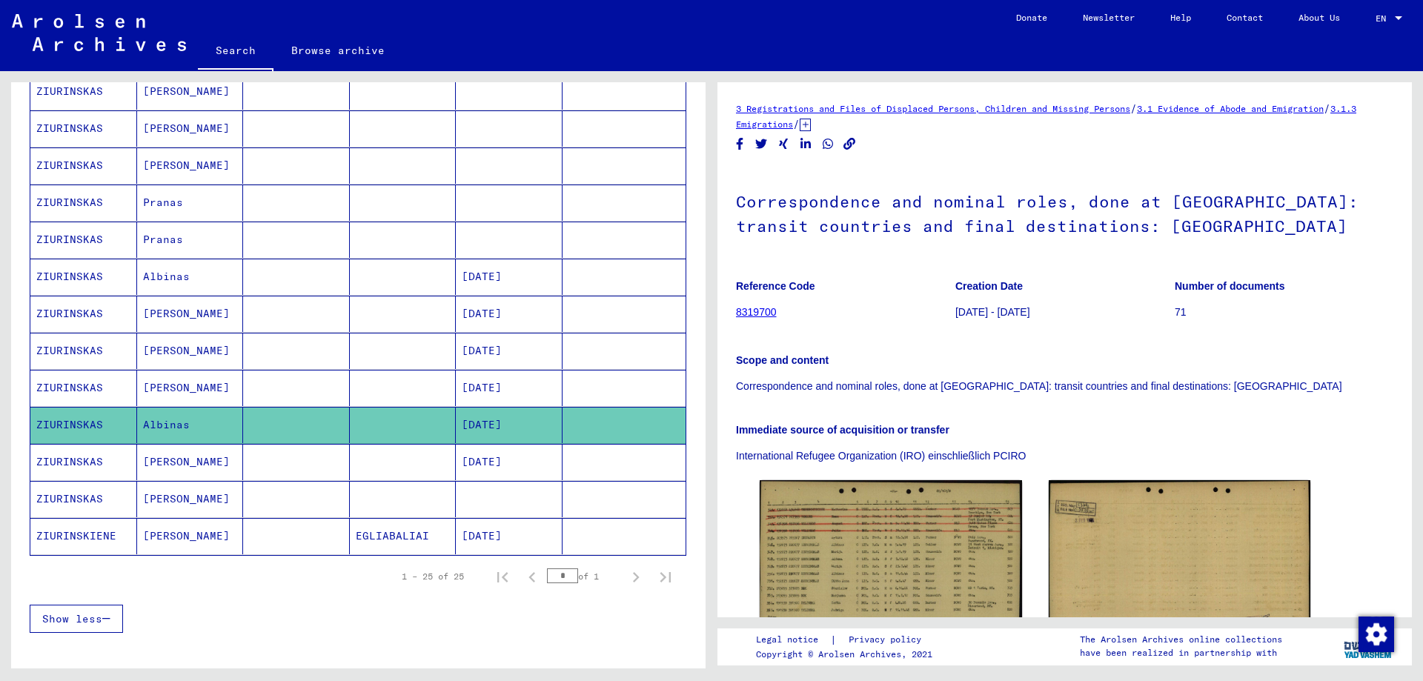
click at [164, 495] on mat-cell "[PERSON_NAME]" at bounding box center [190, 499] width 107 height 36
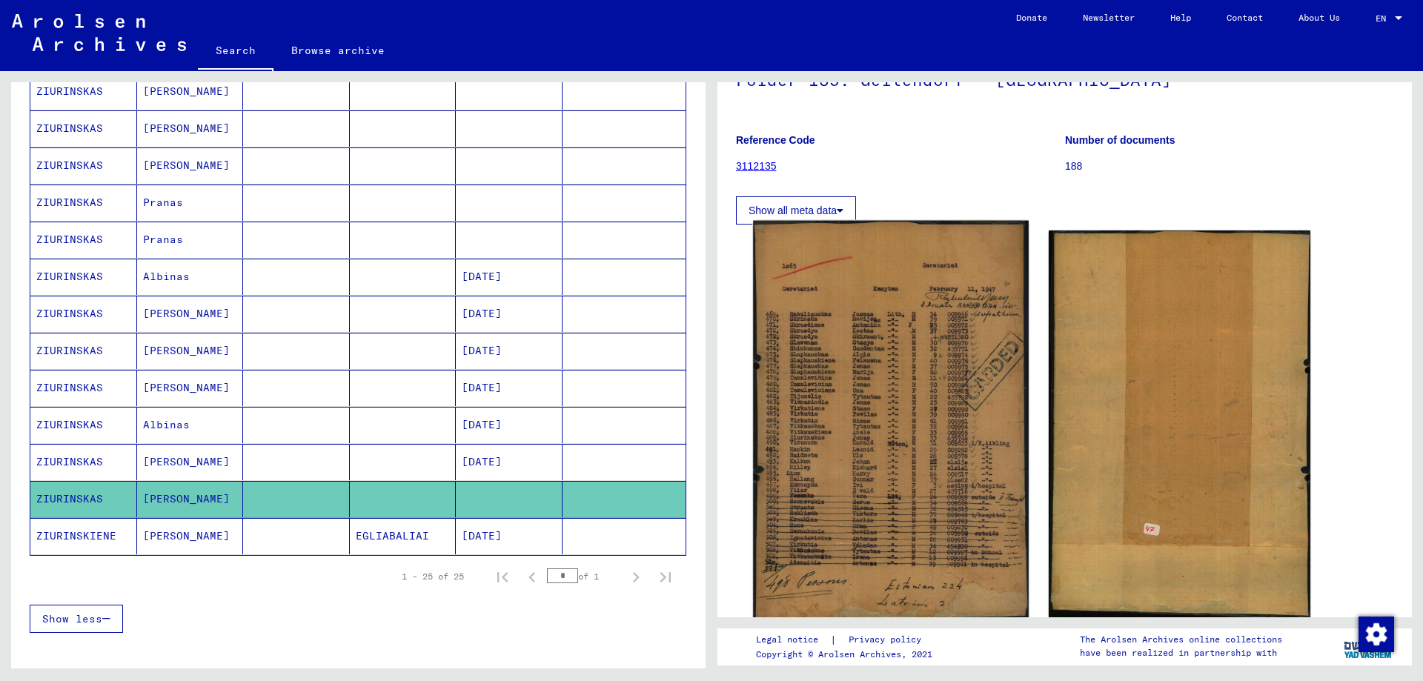
scroll to position [148, 0]
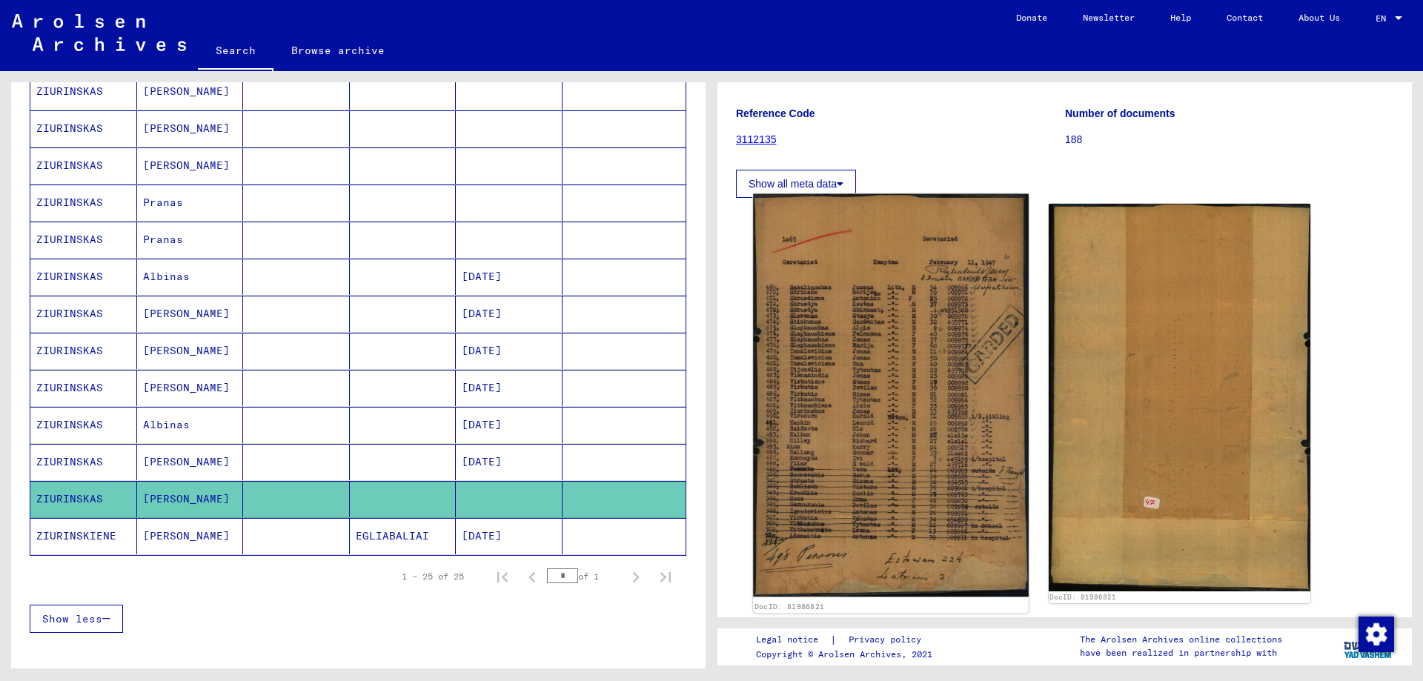
click at [879, 414] on img at bounding box center [890, 395] width 275 height 403
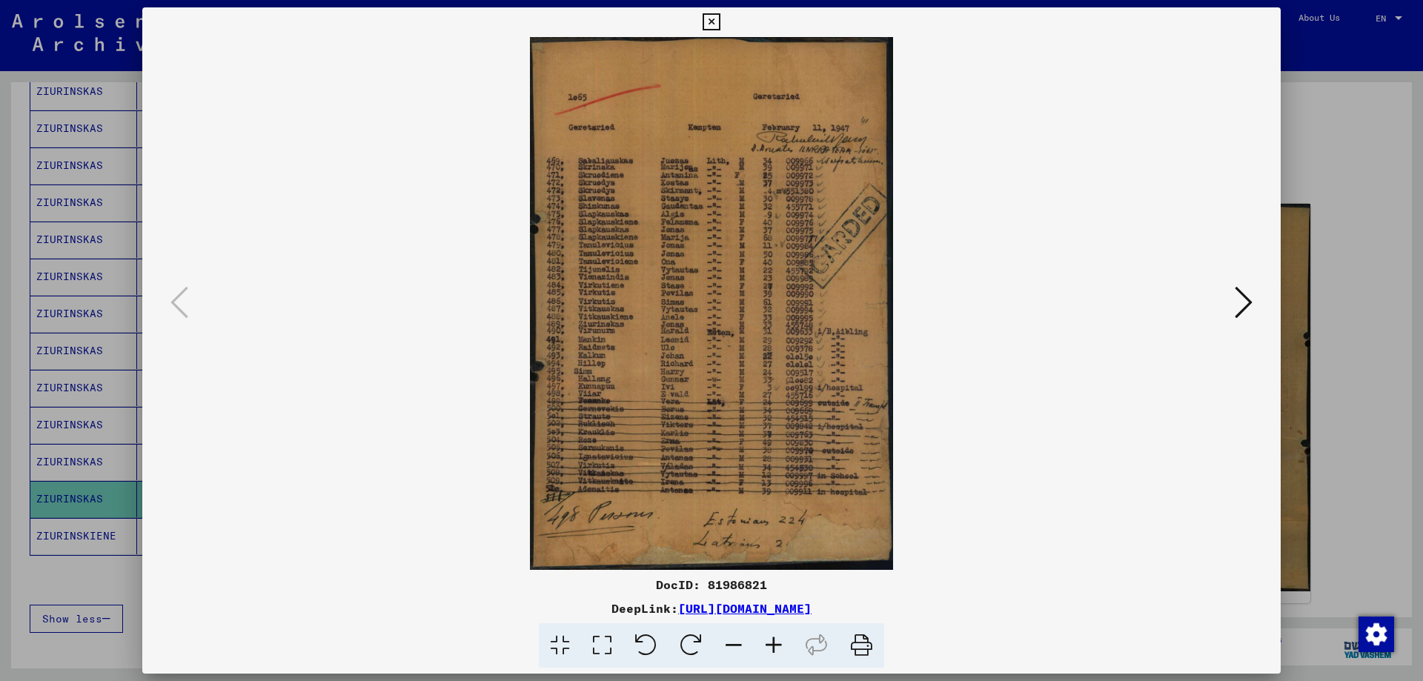
click at [1242, 300] on icon at bounding box center [1244, 303] width 18 height 36
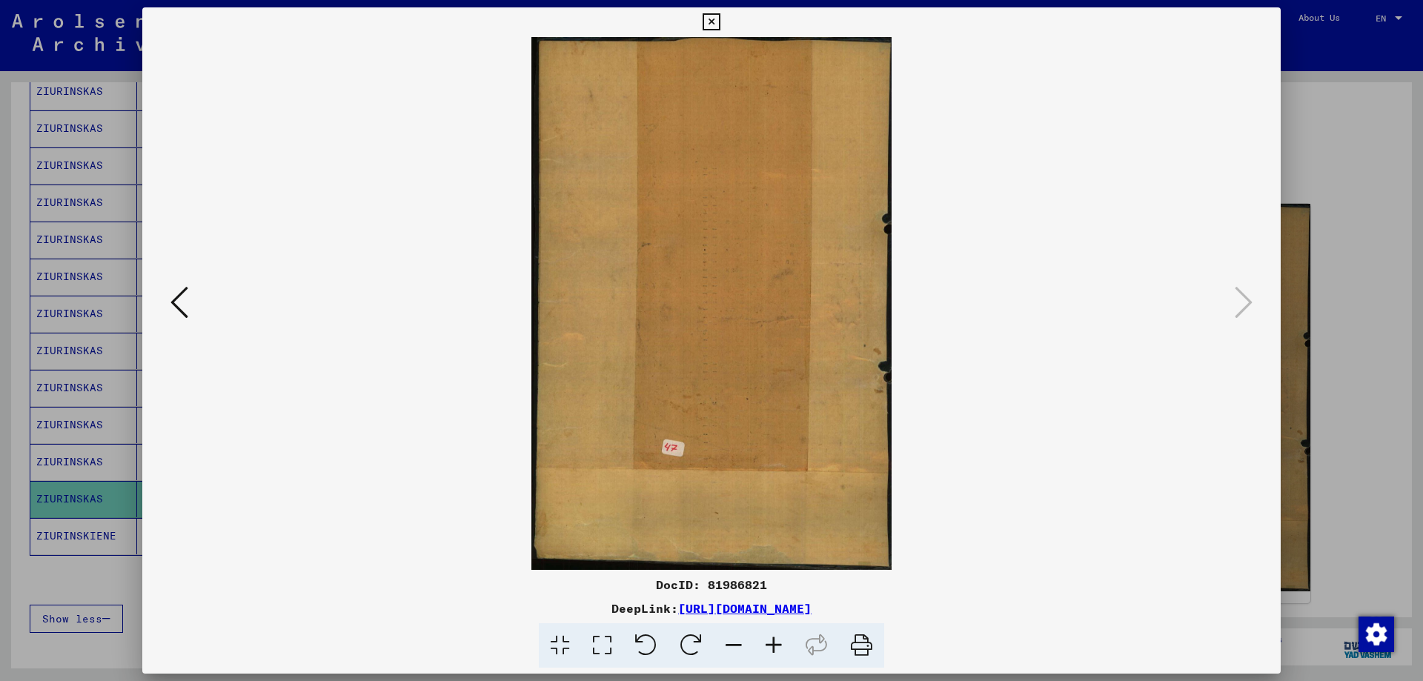
click at [710, 23] on icon at bounding box center [711, 22] width 17 height 18
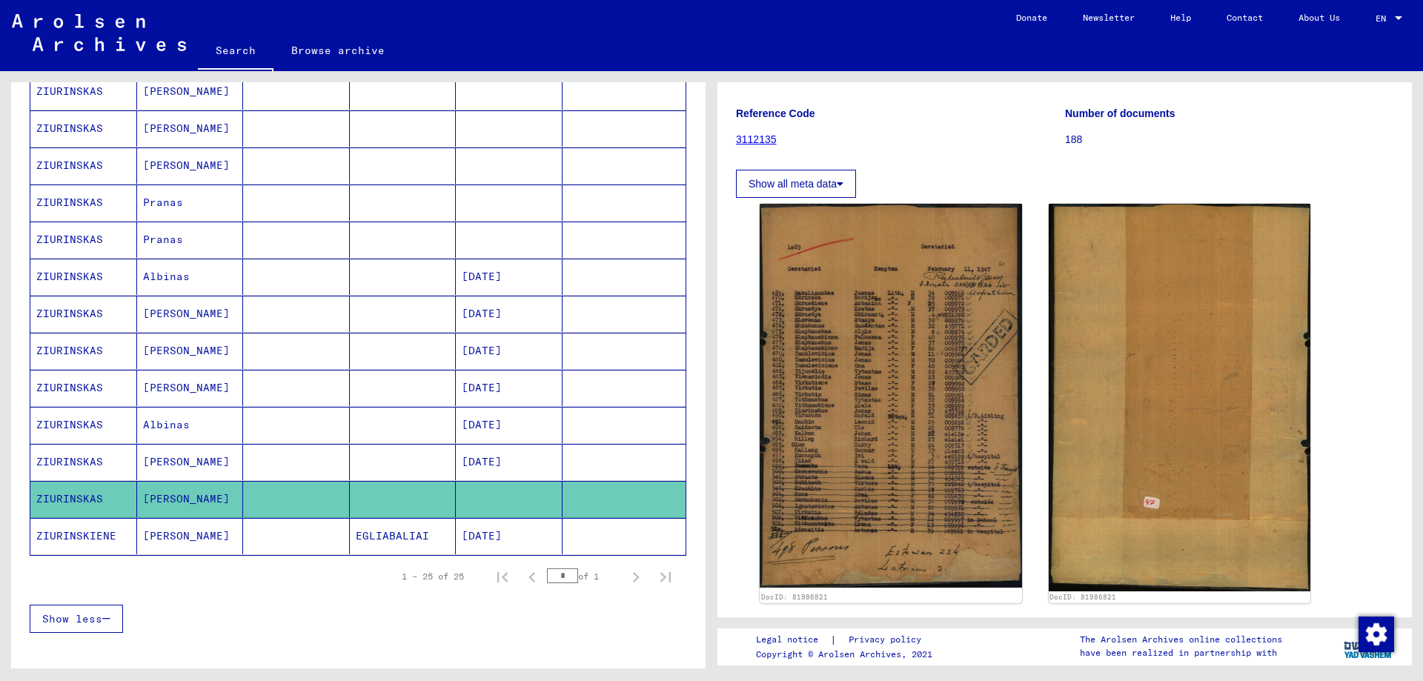
click at [158, 533] on mat-cell "[PERSON_NAME]" at bounding box center [190, 536] width 107 height 36
